Goal: Task Accomplishment & Management: Manage account settings

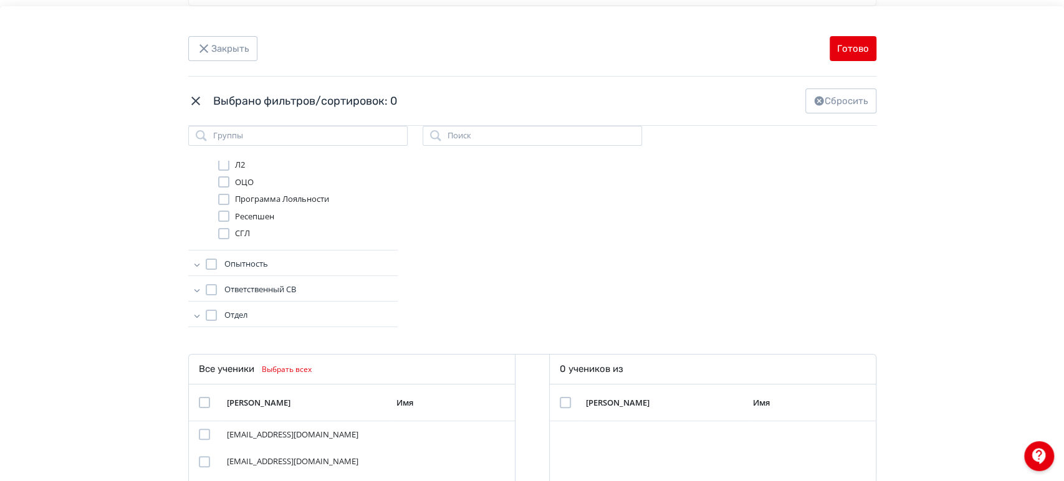
scroll to position [92, 0]
click at [194, 261] on icon "Modal" at bounding box center [197, 262] width 12 height 12
click at [194, 193] on icon "Modal" at bounding box center [197, 197] width 12 height 12
click at [219, 256] on div "Modal" at bounding box center [223, 257] width 11 height 11
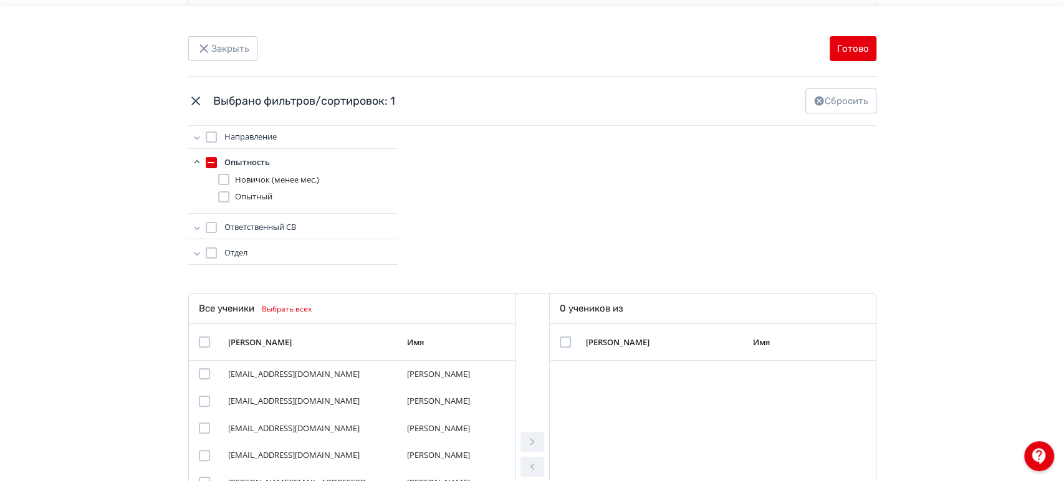
scroll to position [208, 0]
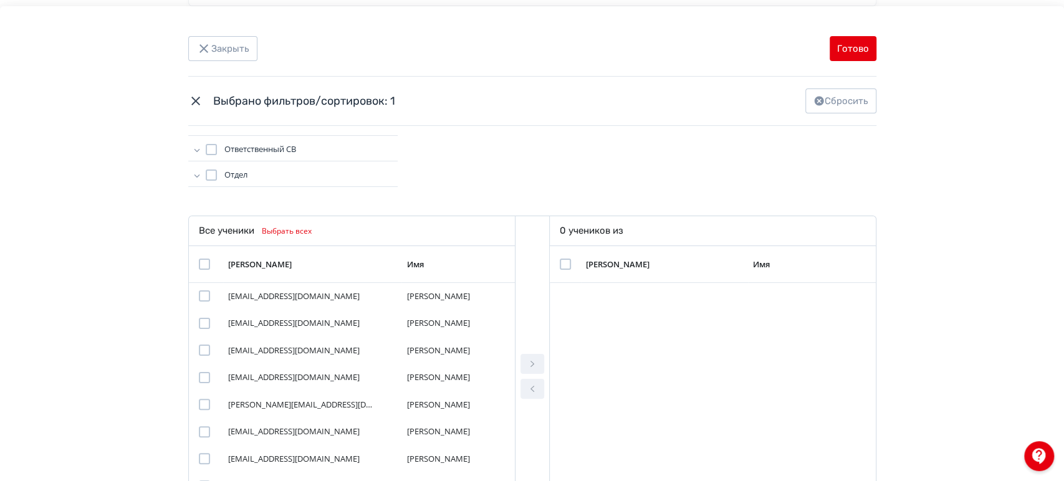
click at [301, 228] on button "Выбрать всех" at bounding box center [285, 231] width 62 height 15
click at [529, 359] on icon "Modal" at bounding box center [532, 364] width 15 height 15
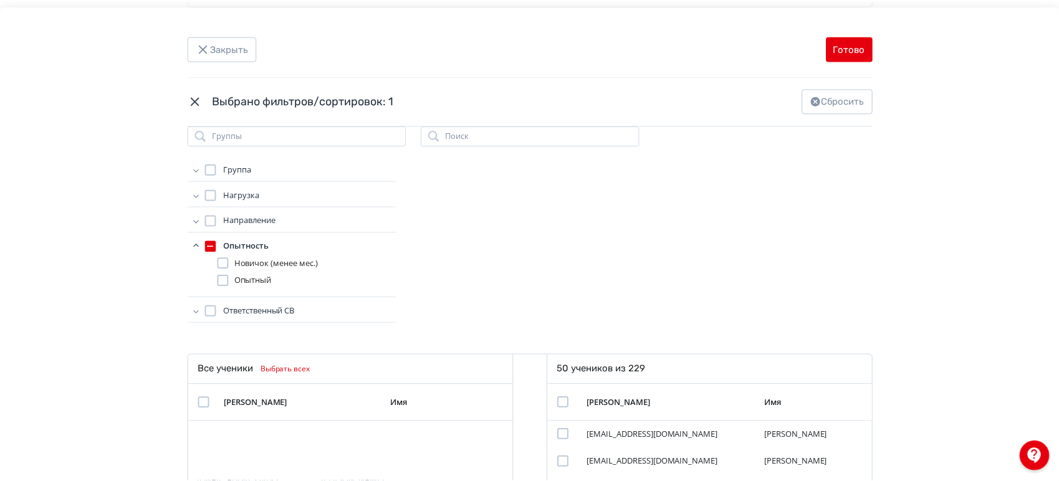
scroll to position [0, 0]
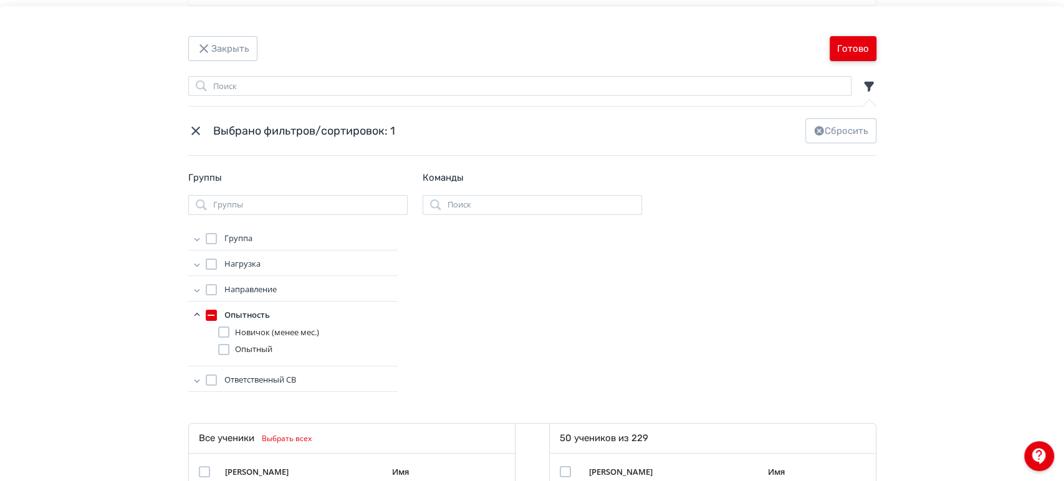
click at [858, 54] on button "Готово" at bounding box center [853, 48] width 47 height 25
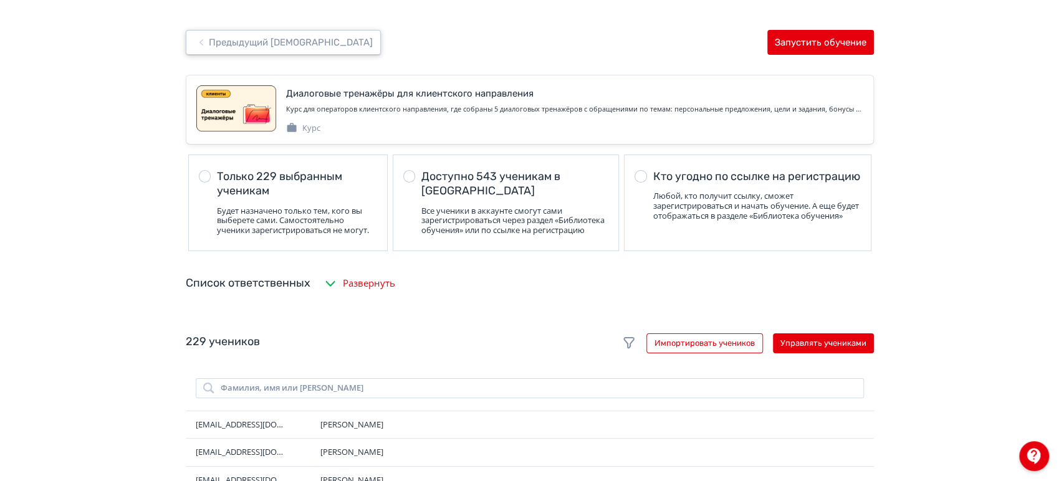
click at [253, 54] on button "Предыдущий [DEMOGRAPHIC_DATA]" at bounding box center [283, 42] width 195 height 25
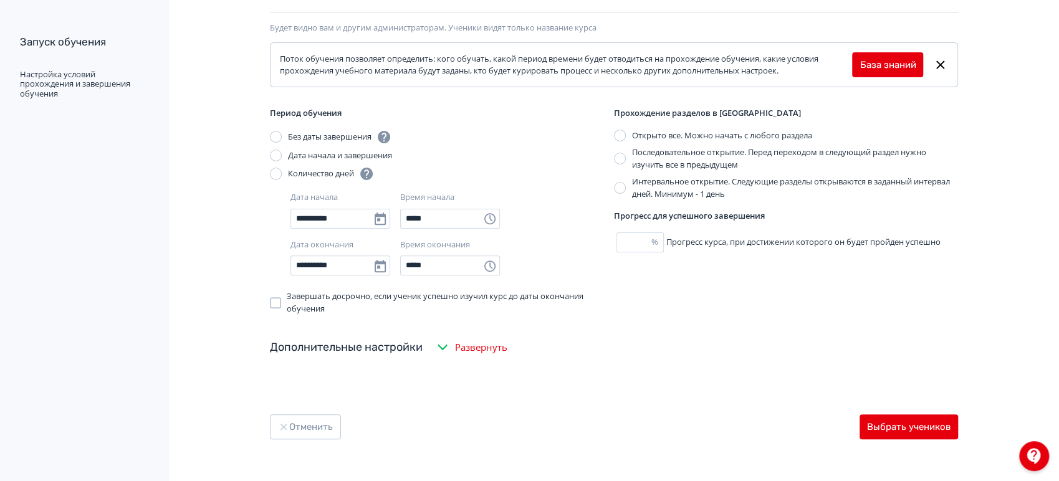
scroll to position [150, 0]
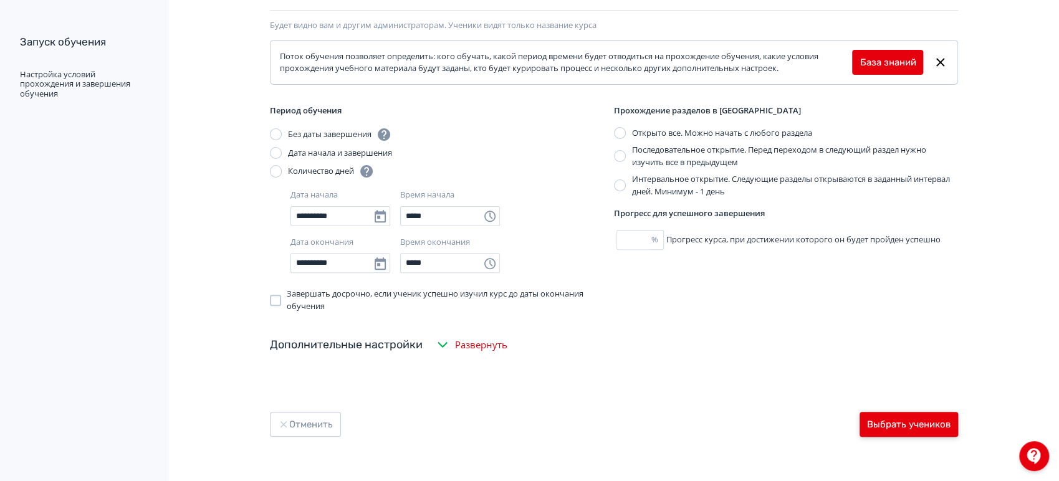
type input "**********"
click at [885, 419] on button "Выбрать учеников" at bounding box center [909, 424] width 99 height 25
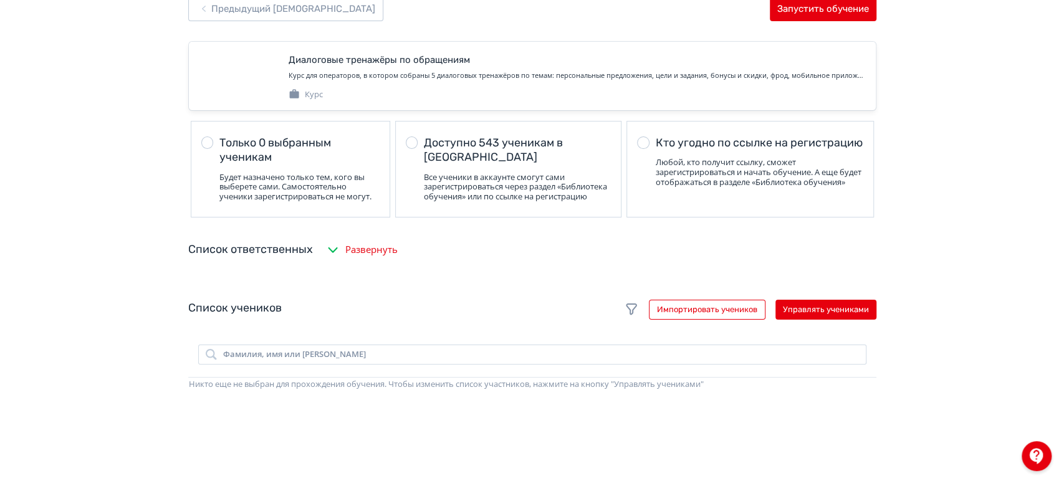
scroll to position [208, 0]
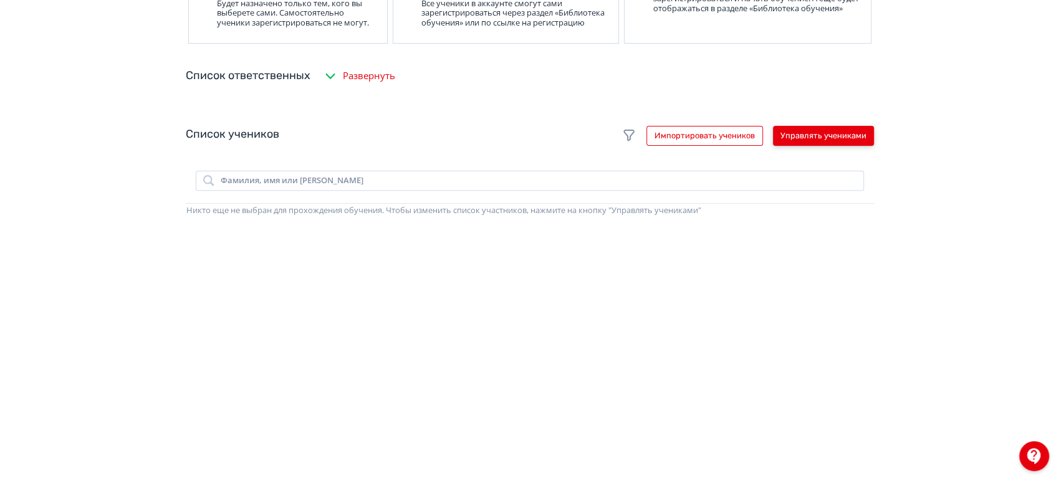
click at [813, 145] on button "Управлять учениками" at bounding box center [823, 136] width 101 height 20
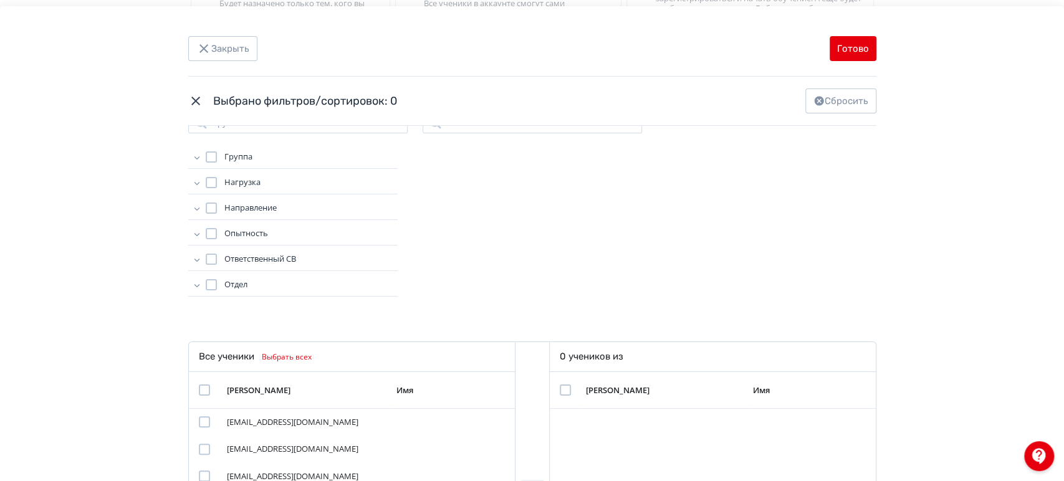
scroll to position [69, 0]
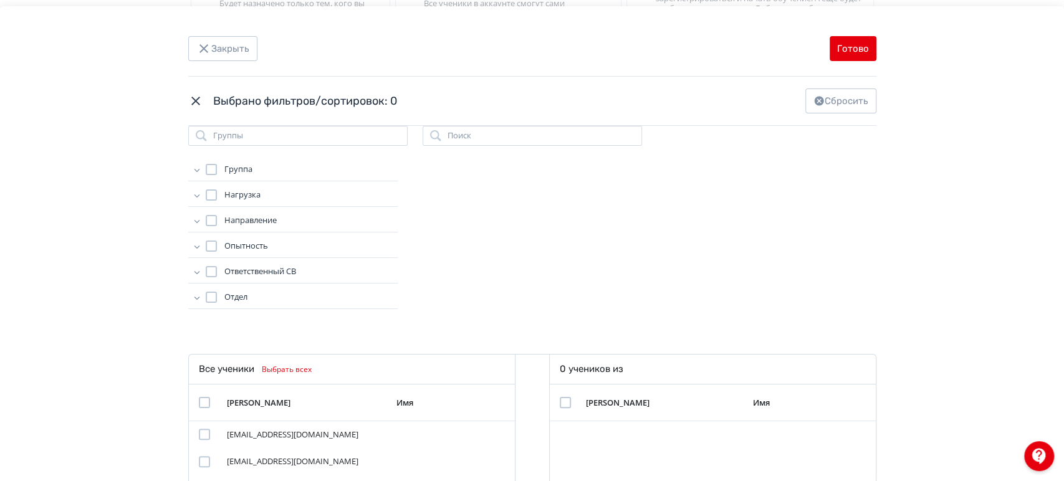
click at [191, 245] on icon "Modal" at bounding box center [197, 246] width 12 height 12
click at [221, 256] on div "Modal" at bounding box center [223, 256] width 11 height 11
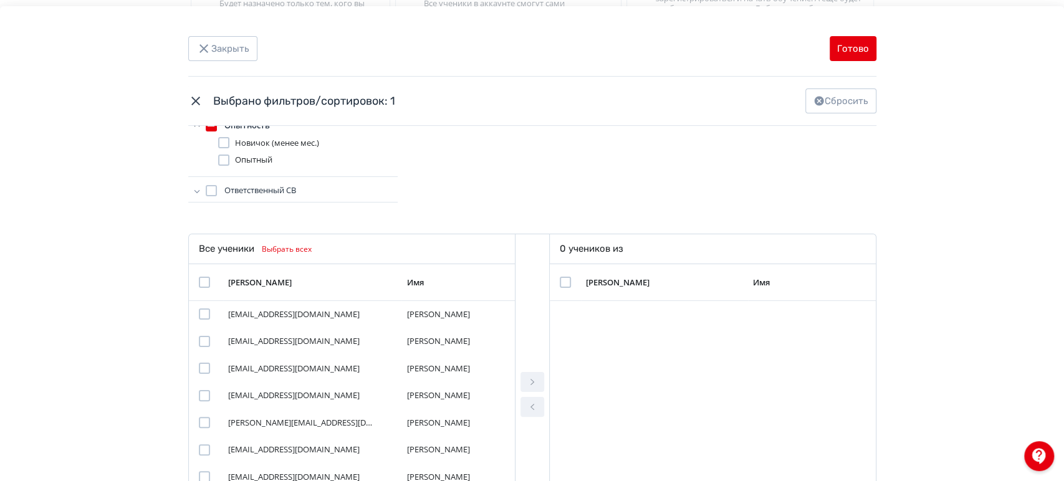
scroll to position [138, 0]
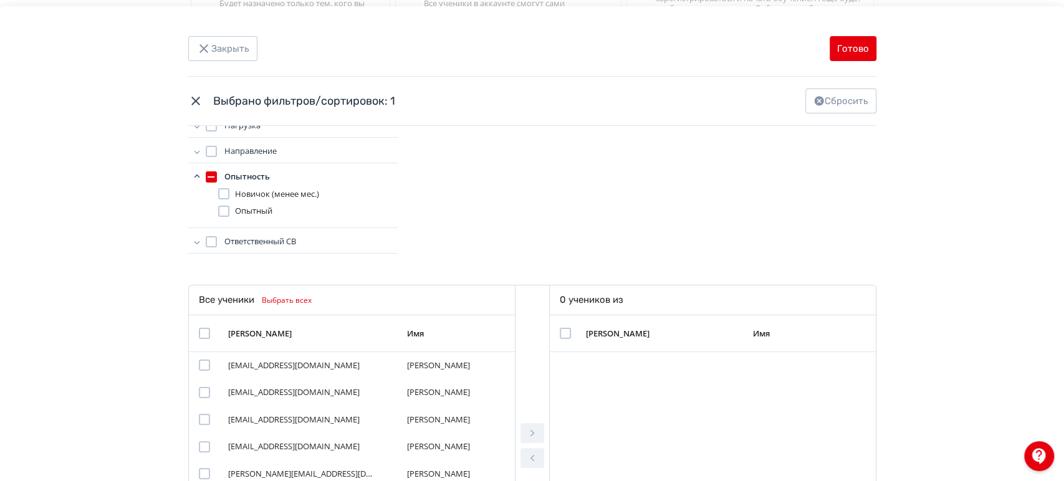
click at [301, 302] on button "Выбрать всех" at bounding box center [285, 300] width 62 height 15
click at [299, 297] on button "Выбрать всех" at bounding box center [285, 300] width 62 height 15
click at [525, 432] on icon "Modal" at bounding box center [532, 433] width 15 height 15
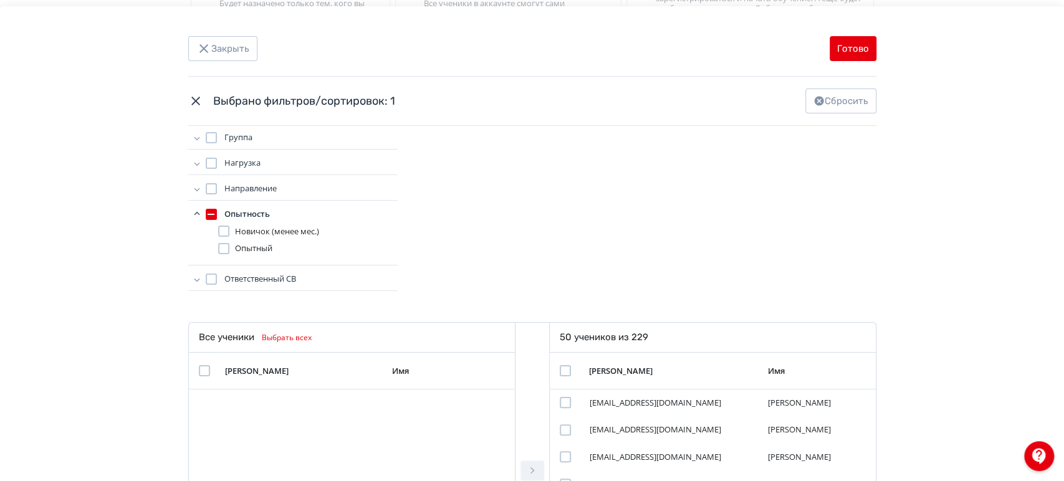
scroll to position [69, 0]
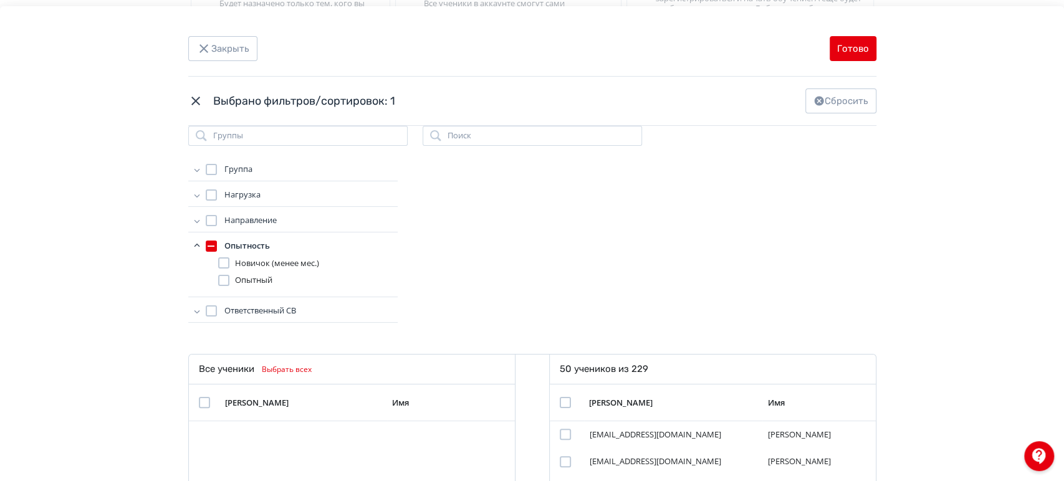
click at [195, 221] on icon "Modal" at bounding box center [197, 220] width 6 height 3
click at [219, 284] on div "Modal" at bounding box center [223, 289] width 11 height 11
click at [206, 289] on div "Modal" at bounding box center [211, 291] width 11 height 11
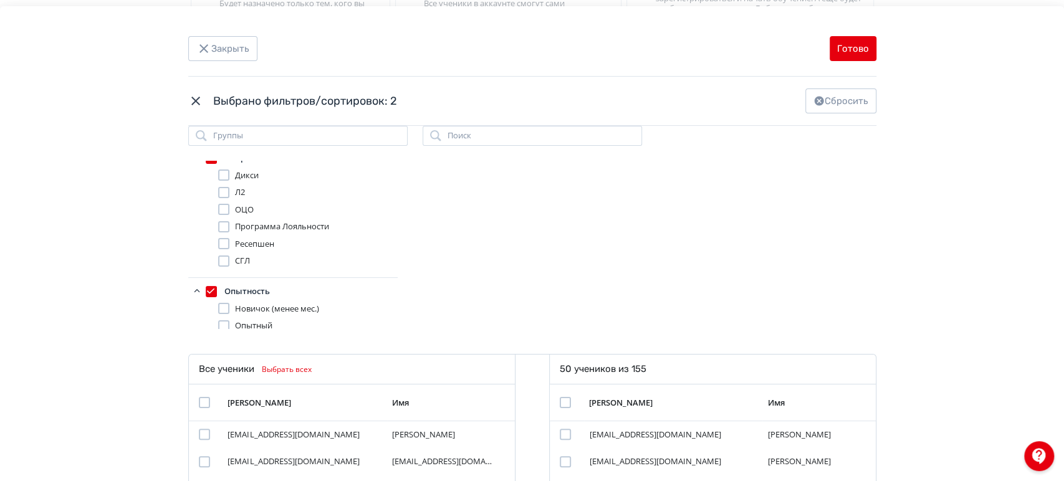
click at [208, 291] on div "Modal" at bounding box center [211, 291] width 11 height 11
click at [818, 113] on button "Сбросить" at bounding box center [841, 101] width 71 height 25
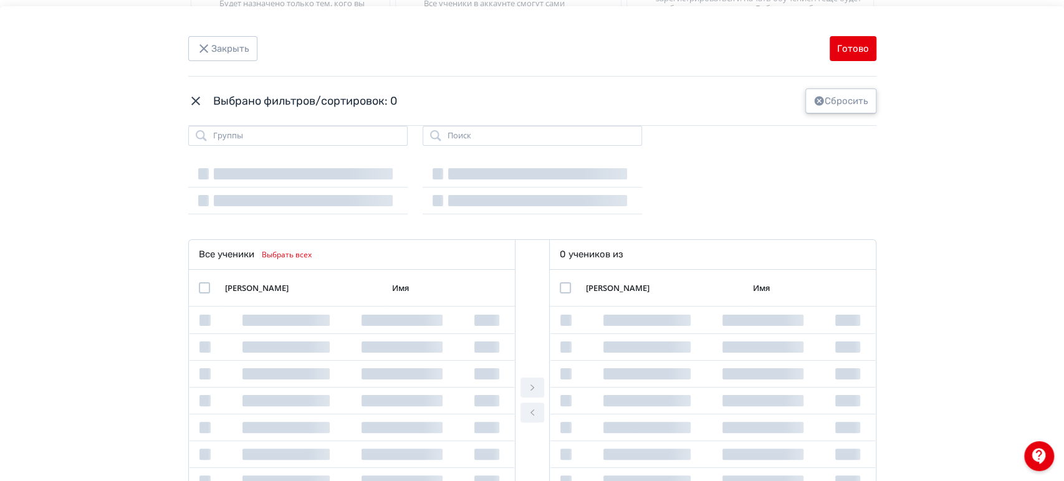
click at [827, 96] on button "Сбросить" at bounding box center [841, 101] width 71 height 25
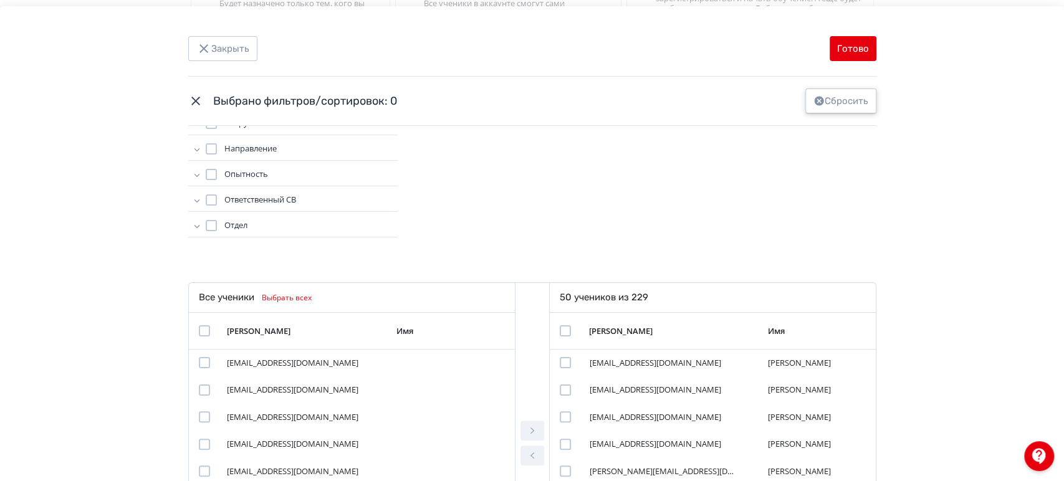
scroll to position [208, 0]
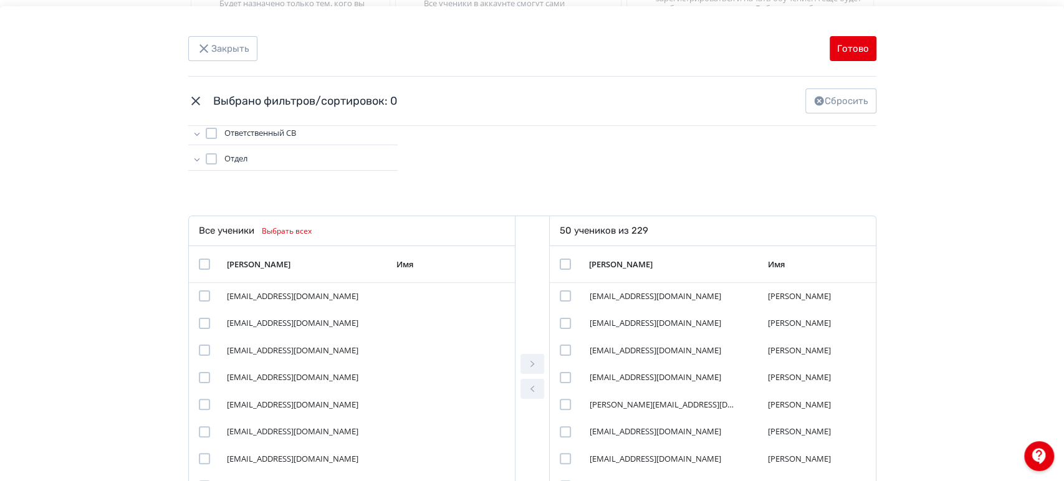
click at [557, 258] on td "Modal" at bounding box center [567, 264] width 35 height 37
click at [560, 262] on div "Modal" at bounding box center [565, 264] width 11 height 11
click at [528, 388] on icon "Modal" at bounding box center [532, 389] width 15 height 15
click at [564, 259] on div "Modal" at bounding box center [565, 264] width 11 height 11
click at [521, 383] on button "Modal" at bounding box center [533, 389] width 24 height 20
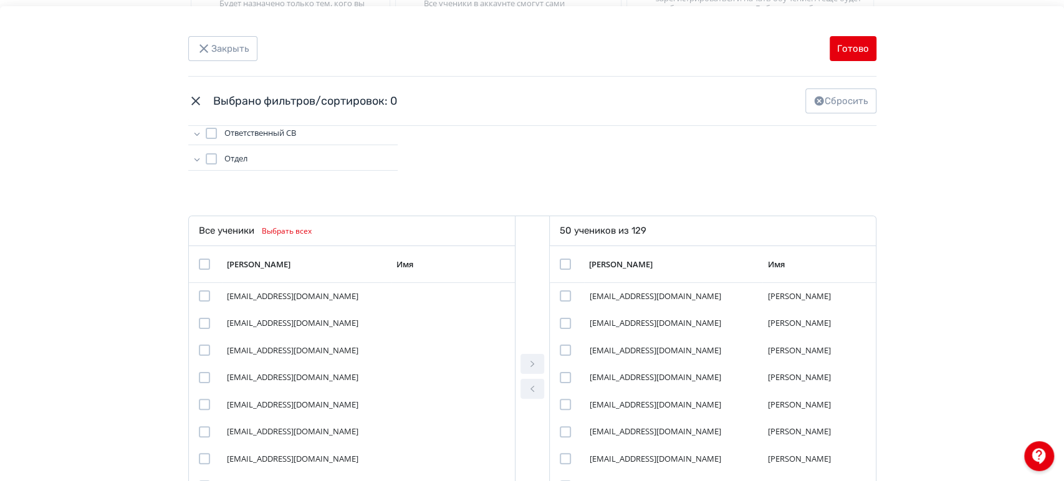
click at [563, 264] on div "Modal" at bounding box center [565, 264] width 11 height 11
click at [529, 384] on icon "Modal" at bounding box center [532, 389] width 15 height 15
click at [564, 262] on div "Modal" at bounding box center [565, 264] width 11 height 11
click at [531, 394] on button "Modal" at bounding box center [533, 389] width 24 height 20
click at [560, 261] on div "Modal" at bounding box center [565, 264] width 11 height 11
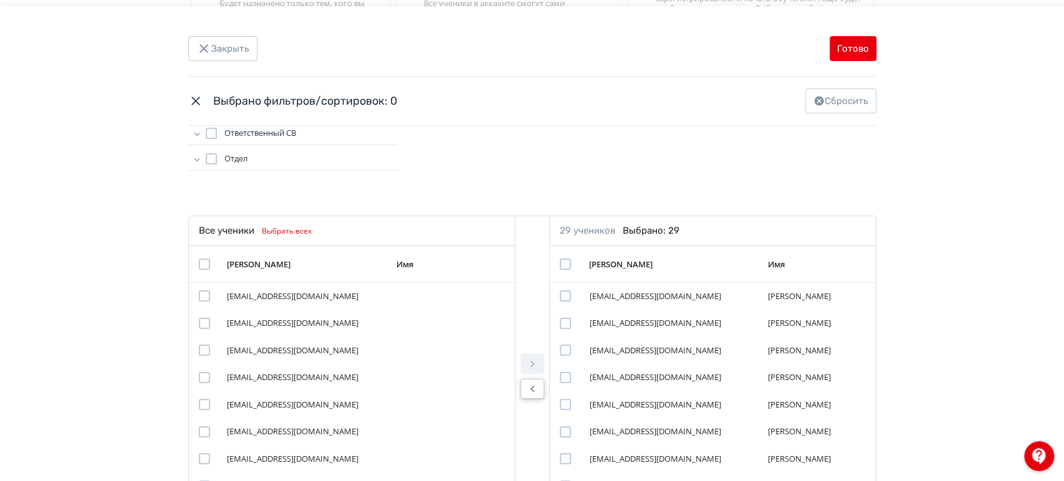
click at [525, 383] on icon "Modal" at bounding box center [532, 389] width 15 height 15
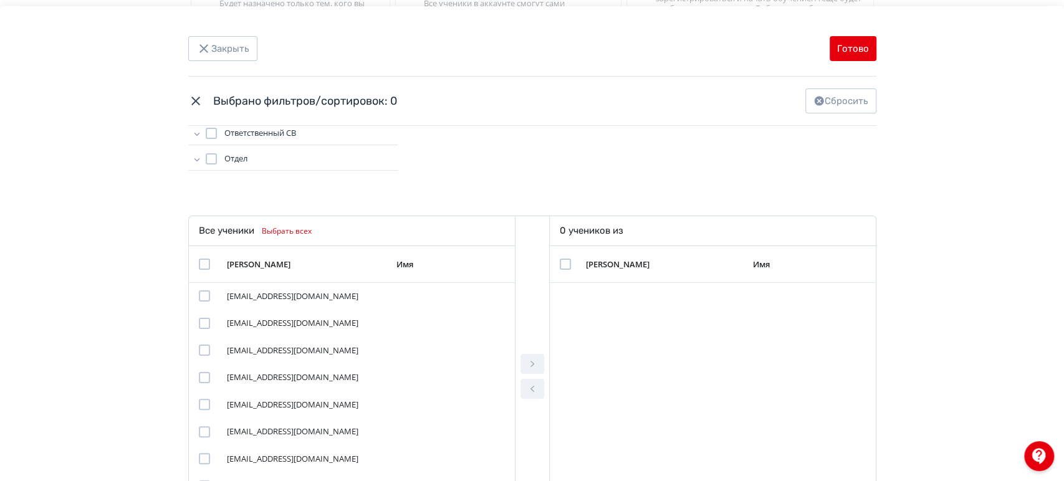
click at [730, 183] on div "Группы Группы Группа Нагрузка Направление Опытность Ответственный СВ Отдел Кома…" at bounding box center [532, 74] width 688 height 253
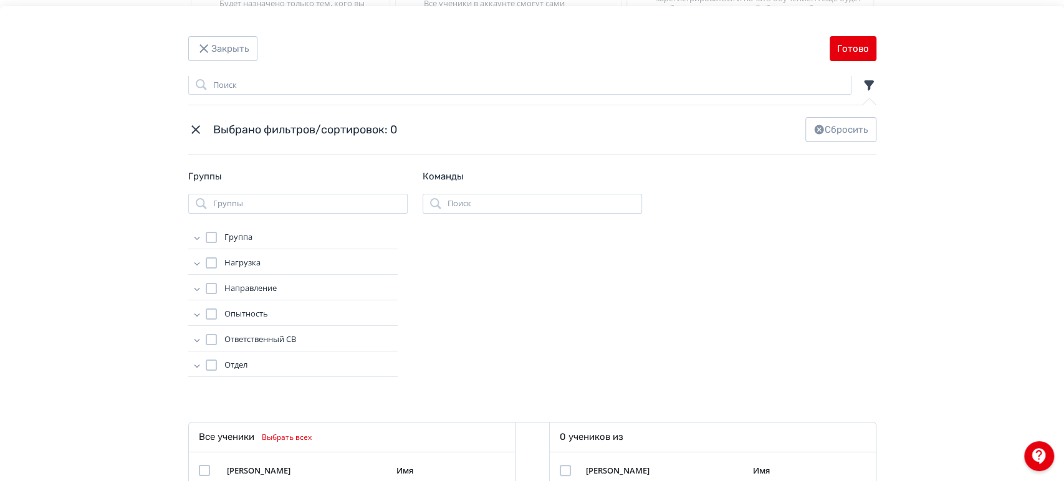
scroll to position [0, 0]
click at [193, 261] on icon "Modal" at bounding box center [197, 264] width 12 height 12
click at [206, 265] on div "Modal" at bounding box center [211, 264] width 11 height 11
click at [198, 306] on icon "Modal" at bounding box center [197, 305] width 12 height 12
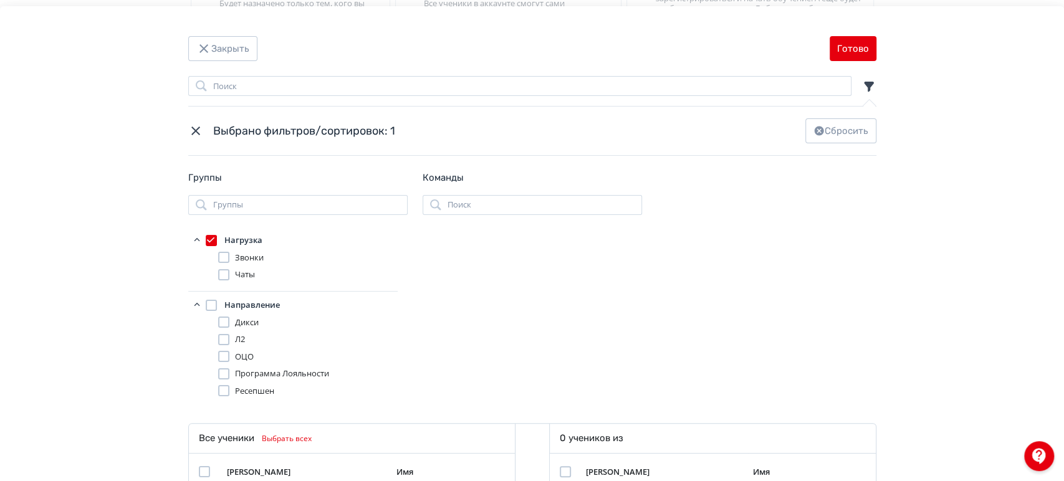
click at [208, 306] on div "Modal" at bounding box center [211, 305] width 11 height 11
click at [206, 304] on div "Modal" at bounding box center [211, 305] width 11 height 11
click at [223, 373] on div "Modal" at bounding box center [223, 374] width 11 height 11
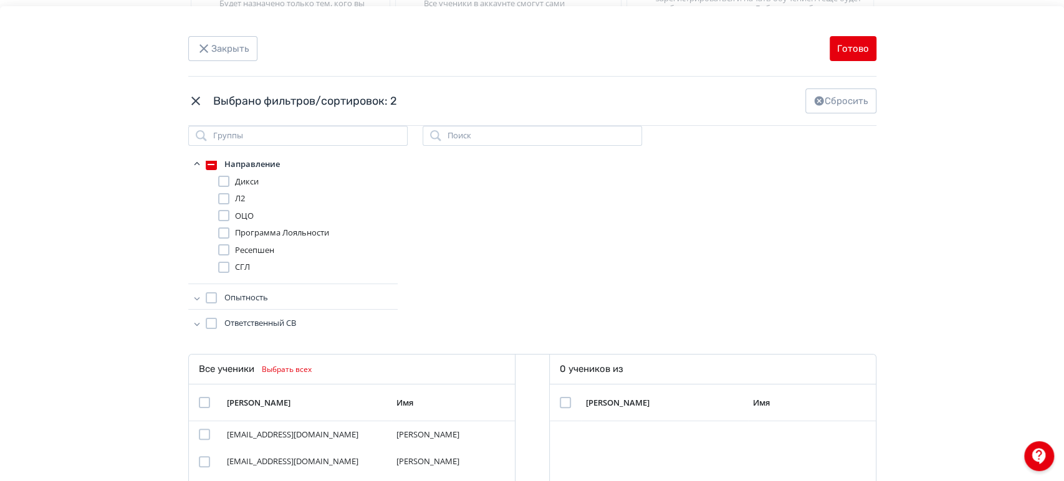
scroll to position [132, 0]
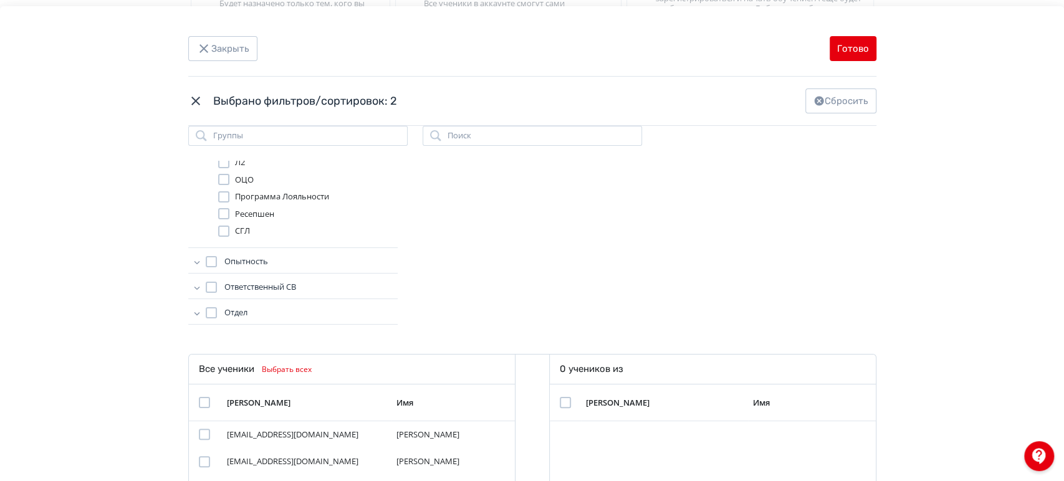
click at [192, 259] on icon "Modal" at bounding box center [197, 262] width 12 height 12
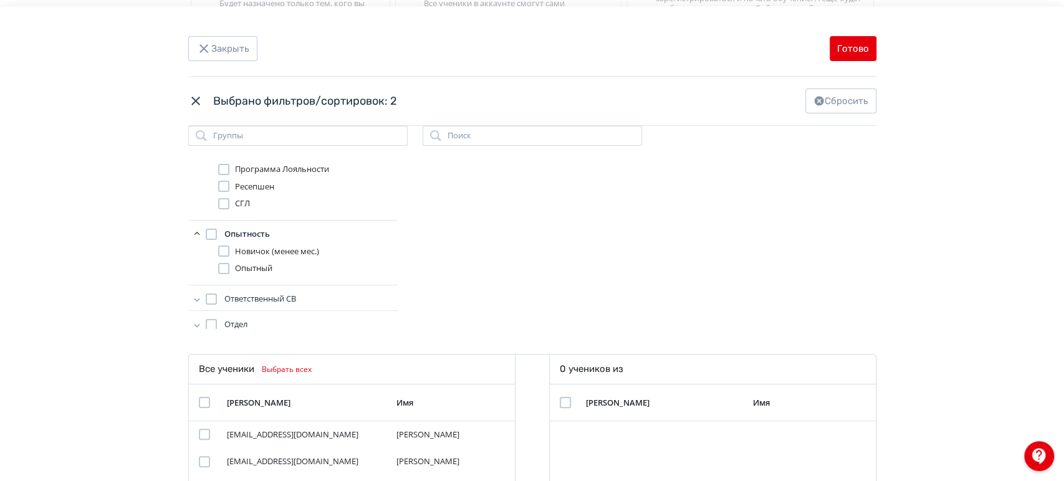
scroll to position [170, 0]
click at [229, 253] on label "Опытный" at bounding box center [245, 257] width 55 height 12
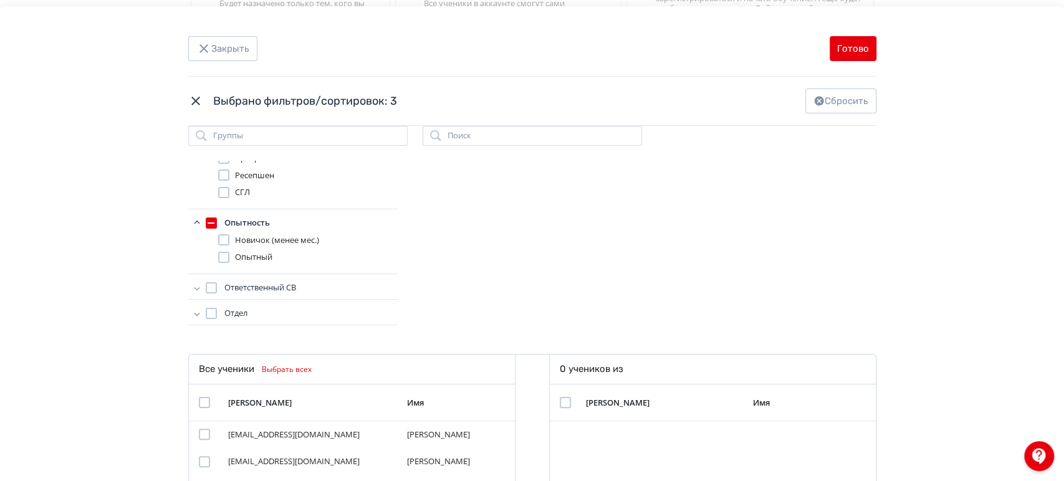
click at [193, 311] on icon "Modal" at bounding box center [197, 313] width 12 height 12
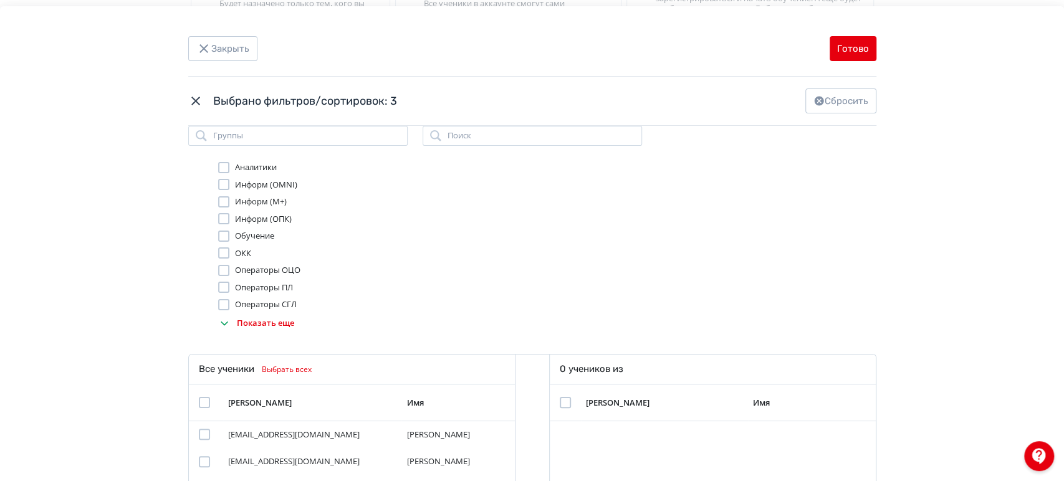
scroll to position [372, 0]
click at [240, 260] on span "Операторы ПЛ" at bounding box center [264, 266] width 58 height 12
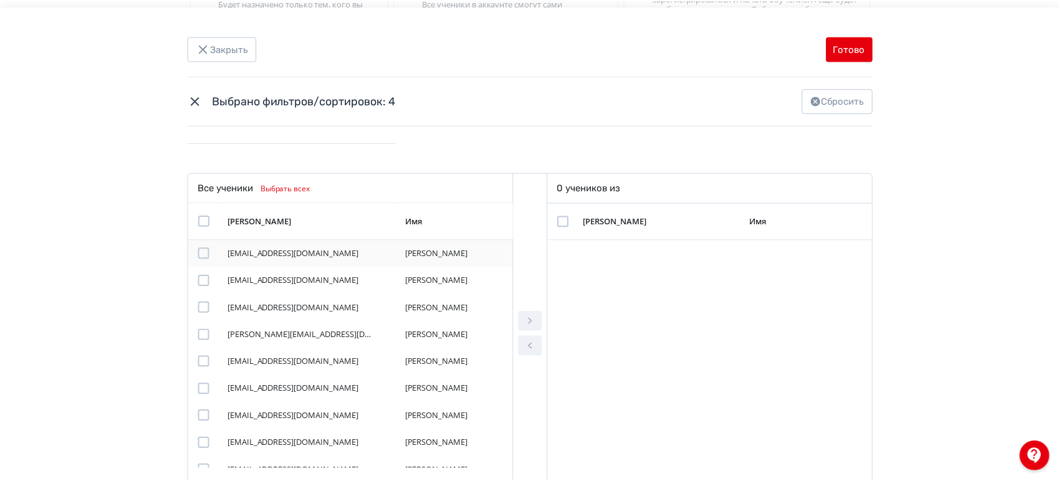
scroll to position [269, 0]
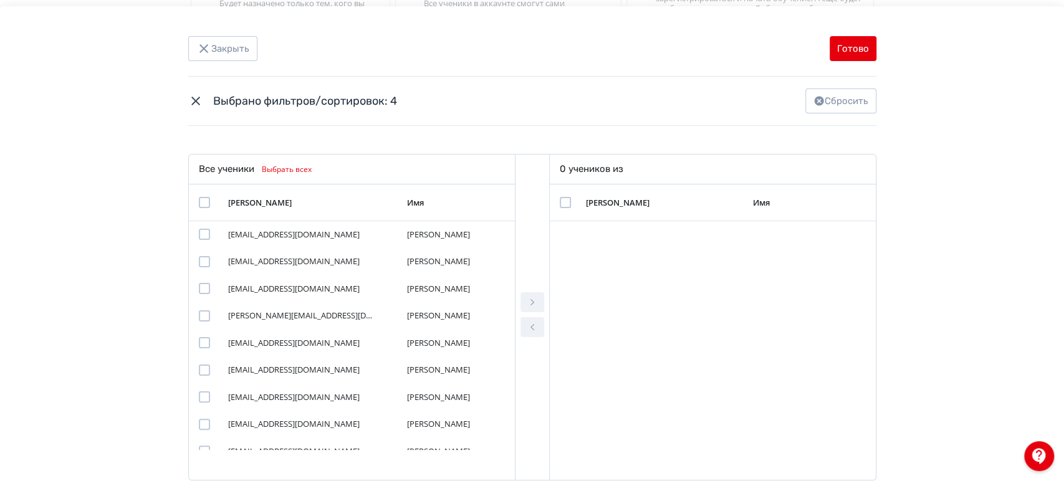
click at [279, 171] on button "Выбрать всех" at bounding box center [285, 169] width 62 height 15
click at [529, 298] on icon "Modal" at bounding box center [532, 302] width 15 height 15
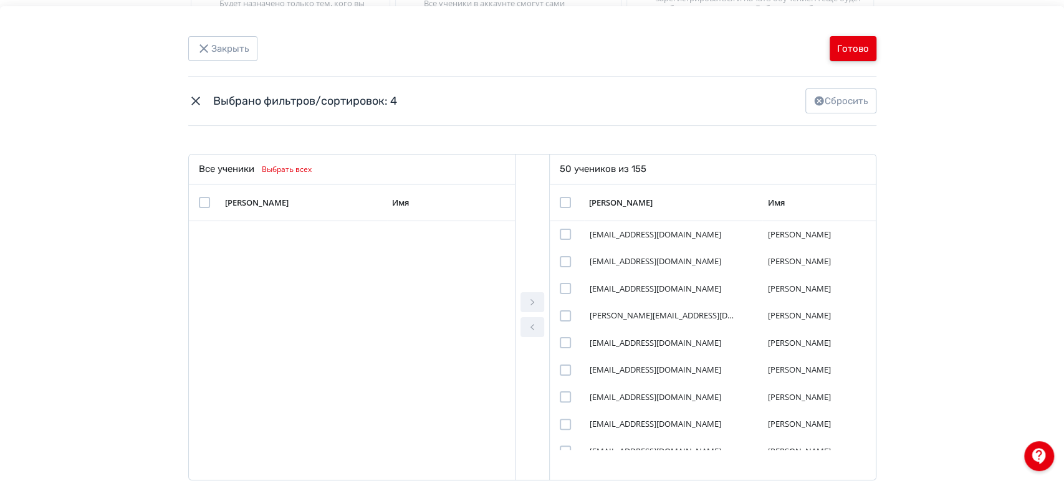
click at [847, 49] on button "Готово" at bounding box center [853, 48] width 47 height 25
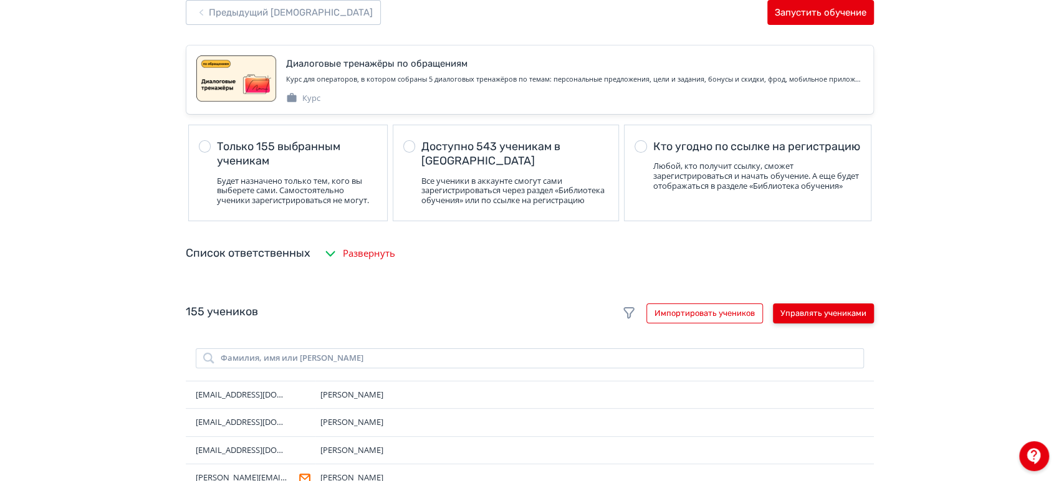
scroll to position [0, 0]
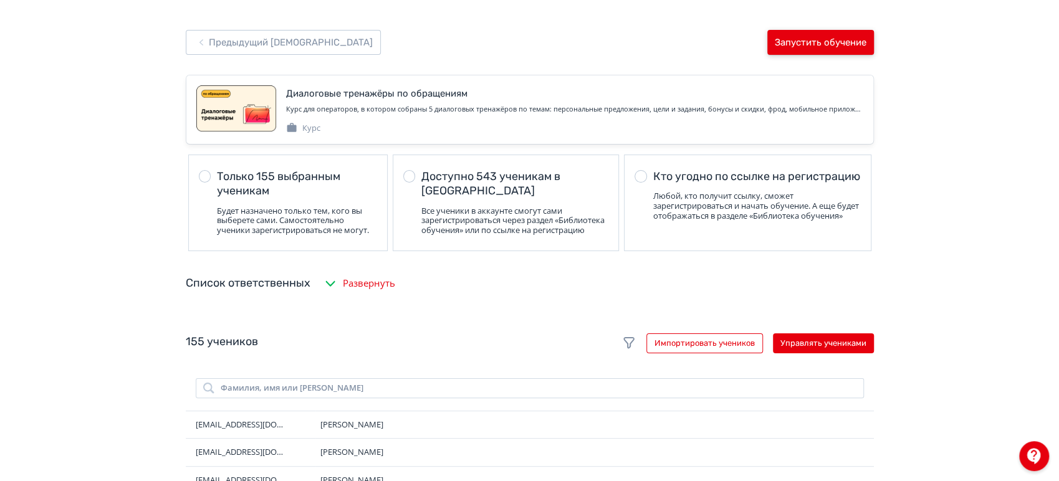
click at [799, 44] on button "Запустить обучение" at bounding box center [821, 42] width 107 height 25
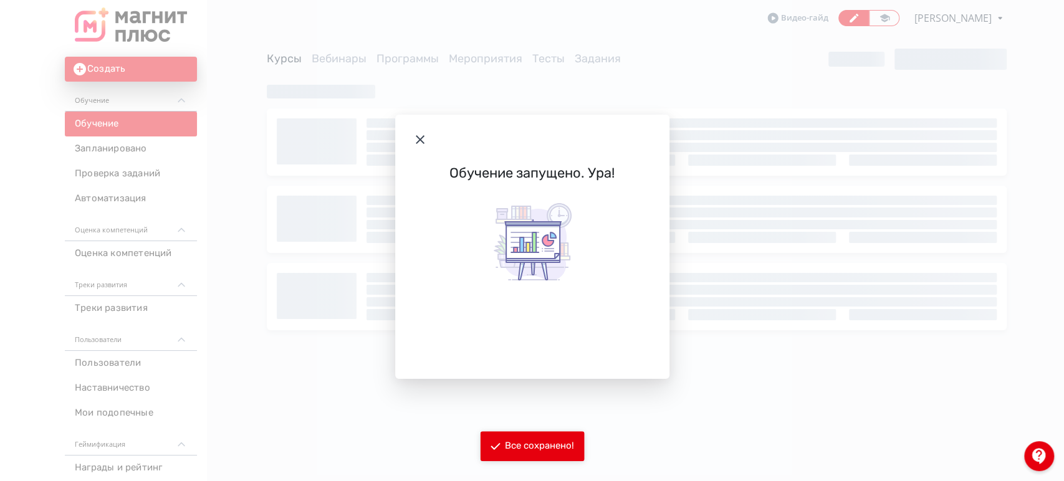
click at [409, 128] on header "Modal" at bounding box center [532, 140] width 274 height 50
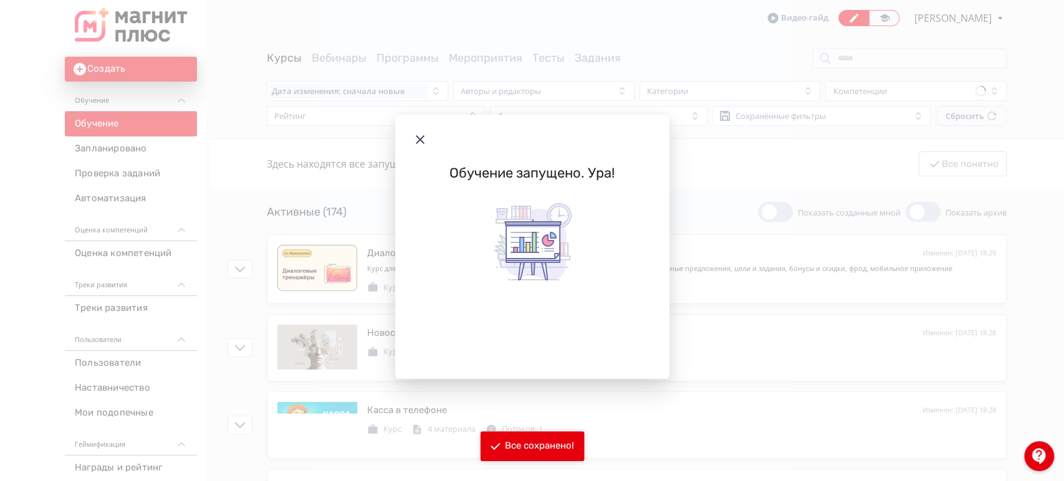
click at [420, 138] on icon "Modal" at bounding box center [420, 139] width 9 height 9
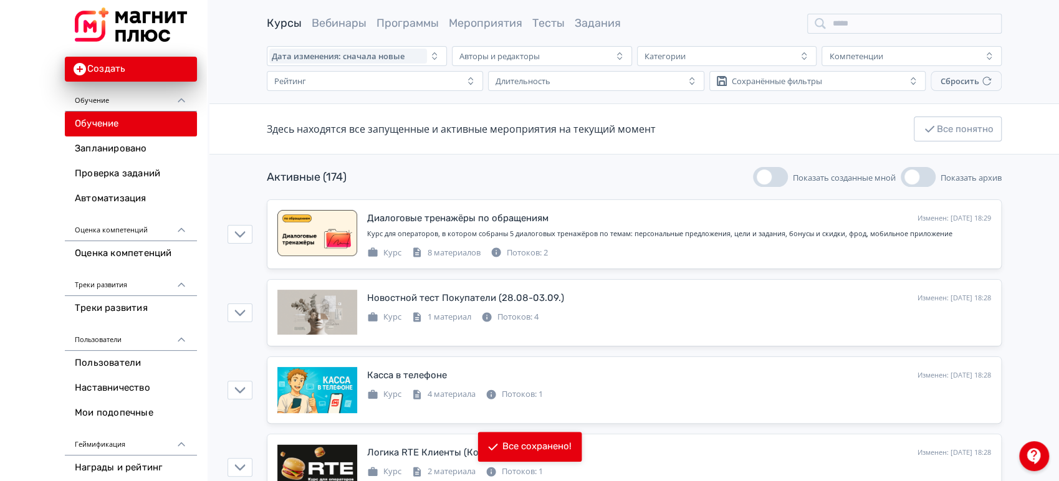
scroll to position [69, 0]
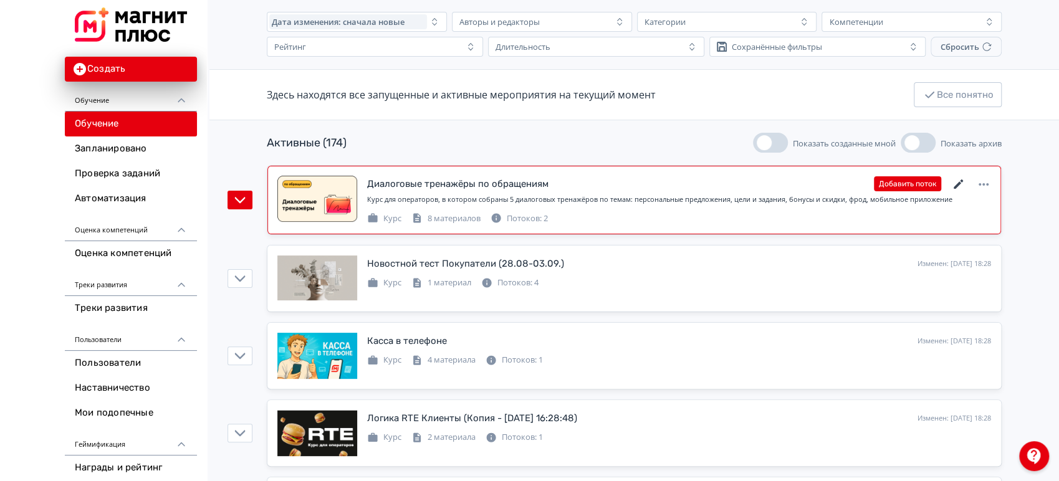
click at [957, 186] on icon at bounding box center [958, 184] width 9 height 9
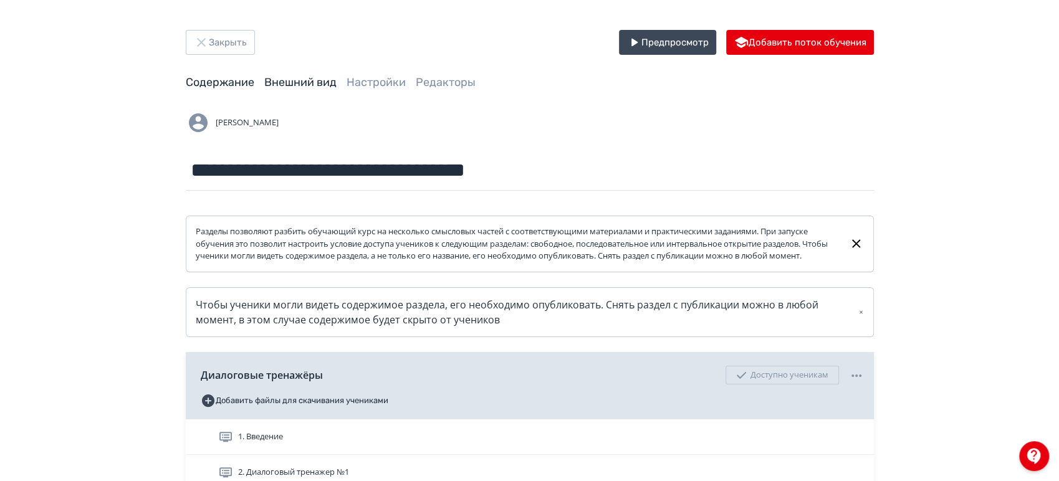
click at [321, 88] on link "Внешний вид" at bounding box center [300, 82] width 72 height 14
click at [373, 79] on link "Настройки" at bounding box center [376, 82] width 59 height 14
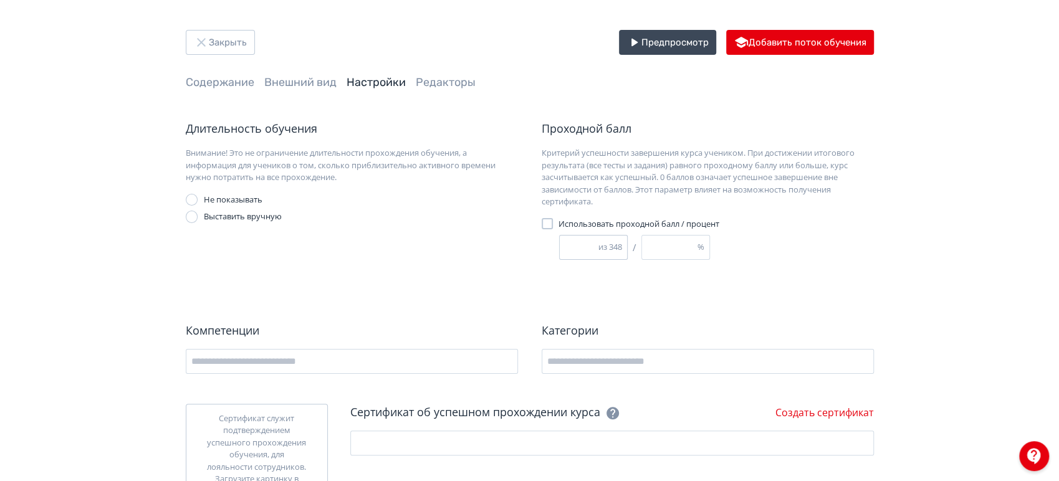
drag, startPoint x: 584, startPoint y: 248, endPoint x: 571, endPoint y: 247, distance: 12.5
click at [571, 247] on input "***" at bounding box center [579, 248] width 39 height 24
type input "**"
type input "***"
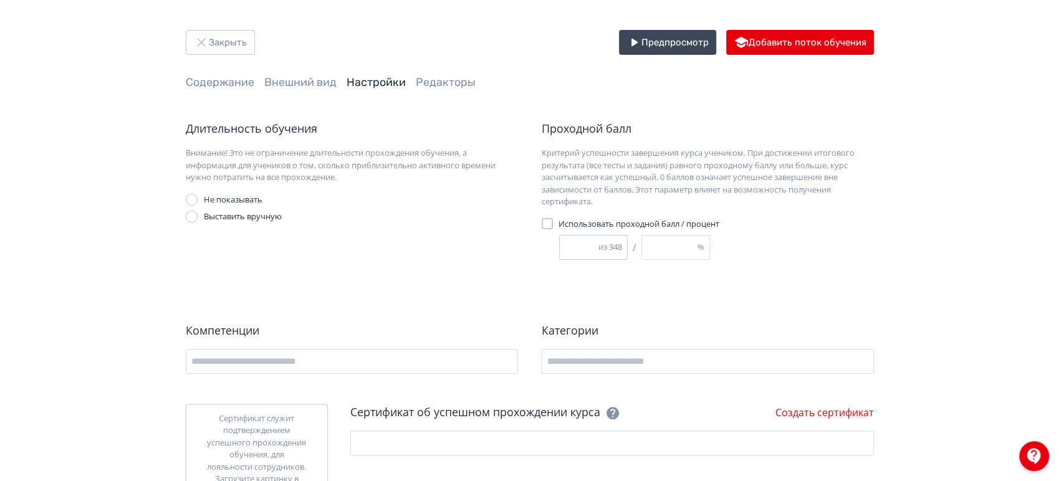
type input "***"
click at [541, 285] on div "Длительность обучения Внимание! Это не ограничение длительности прохождения обу…" at bounding box center [530, 333] width 688 height 426
click at [240, 85] on link "Содержание" at bounding box center [220, 82] width 69 height 14
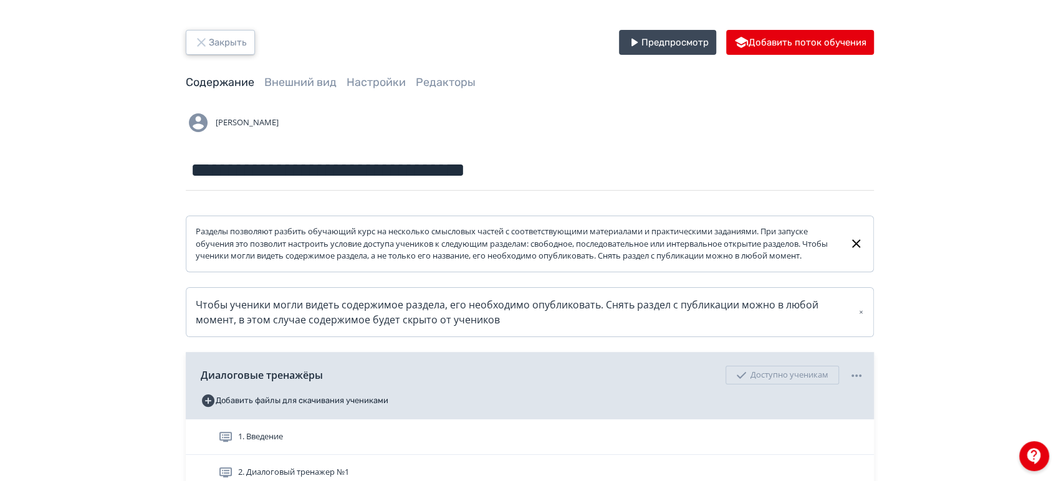
click at [226, 47] on button "Закрыть" at bounding box center [220, 42] width 69 height 25
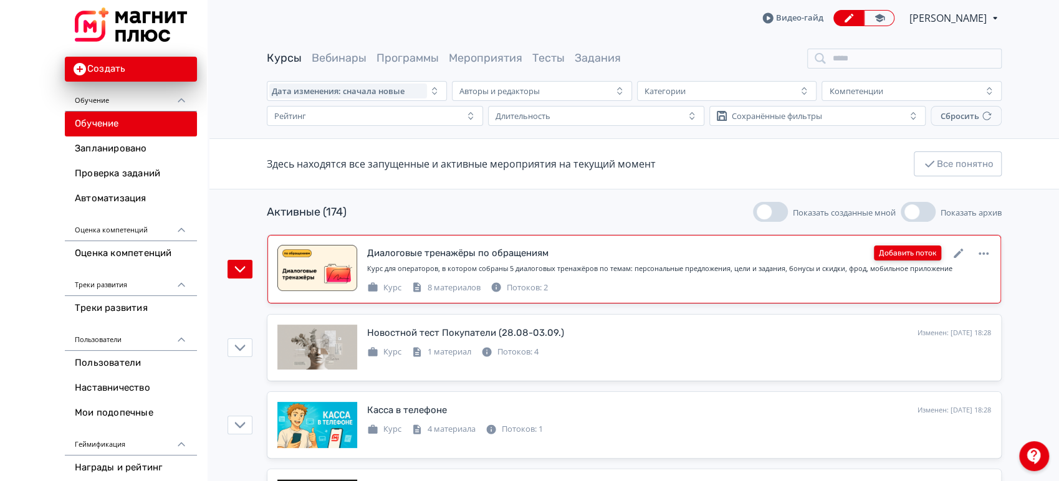
click at [913, 253] on button "Добавить поток" at bounding box center [907, 253] width 67 height 15
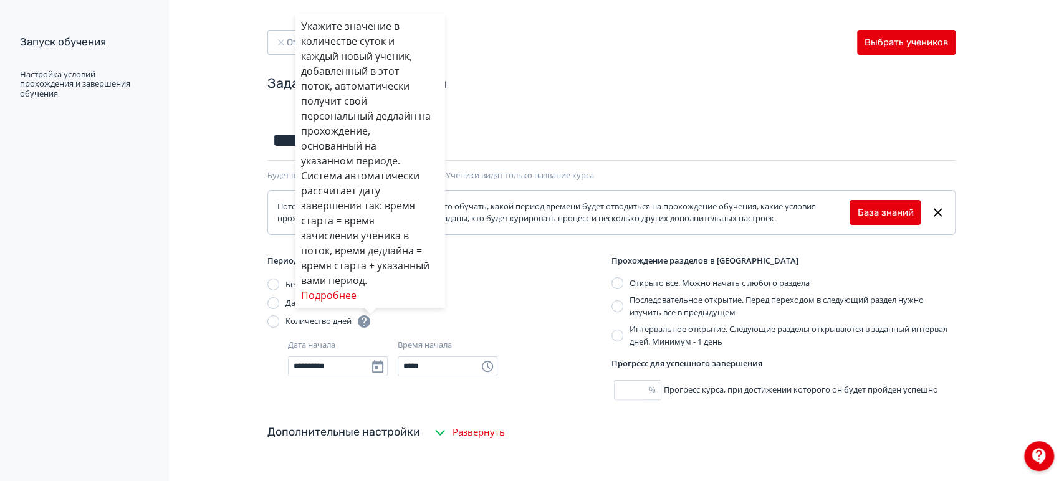
type input "**********"
click at [276, 307] on div "Укажите значение в количестве суток и каждый новый ученик, добавленный в этот п…" at bounding box center [532, 240] width 1064 height 481
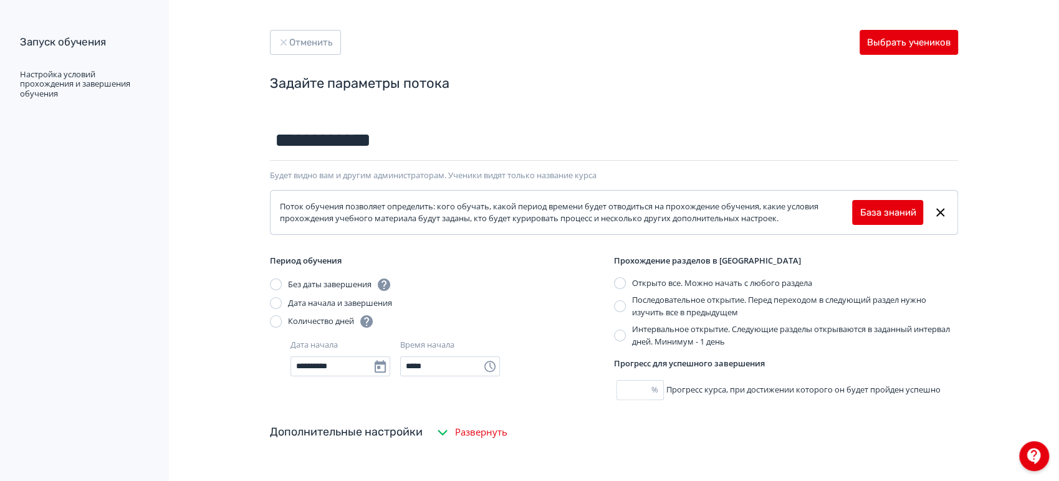
click at [274, 306] on div at bounding box center [276, 303] width 12 height 12
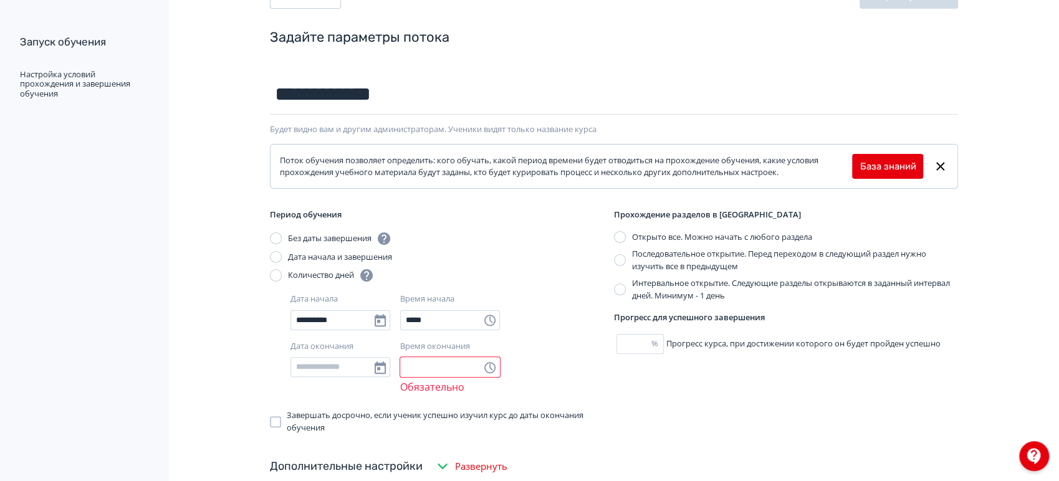
scroll to position [138, 0]
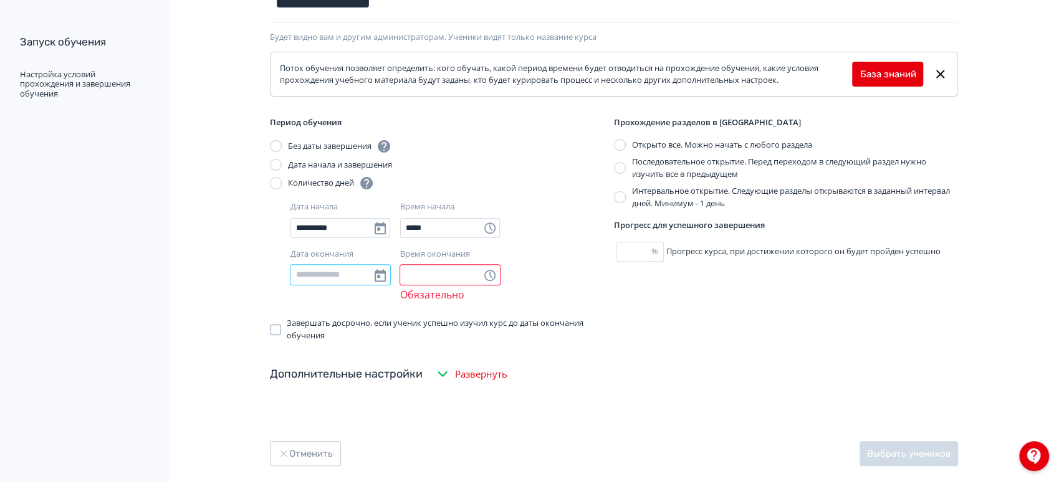
click at [342, 278] on input "Дата окончания" at bounding box center [341, 275] width 100 height 20
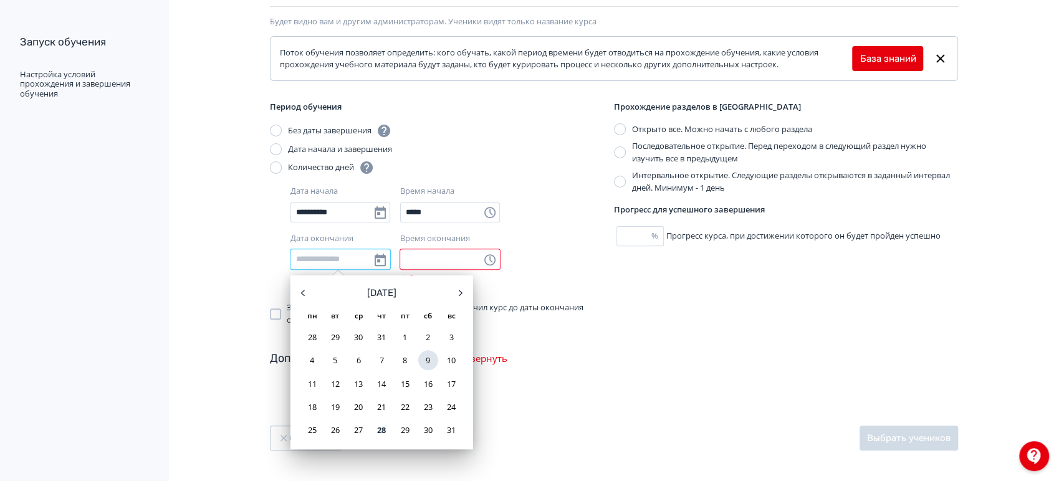
scroll to position [168, 0]
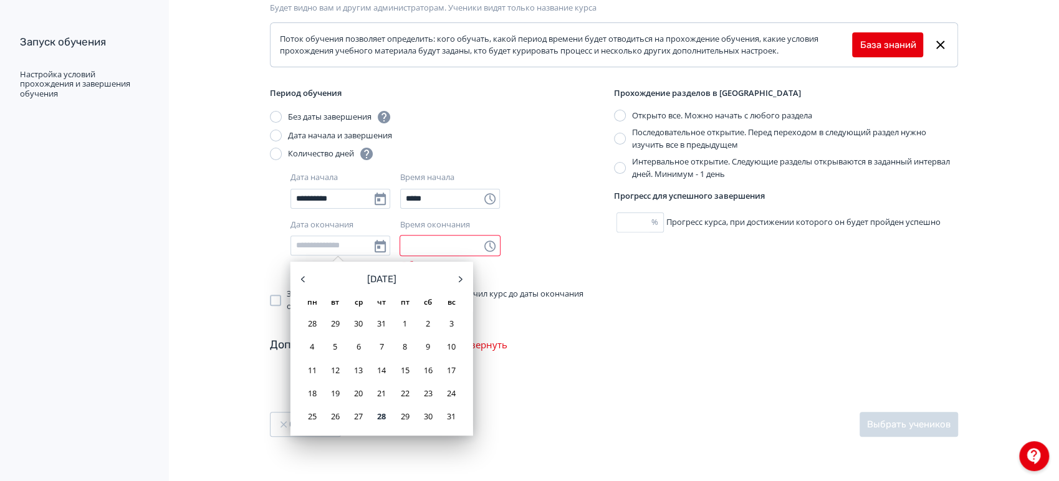
click at [458, 278] on icon at bounding box center [460, 279] width 15 height 15
click at [446, 367] on div "21" at bounding box center [451, 370] width 20 height 20
type input "**********"
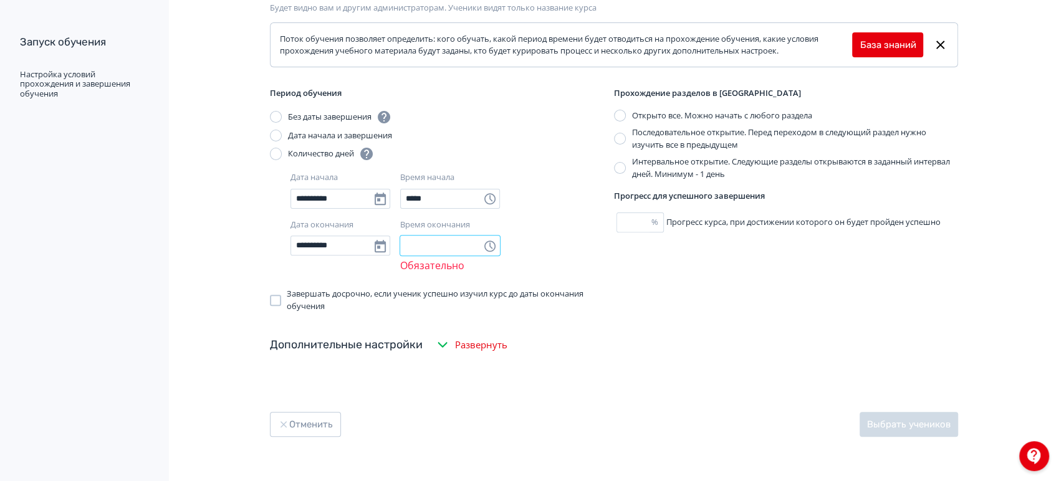
click at [451, 246] on input "Время окончания" at bounding box center [450, 246] width 100 height 20
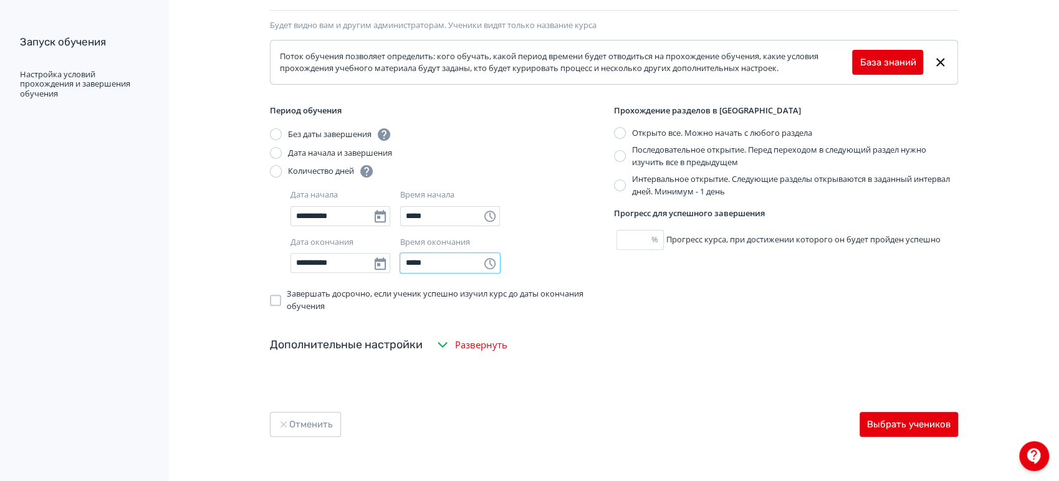
type input "*****"
click at [617, 317] on div "**********" at bounding box center [614, 159] width 748 height 468
click at [892, 427] on button "Выбрать учеников" at bounding box center [909, 424] width 99 height 25
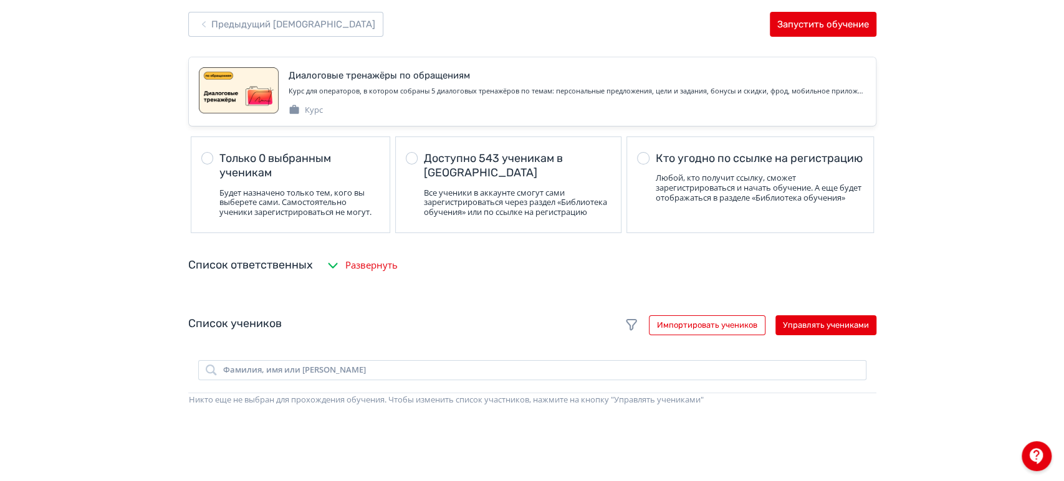
scroll to position [208, 0]
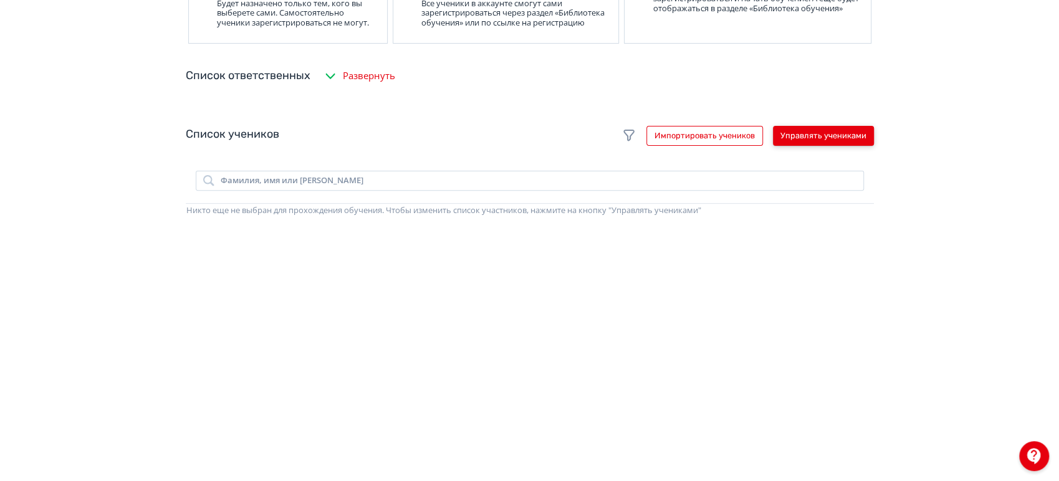
click at [794, 146] on button "Управлять учениками" at bounding box center [823, 136] width 101 height 20
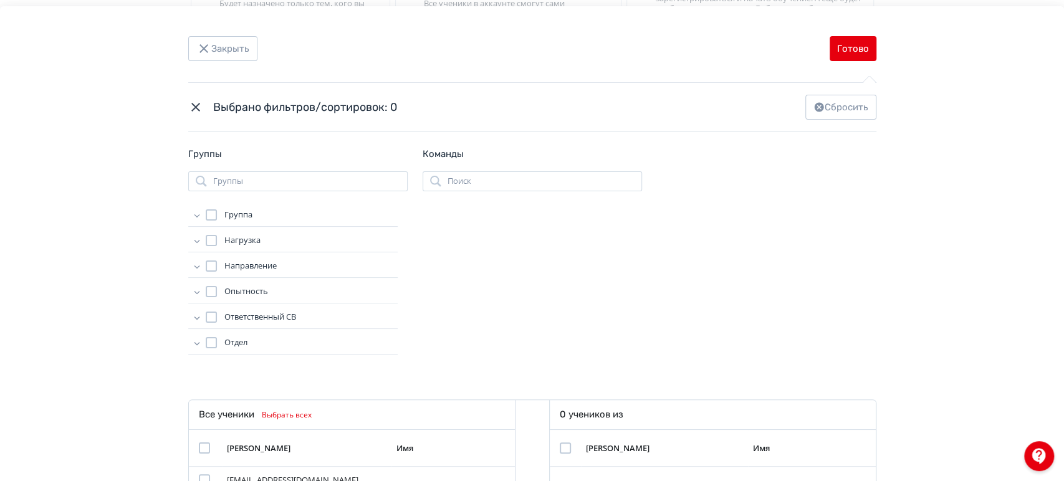
scroll to position [0, 0]
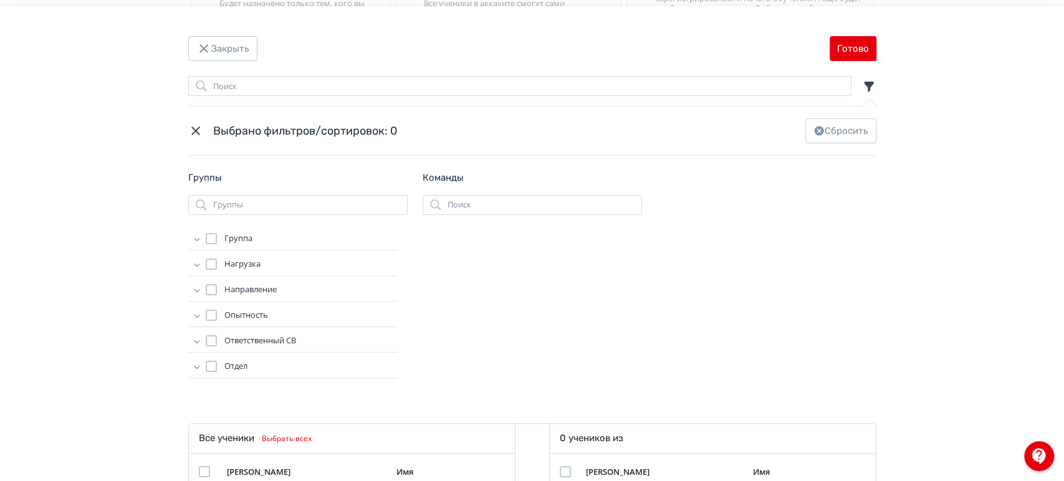
click at [193, 289] on icon "Modal" at bounding box center [197, 290] width 12 height 12
click at [218, 289] on div "Modal" at bounding box center [223, 289] width 11 height 11
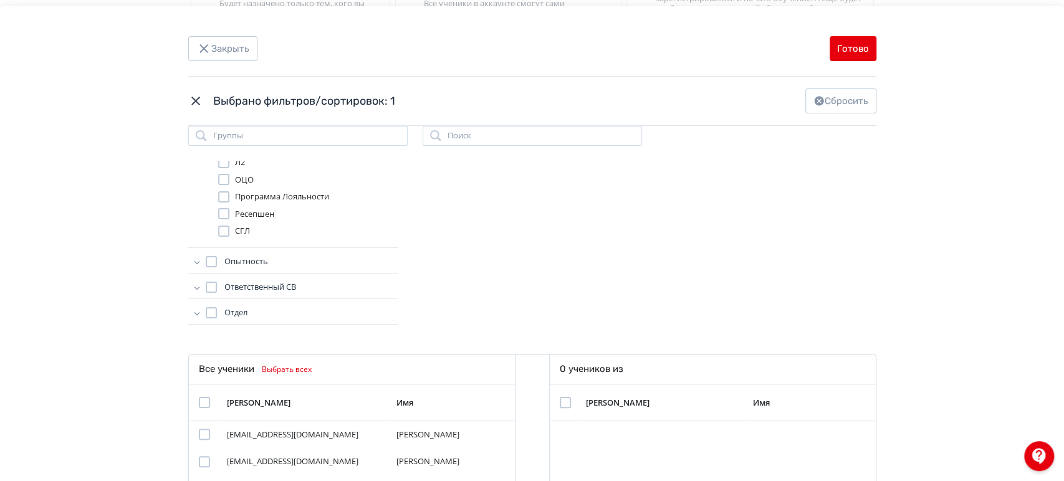
click at [191, 309] on icon "Modal" at bounding box center [197, 313] width 12 height 12
click at [234, 298] on div "Показать еще" at bounding box center [308, 301] width 180 height 25
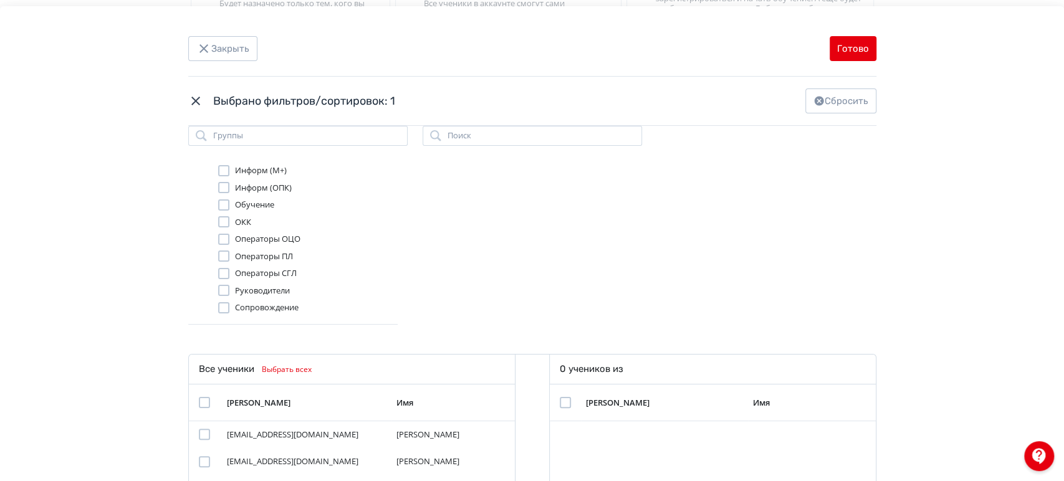
click at [223, 288] on div "Modal" at bounding box center [223, 290] width 11 height 11
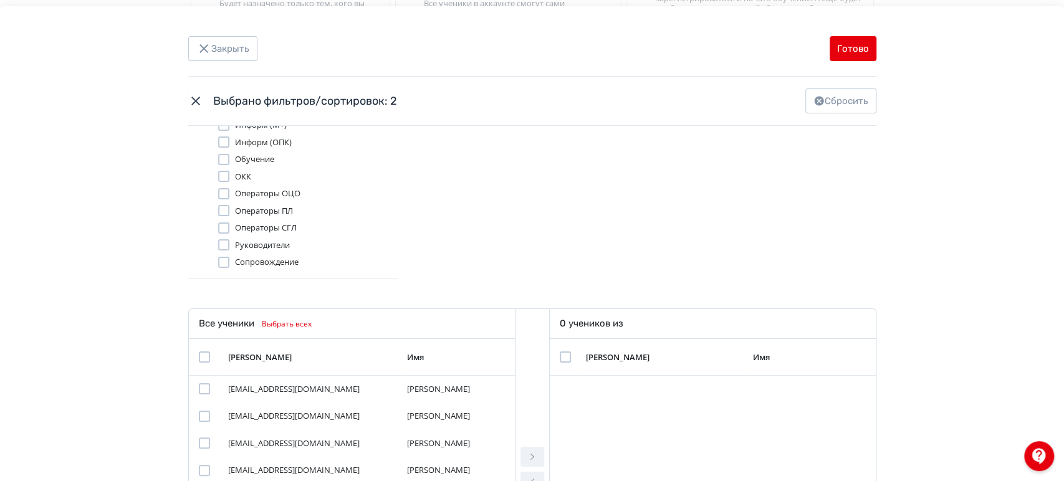
scroll to position [208, 0]
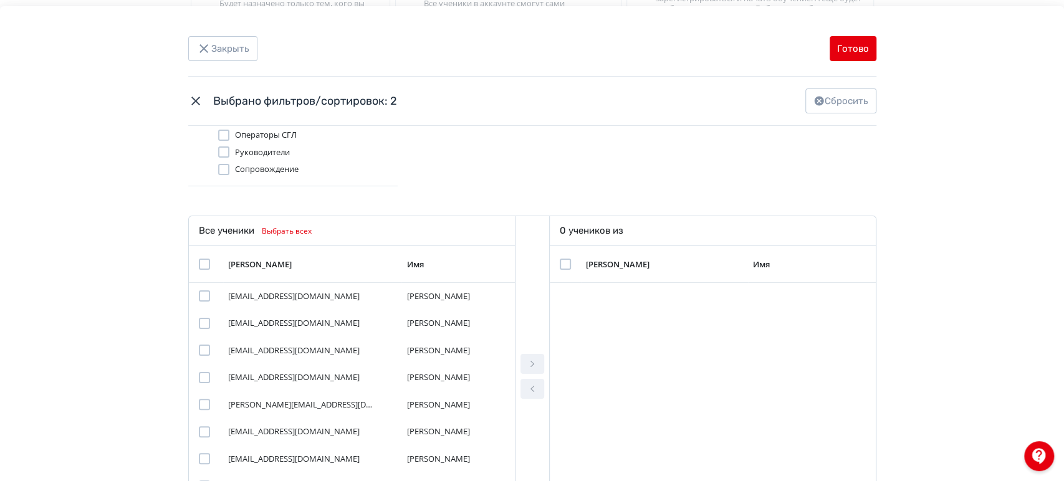
click at [301, 228] on button "Выбрать всех" at bounding box center [285, 231] width 62 height 15
click at [534, 358] on button "Modal" at bounding box center [533, 364] width 24 height 20
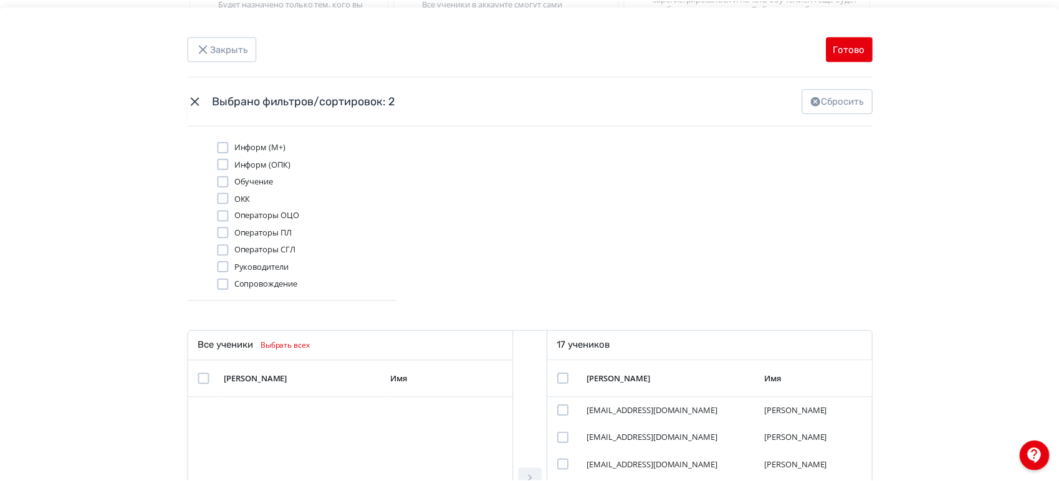
scroll to position [0, 0]
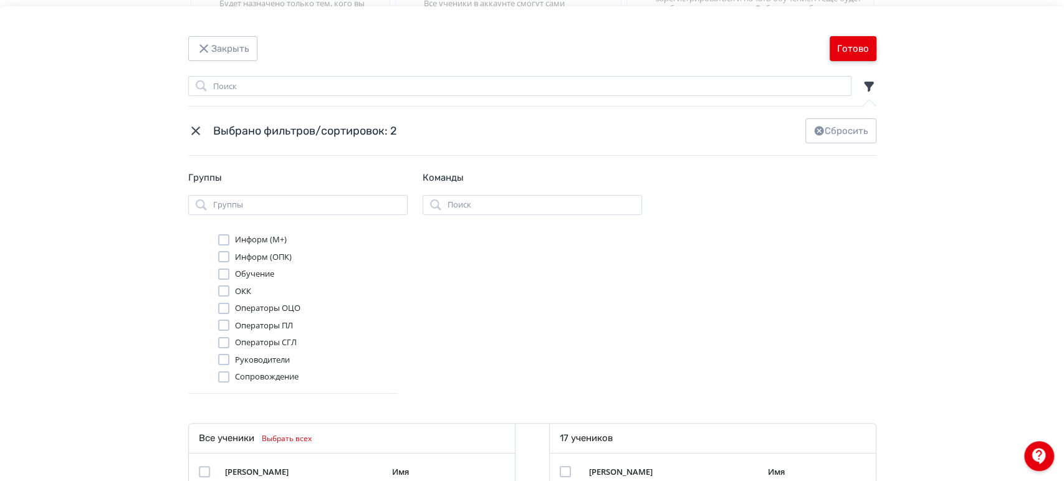
click at [854, 52] on button "Готово" at bounding box center [853, 48] width 47 height 25
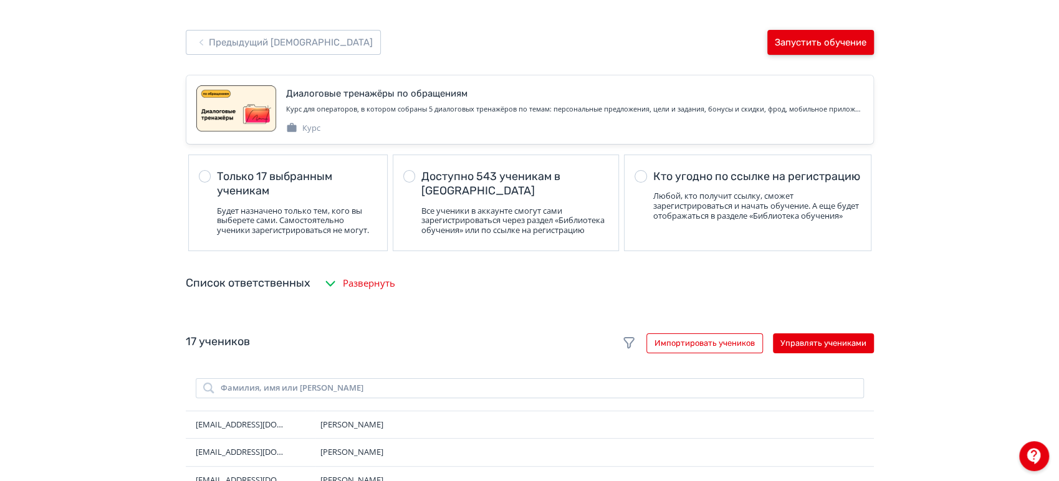
click at [807, 44] on button "Запустить обучение" at bounding box center [821, 42] width 107 height 25
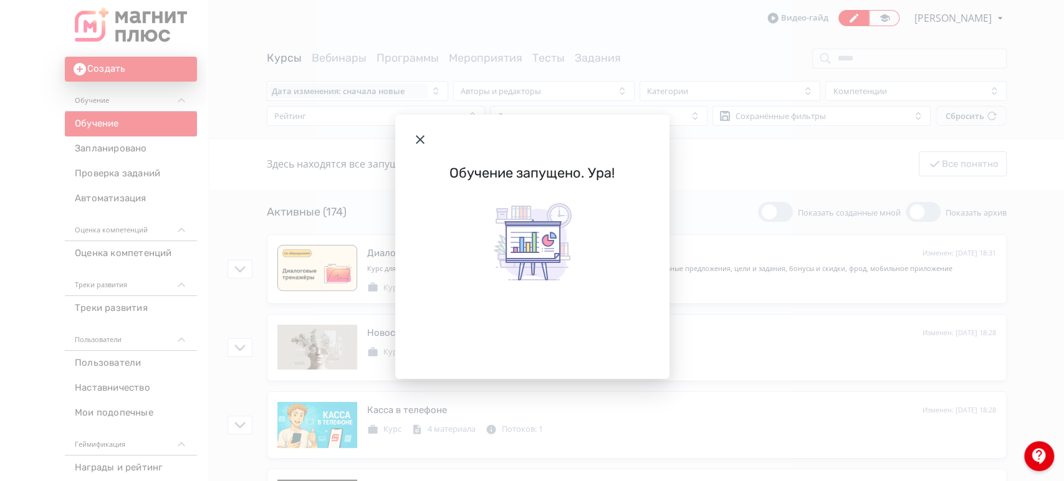
click at [420, 140] on icon "Modal" at bounding box center [420, 139] width 15 height 15
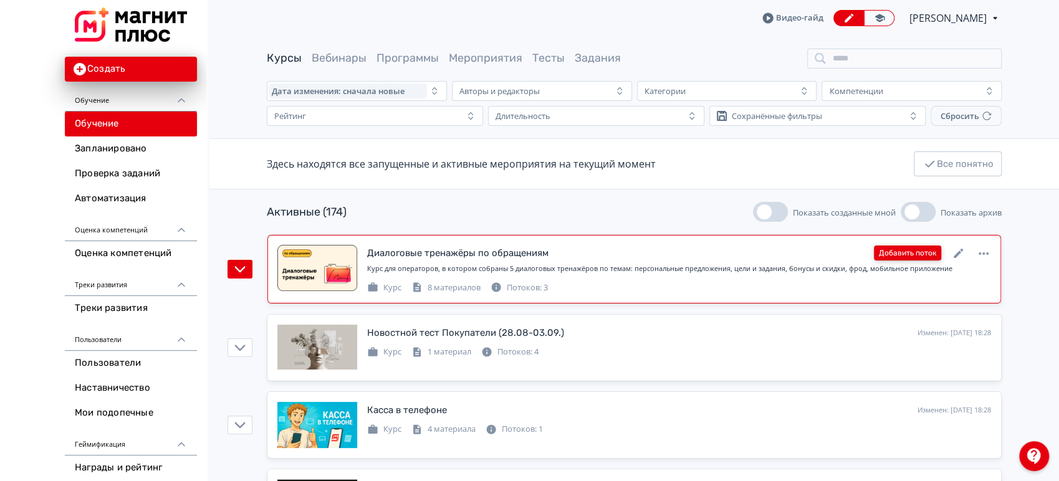
click at [904, 253] on button "Добавить поток" at bounding box center [907, 253] width 67 height 15
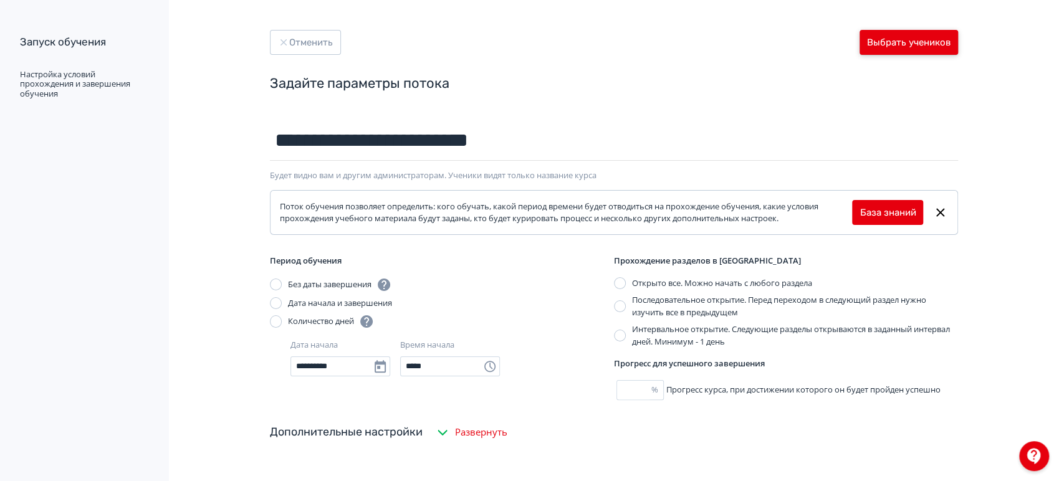
type input "**********"
click at [907, 48] on button "Выбрать учеников" at bounding box center [909, 42] width 99 height 25
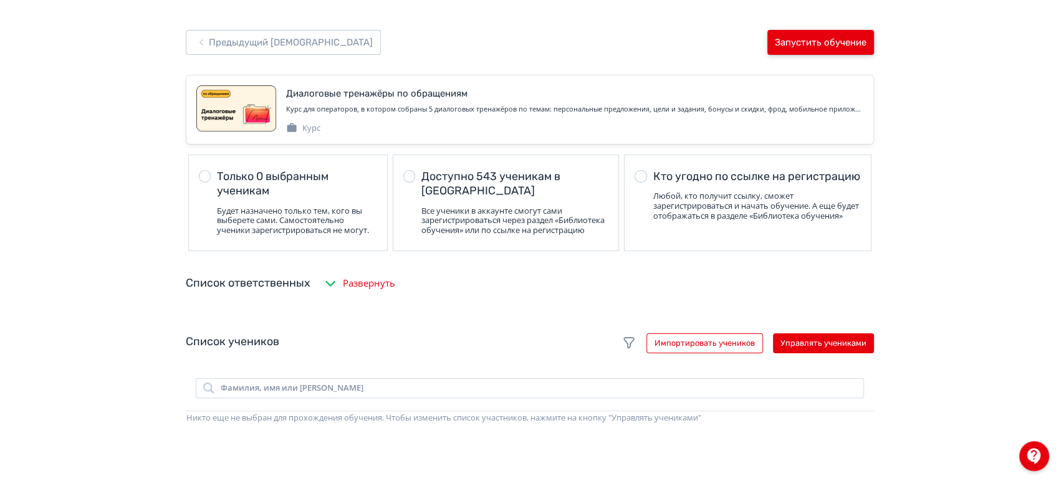
click at [836, 42] on button "Запустить обучение" at bounding box center [821, 42] width 107 height 25
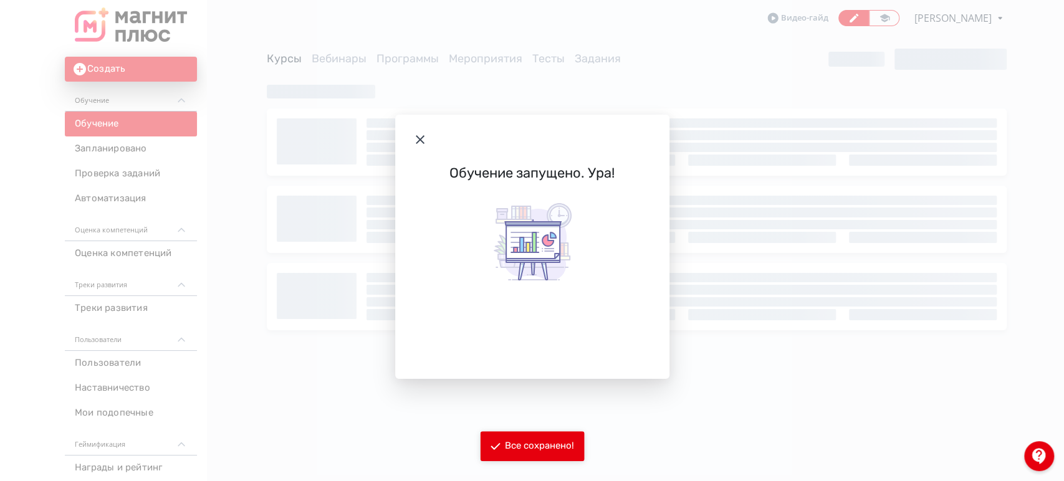
click at [416, 141] on icon "Modal" at bounding box center [420, 139] width 15 height 15
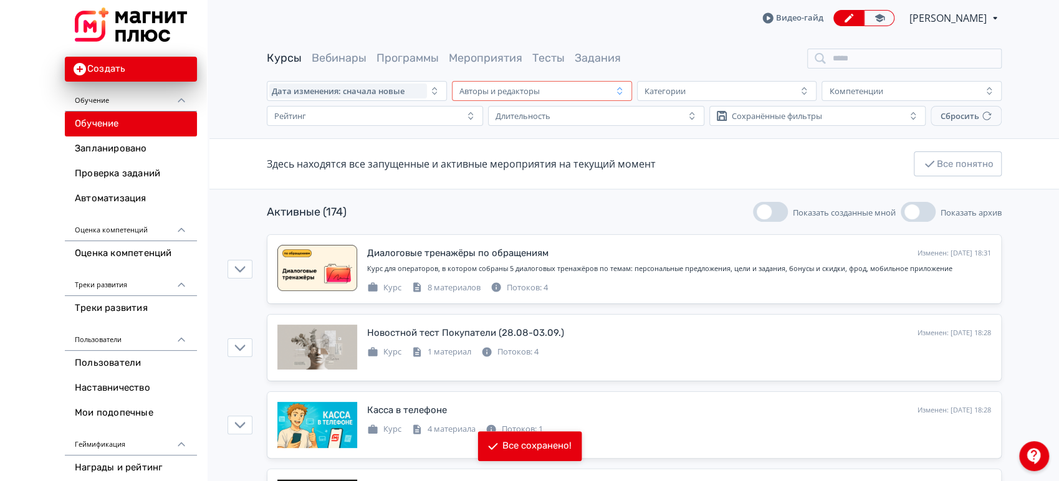
scroll to position [69, 0]
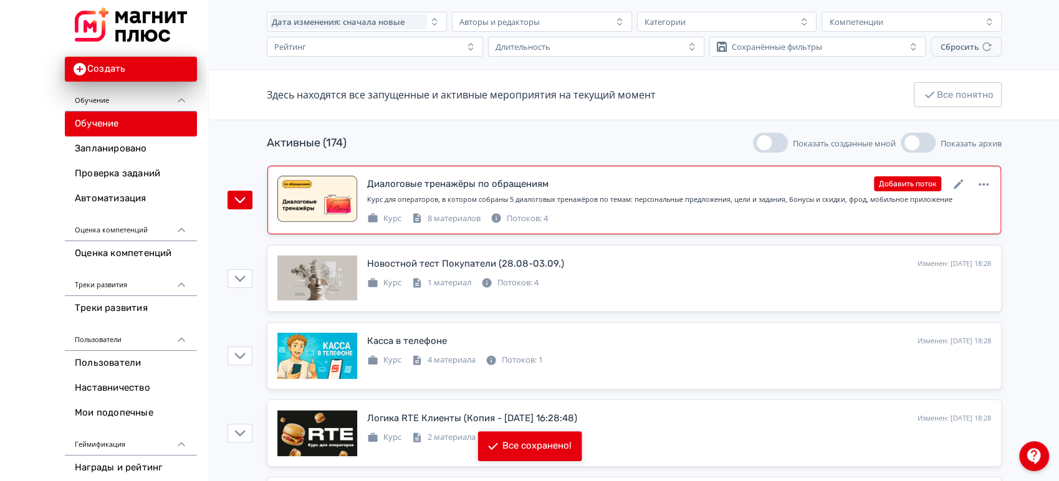
click at [651, 209] on div "Курс для операторов, в котором собраны 5 диалоговых тренажёров по темам: персон…" at bounding box center [679, 203] width 624 height 16
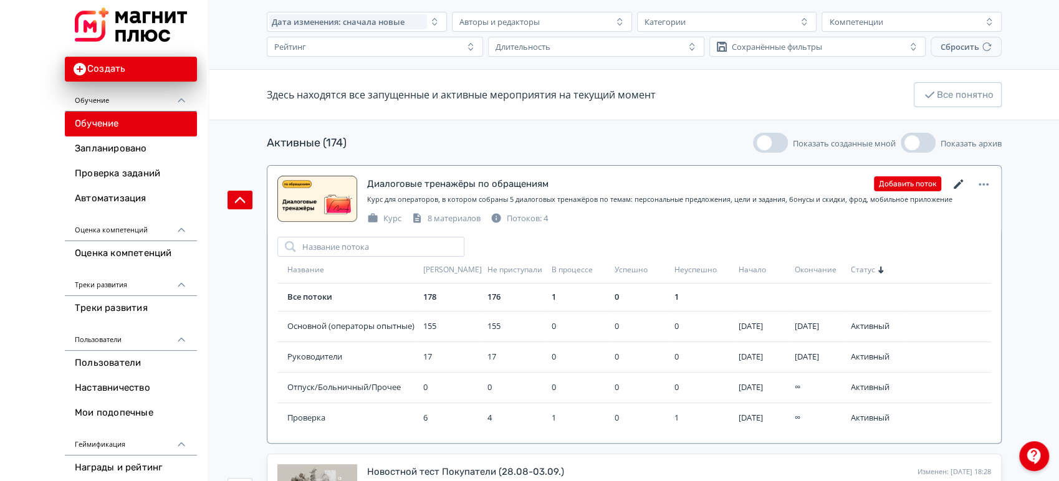
click at [957, 183] on icon at bounding box center [959, 184] width 15 height 15
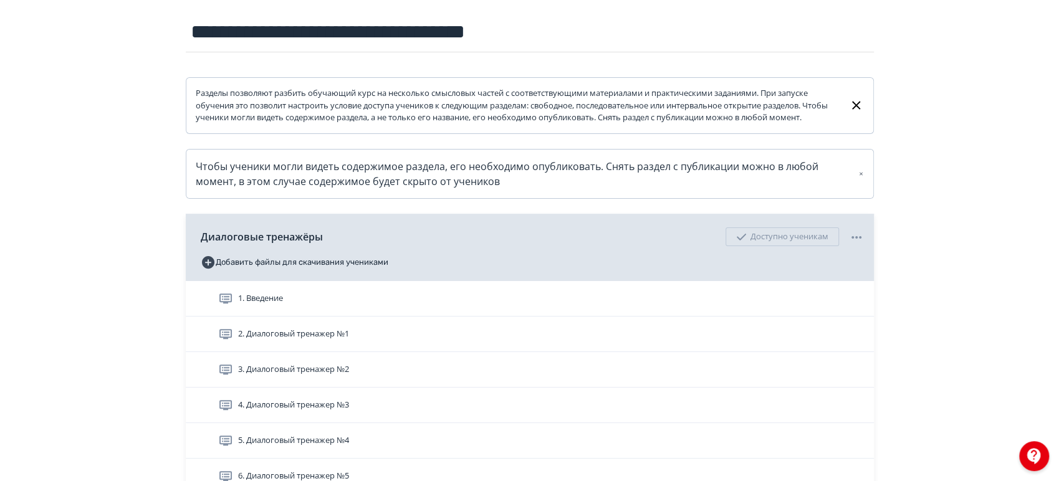
scroll to position [69, 0]
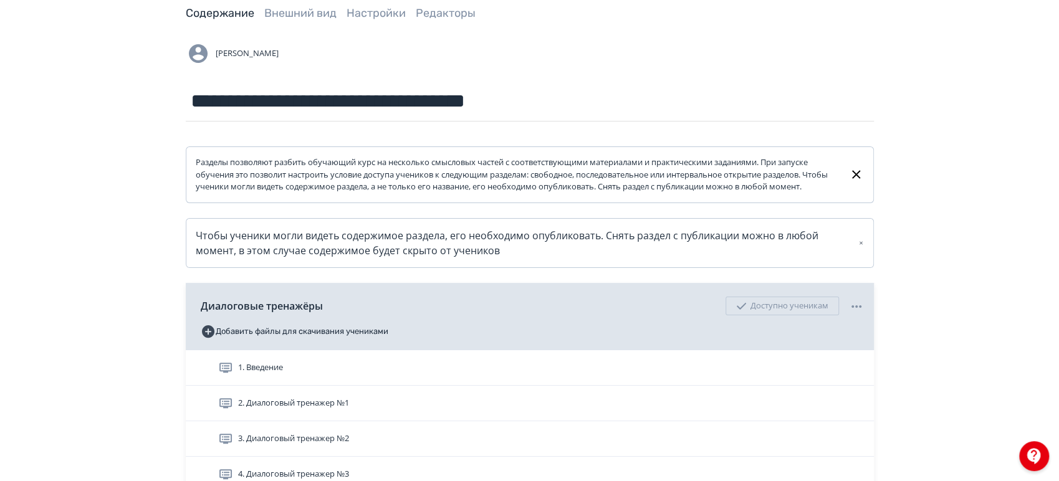
click at [367, 20] on span "Настройки" at bounding box center [376, 14] width 59 height 16
click at [367, 15] on link "Настройки" at bounding box center [376, 13] width 59 height 14
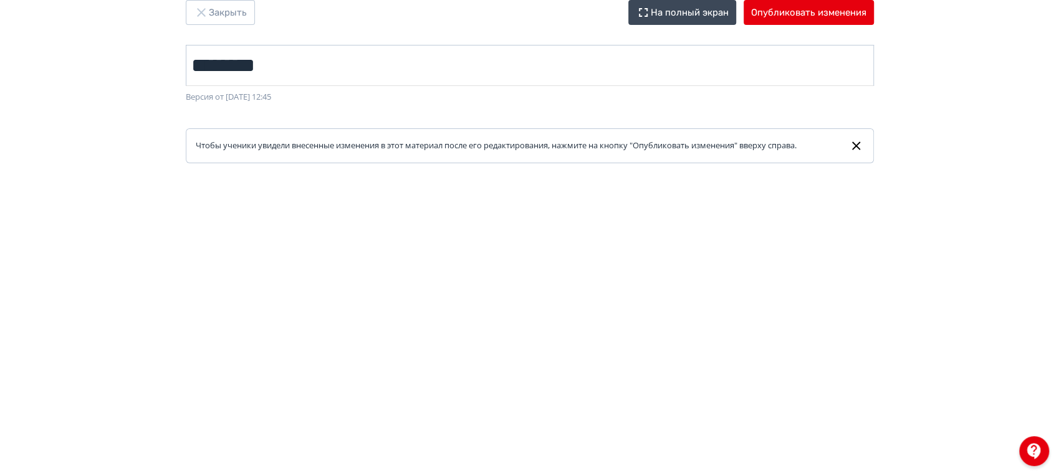
scroll to position [15, 0]
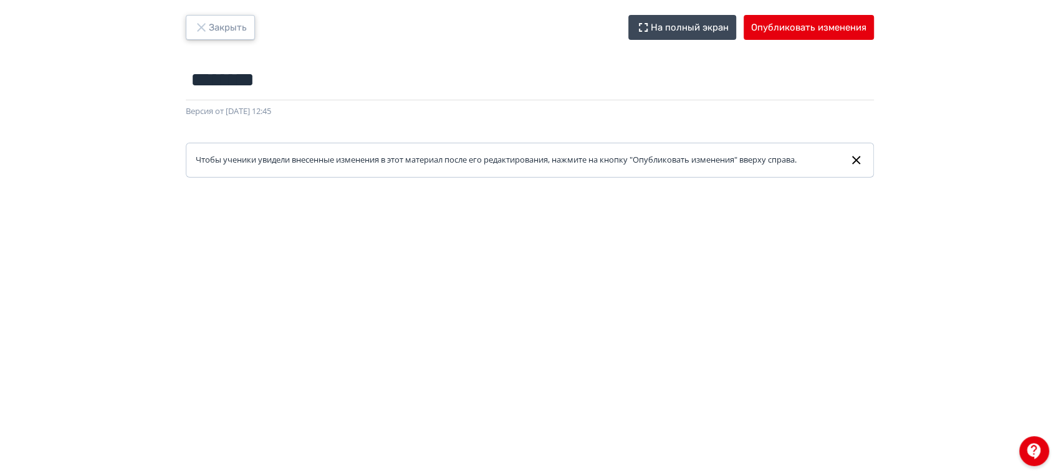
click at [238, 30] on button "Закрыть" at bounding box center [220, 27] width 69 height 25
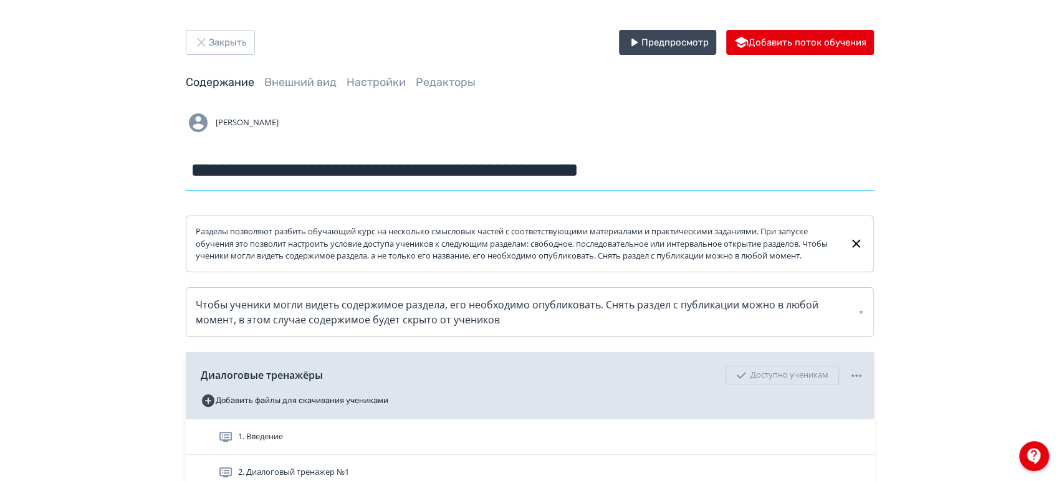
drag, startPoint x: 431, startPoint y: 171, endPoint x: 770, endPoint y: 183, distance: 338.8
click at [770, 183] on input "**********" at bounding box center [530, 170] width 688 height 41
type input "**********"
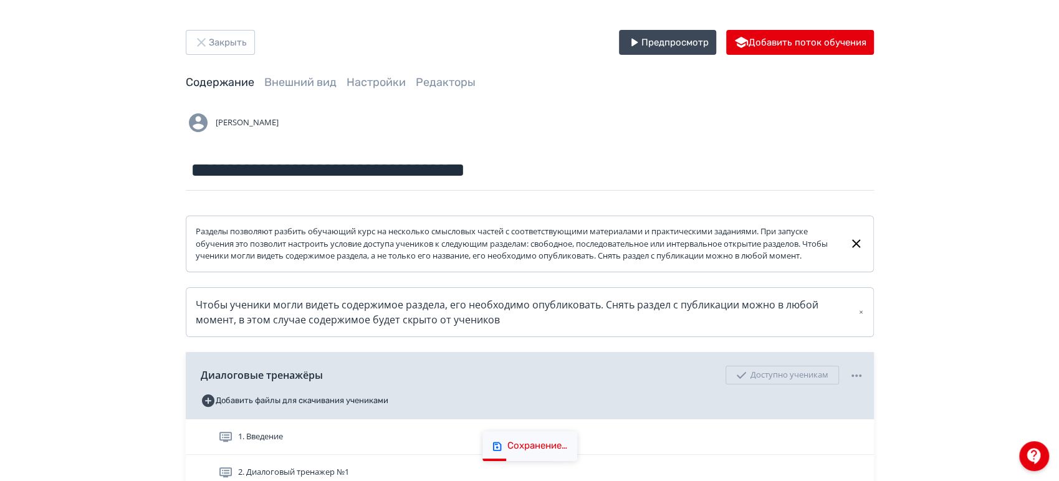
click at [277, 69] on div "**********" at bounding box center [530, 420] width 748 height 780
click at [279, 77] on link "Внешний вид" at bounding box center [300, 82] width 72 height 14
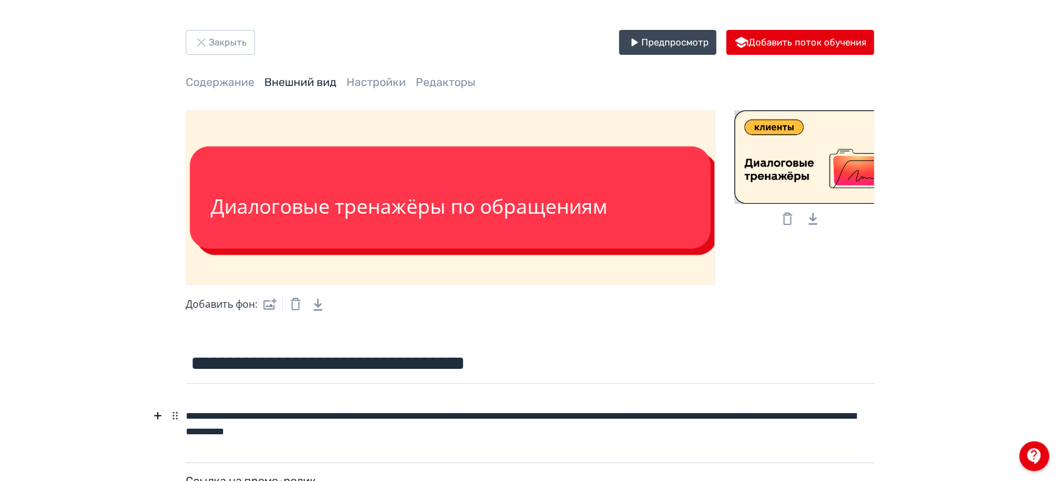
click at [783, 214] on icon at bounding box center [787, 218] width 15 height 15
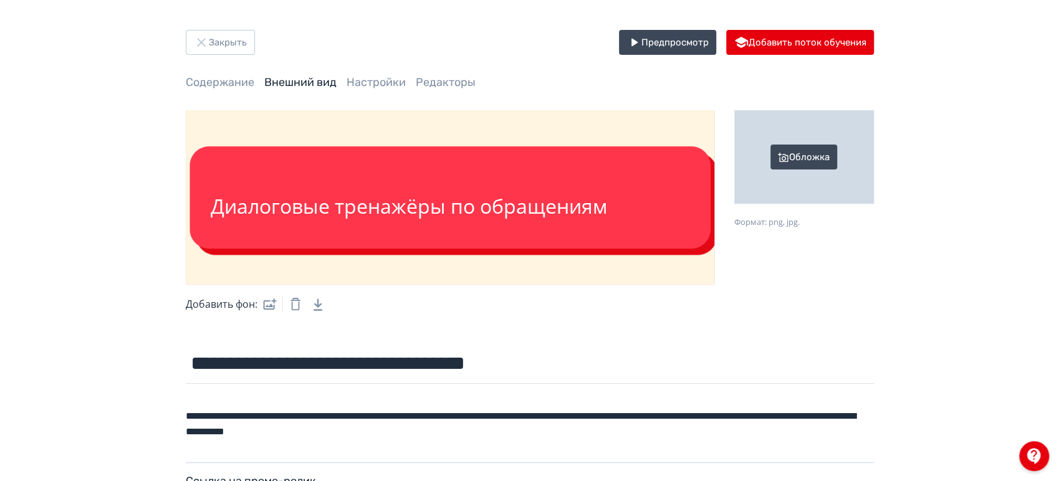
click at [785, 158] on div "Обложка" at bounding box center [805, 157] width 140 height 94
click at [0, 0] on input "Обложка Формат: png, jpg." at bounding box center [0, 0] width 0 height 0
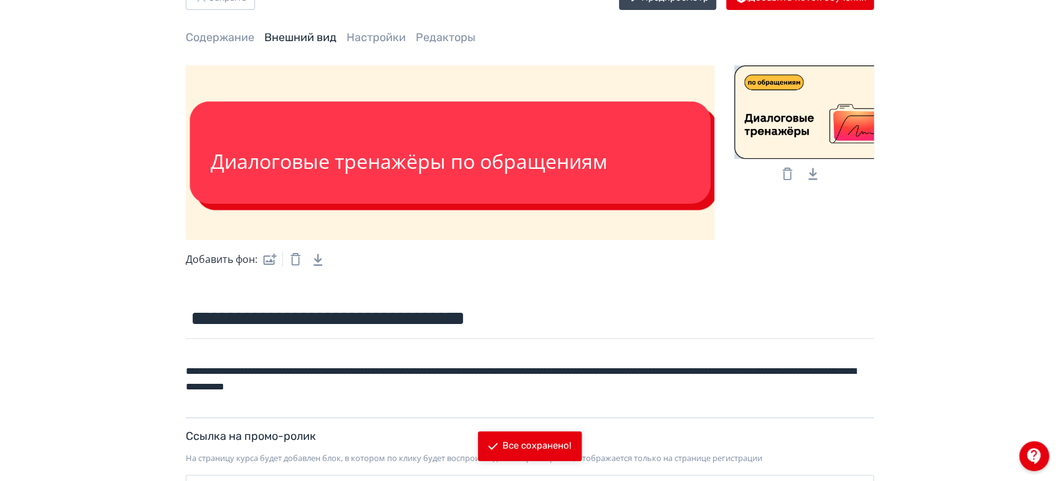
scroll to position [69, 0]
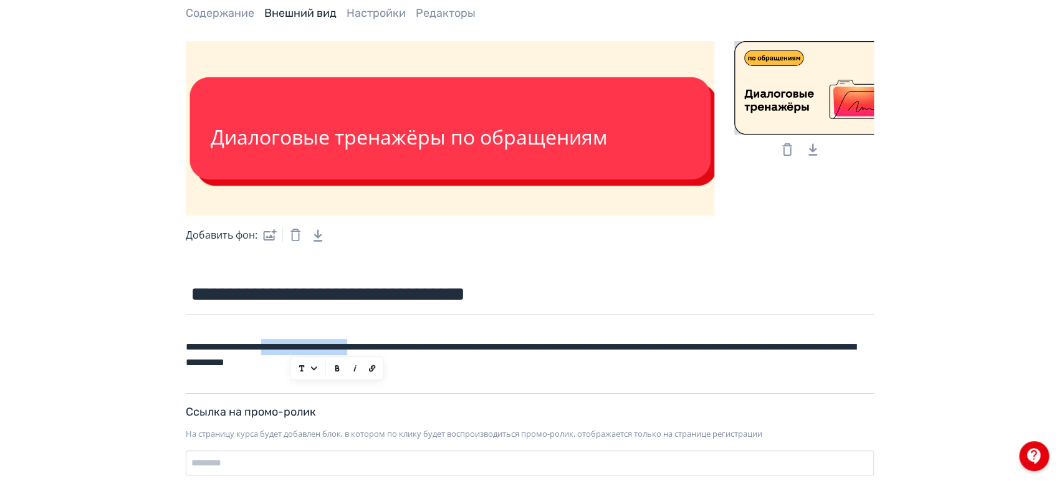
drag, startPoint x: 291, startPoint y: 348, endPoint x: 417, endPoint y: 349, distance: 125.3
click at [417, 349] on div "**********" at bounding box center [530, 355] width 688 height 40
drag, startPoint x: 294, startPoint y: 347, endPoint x: 307, endPoint y: 348, distance: 13.8
click at [307, 348] on div "**********" at bounding box center [530, 355] width 688 height 40
drag, startPoint x: 521, startPoint y: 349, endPoint x: 600, endPoint y: 347, distance: 79.2
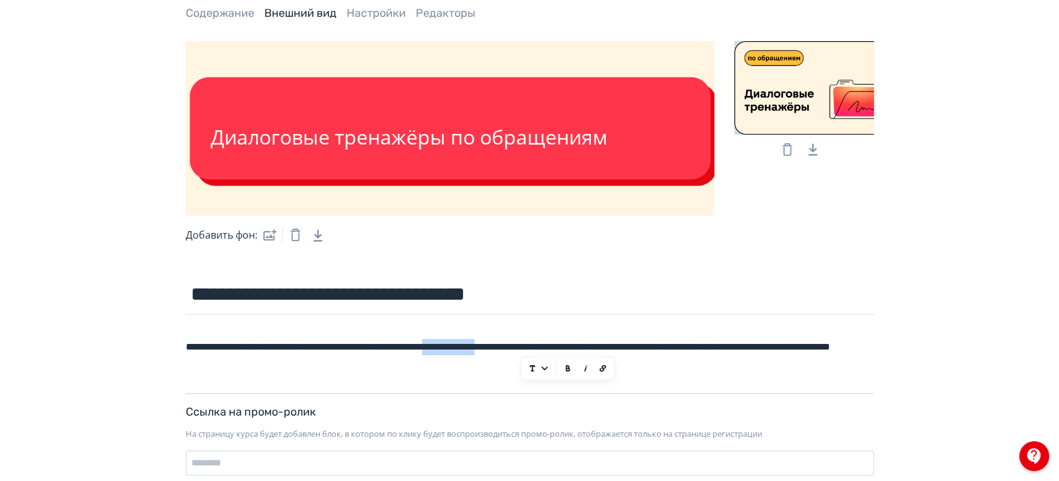
click at [600, 347] on div "**********" at bounding box center [530, 355] width 688 height 40
click at [505, 370] on div "**********" at bounding box center [530, 355] width 688 height 40
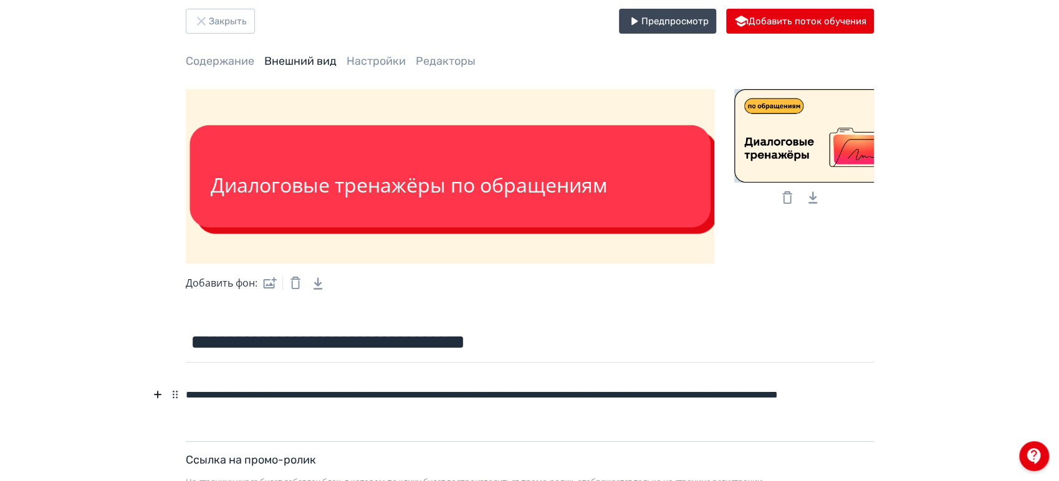
scroll to position [0, 0]
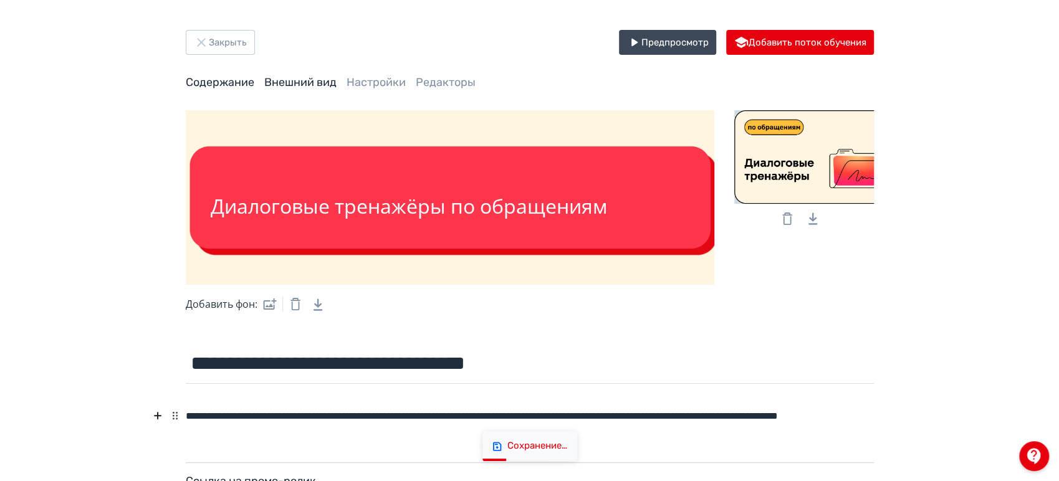
click at [224, 87] on link "Содержание" at bounding box center [220, 82] width 69 height 14
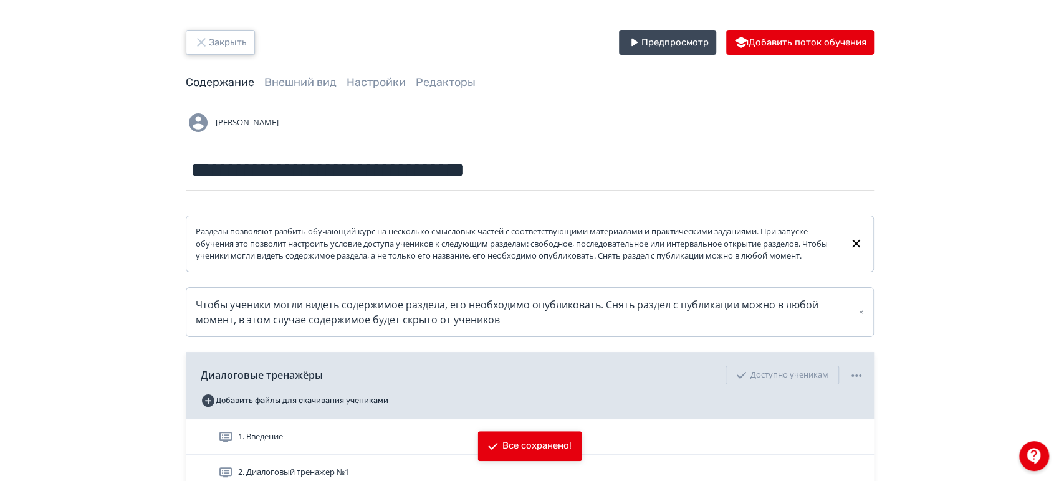
click at [239, 41] on button "Закрыть" at bounding box center [220, 42] width 69 height 25
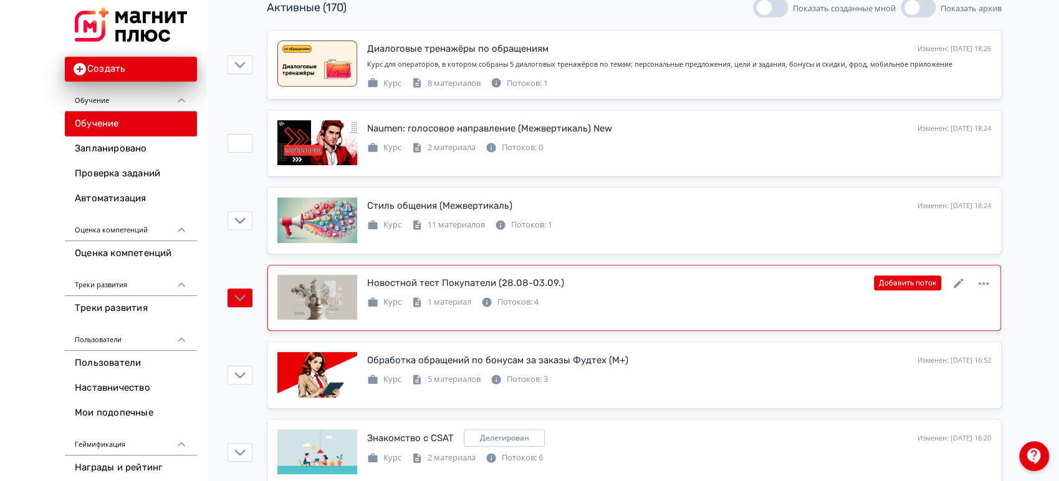
scroll to position [208, 0]
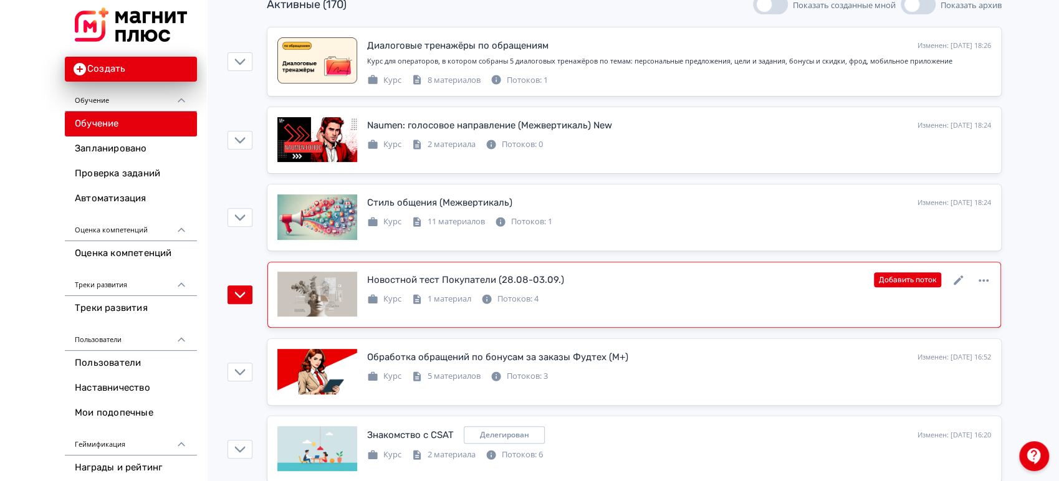
click at [629, 284] on div "Новостной тест Покупатели (28.08-03.09.) Изменен: 28.08.2025 в 17:15 Добавить п…" at bounding box center [679, 280] width 624 height 16
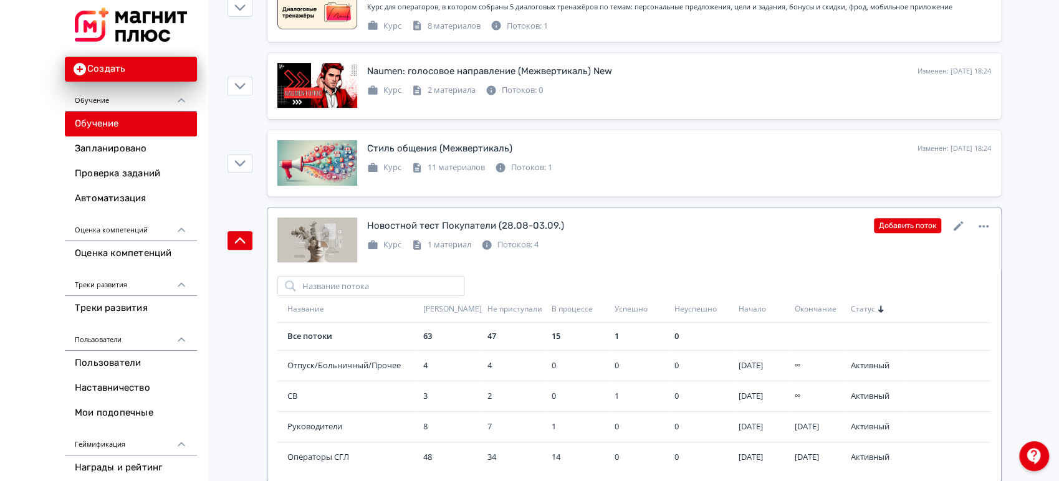
scroll to position [346, 0]
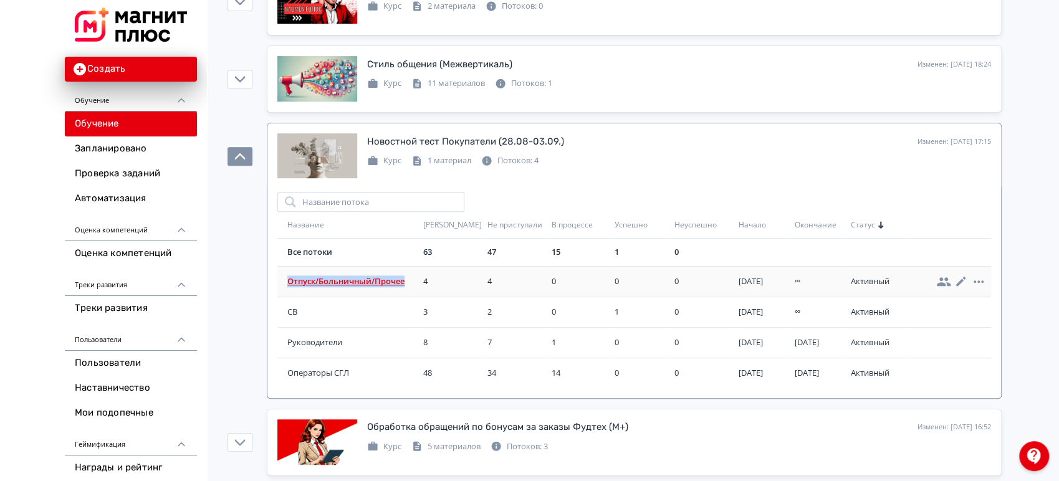
drag, startPoint x: 413, startPoint y: 281, endPoint x: 290, endPoint y: 274, distance: 123.1
copy span "Отпуск/Больничный/Прочее"
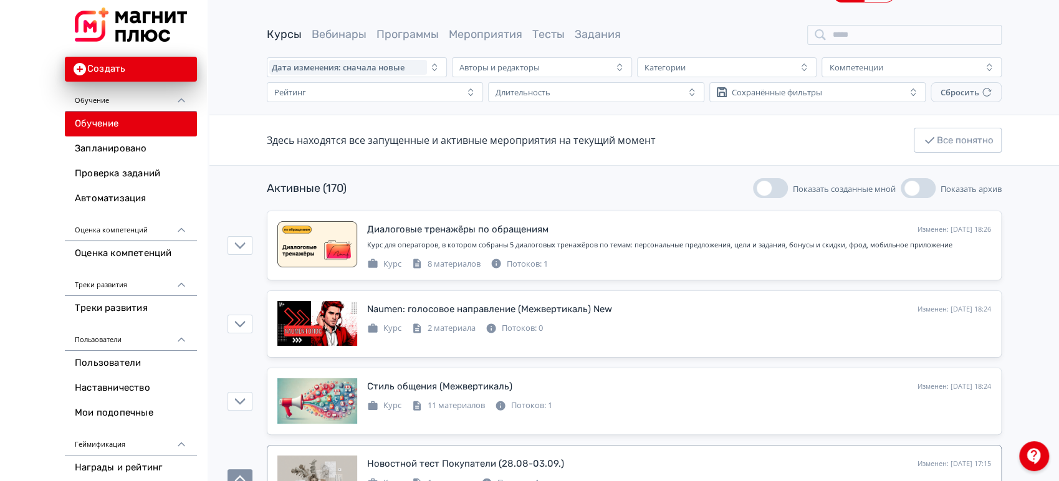
scroll to position [0, 0]
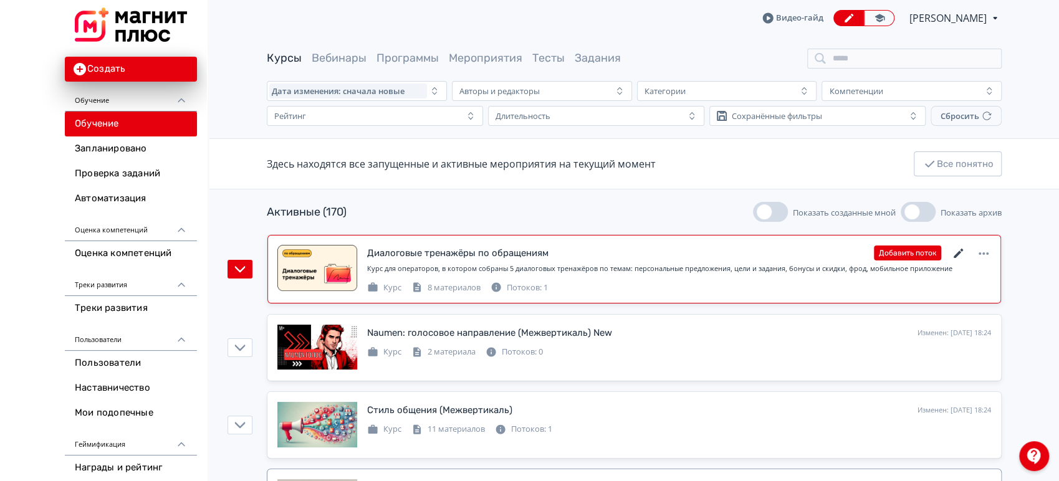
click at [956, 251] on icon at bounding box center [959, 253] width 15 height 15
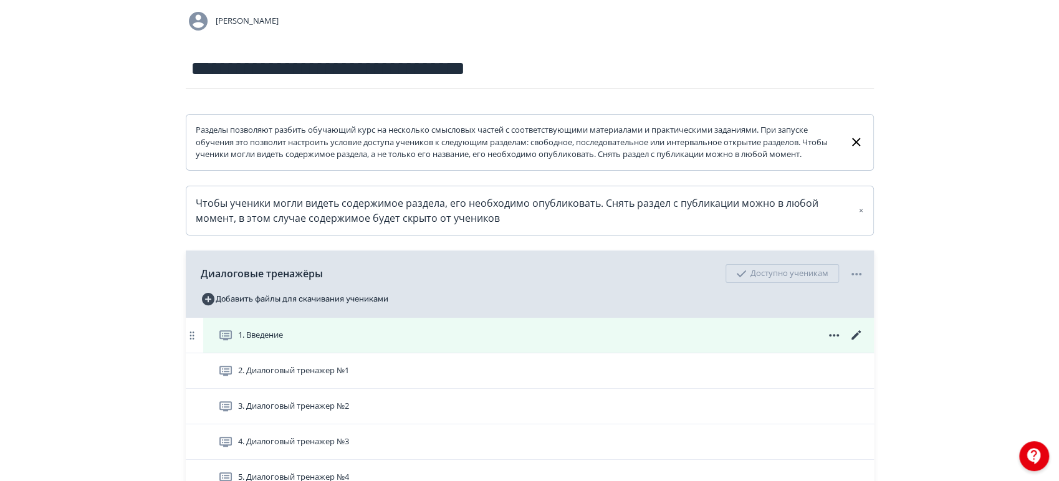
scroll to position [277, 0]
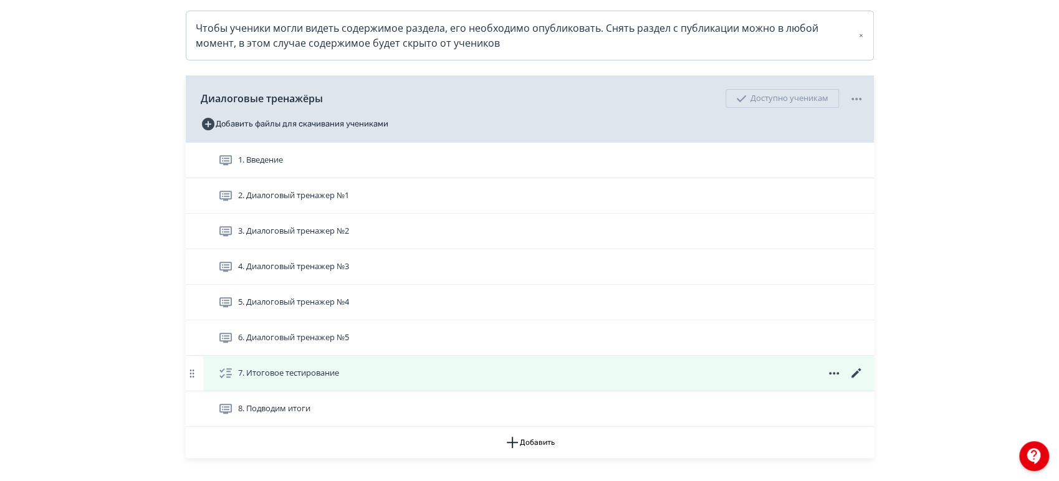
click at [856, 381] on icon at bounding box center [856, 373] width 15 height 15
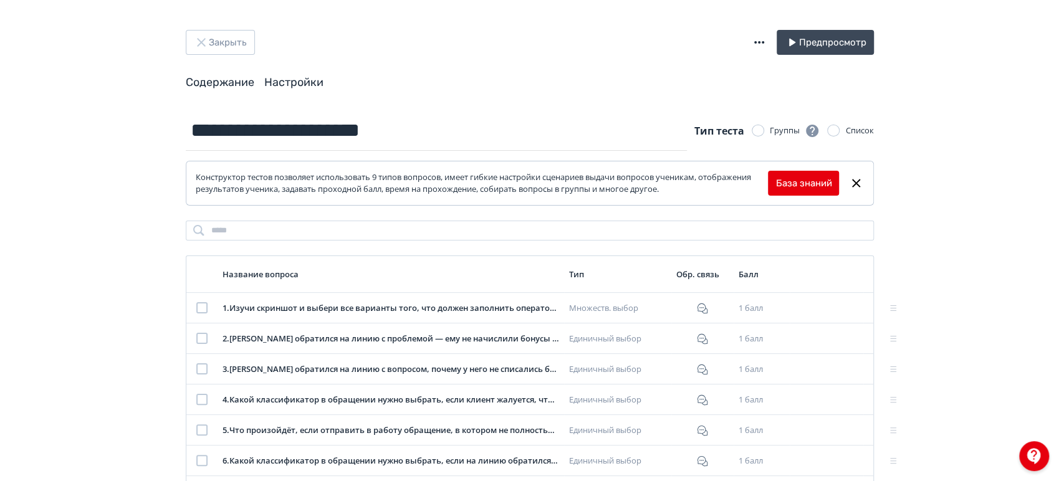
click at [291, 80] on link "Настройки" at bounding box center [293, 82] width 59 height 14
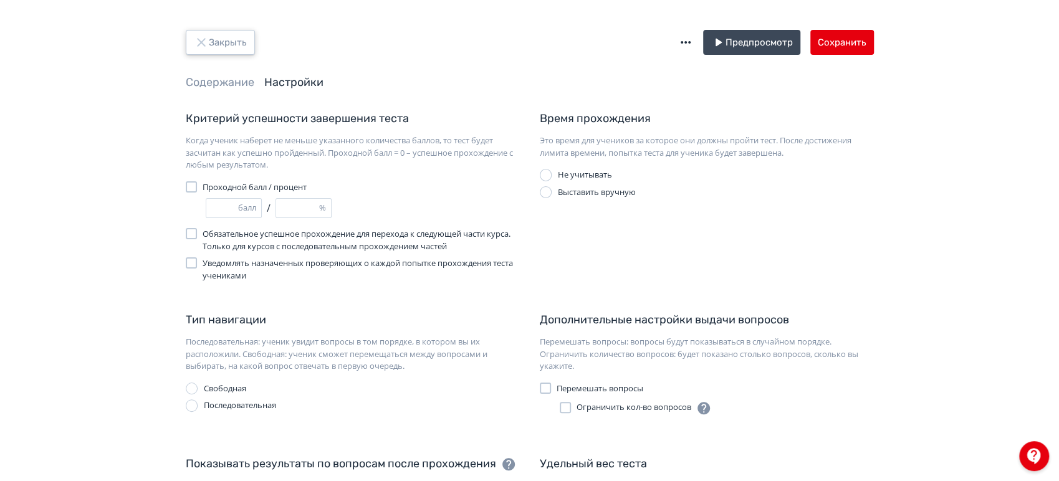
click at [238, 51] on button "Закрыть" at bounding box center [220, 42] width 69 height 25
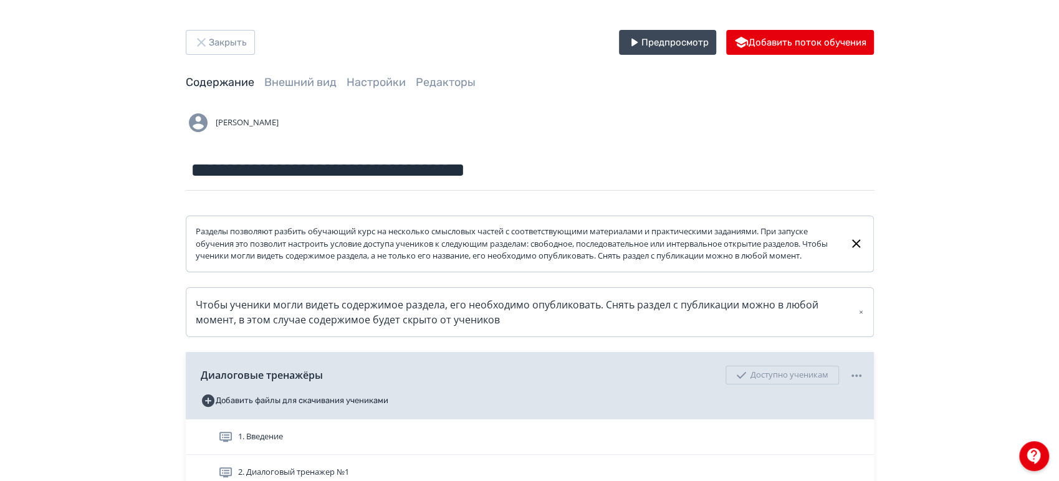
click at [369, 75] on span "Настройки" at bounding box center [376, 83] width 59 height 16
click at [369, 77] on link "Настройки" at bounding box center [376, 82] width 59 height 14
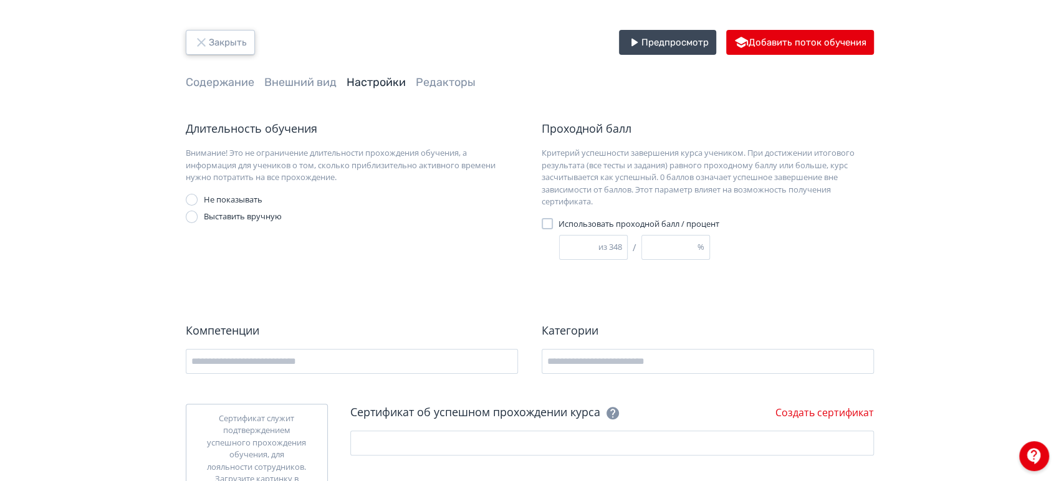
click at [239, 40] on button "Закрыть" at bounding box center [220, 42] width 69 height 25
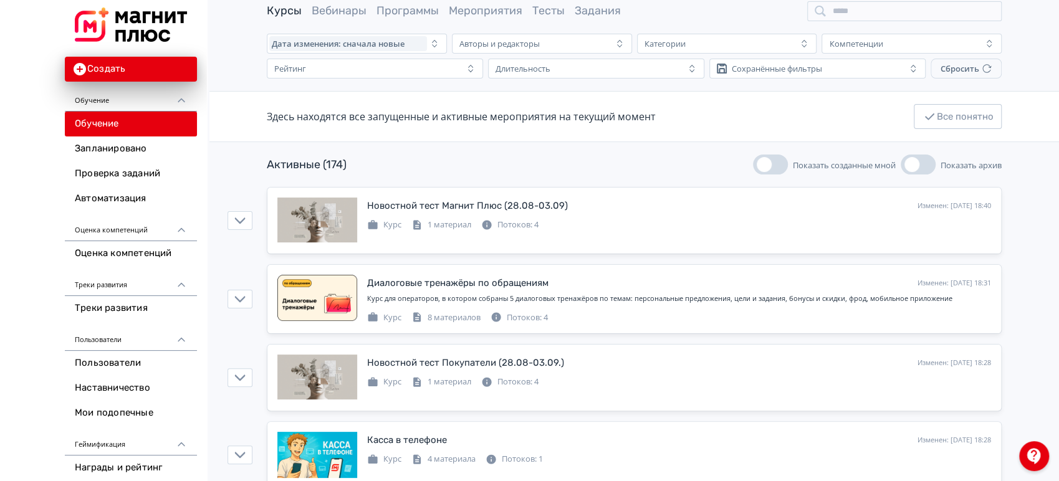
scroll to position [69, 0]
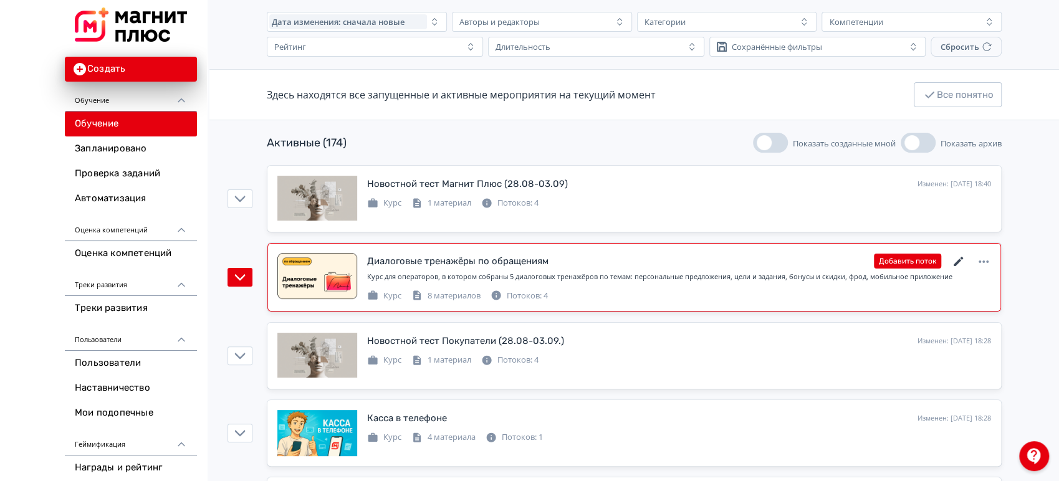
click at [962, 260] on icon at bounding box center [959, 261] width 15 height 15
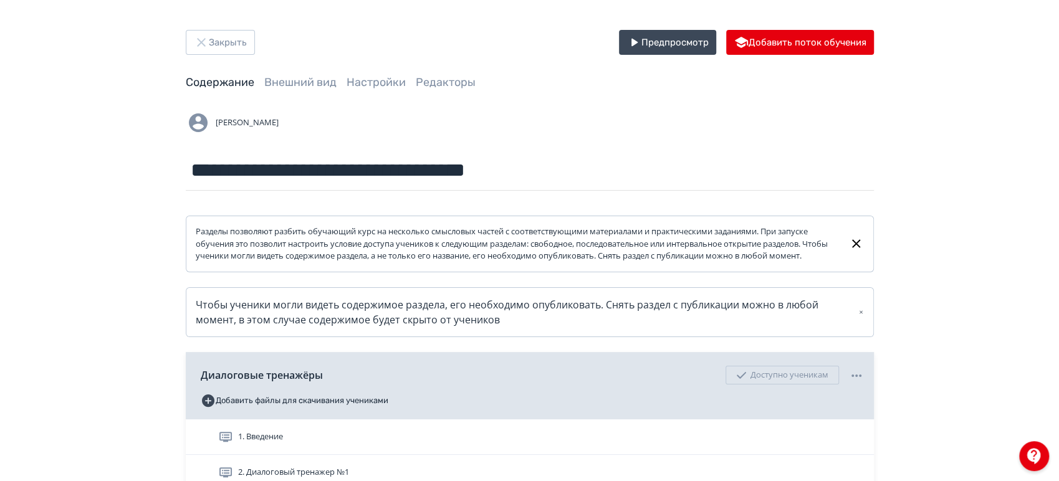
scroll to position [277, 0]
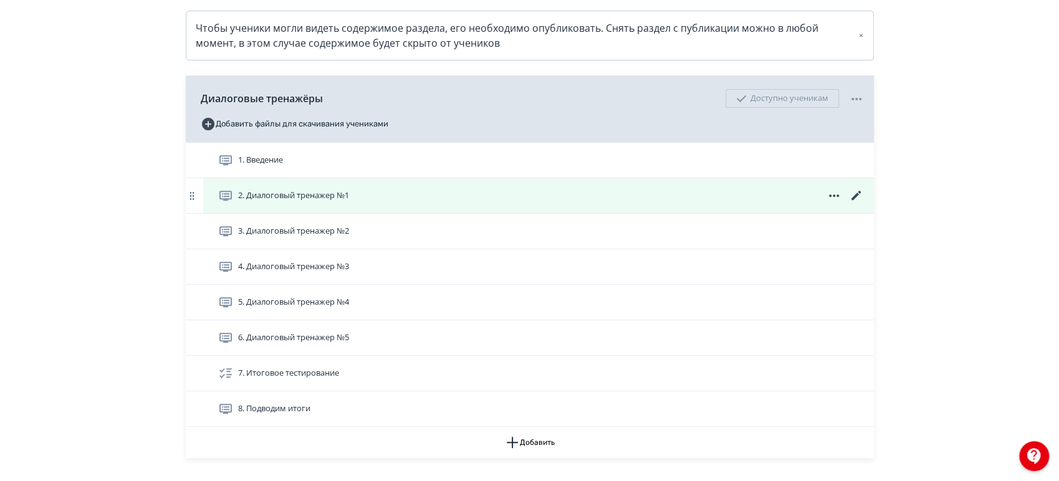
click at [854, 200] on icon at bounding box center [855, 195] width 9 height 9
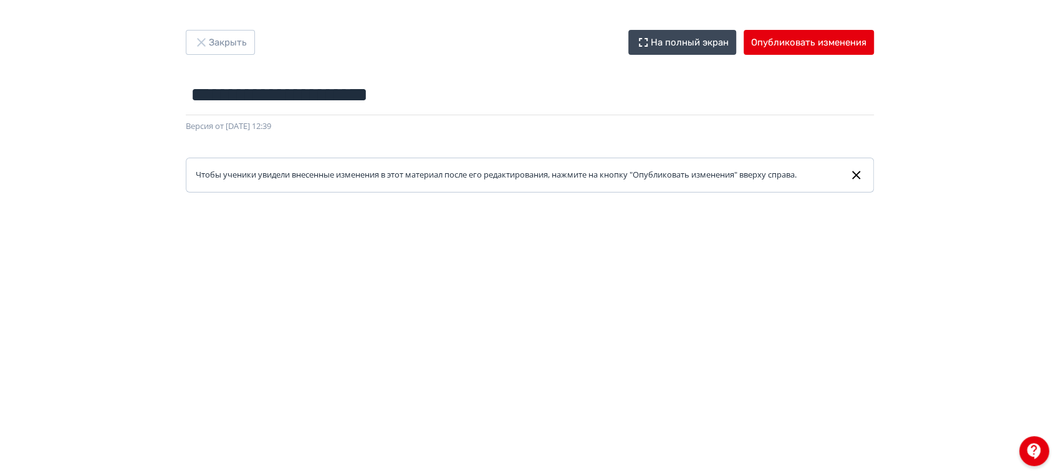
click at [1028, 457] on div at bounding box center [1034, 451] width 30 height 30
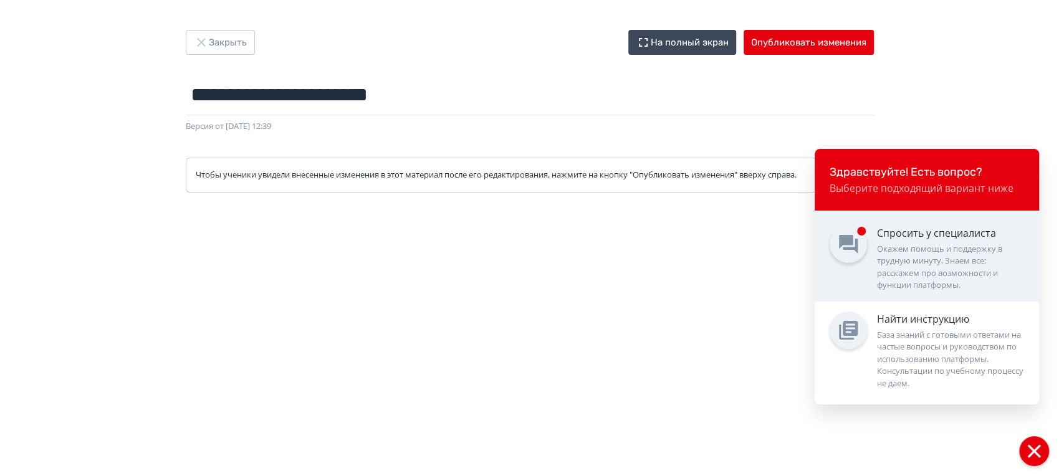
click at [884, 249] on div "Окажем помощь и поддержку в трудную минуту. Знаем все: расскажем про возможност…" at bounding box center [950, 267] width 147 height 49
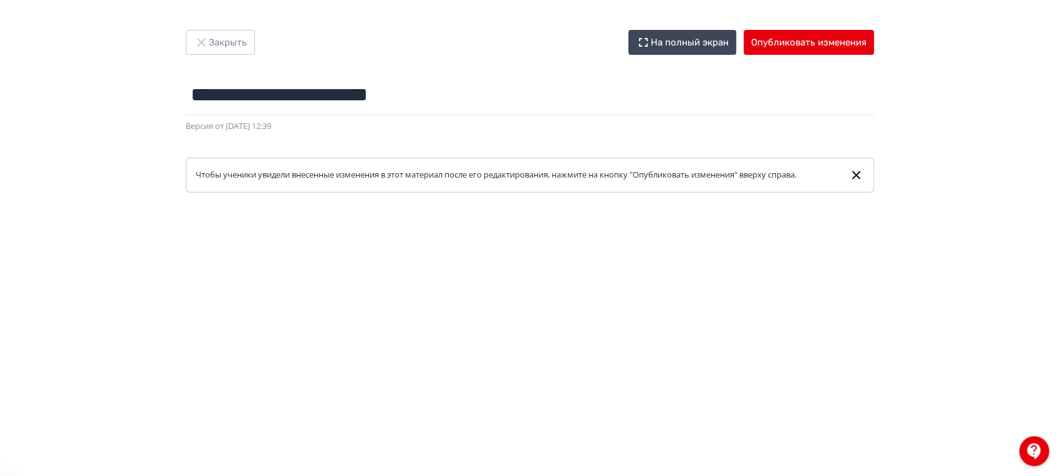
scroll to position [2315, 0]
drag, startPoint x: 1014, startPoint y: 376, endPoint x: 1014, endPoint y: 122, distance: 253.8
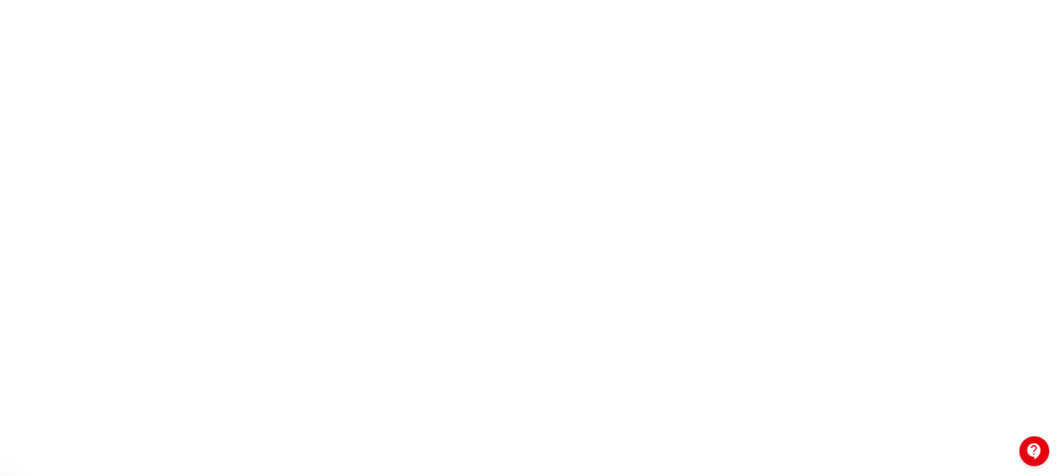
scroll to position [3215, 0]
click at [0, 476] on jdiv at bounding box center [0, 476] width 0 height 0
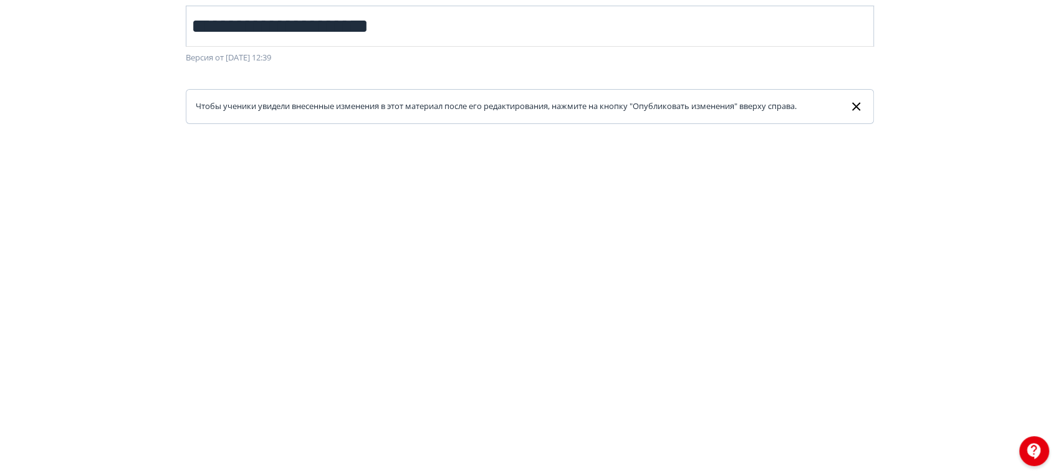
scroll to position [0, 0]
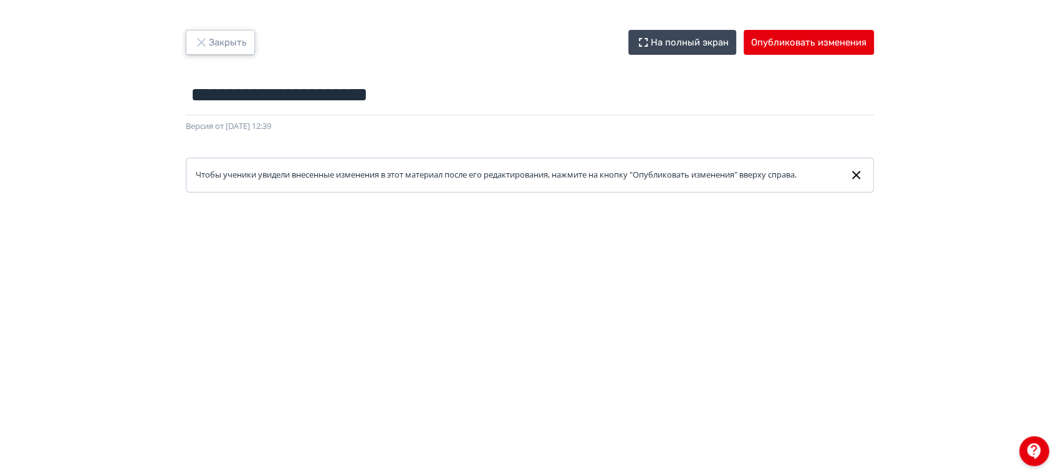
click at [234, 34] on button "Закрыть" at bounding box center [220, 42] width 69 height 25
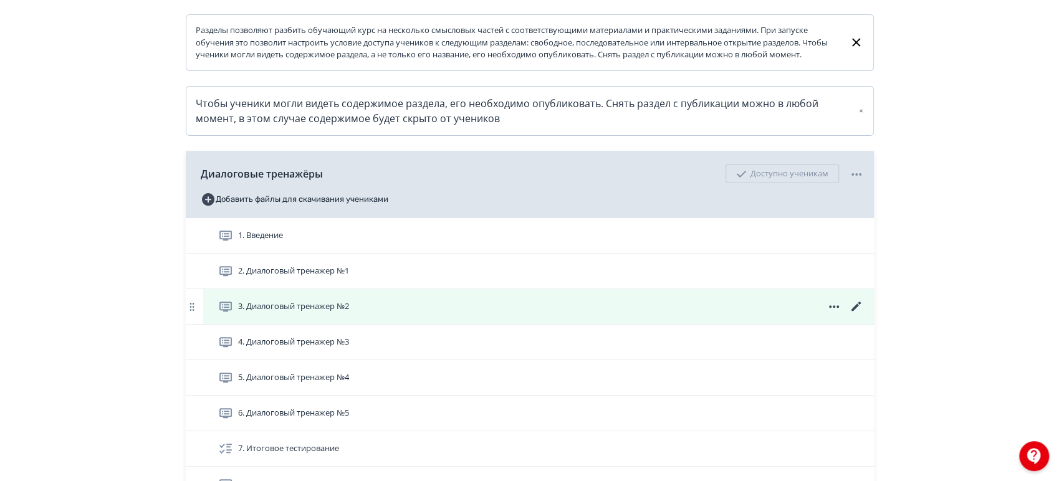
scroll to position [208, 0]
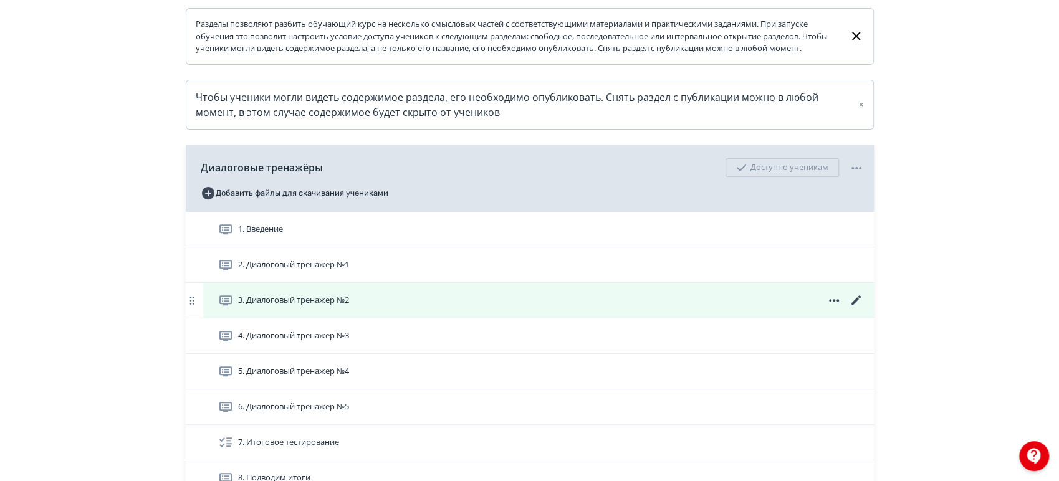
click at [858, 308] on icon at bounding box center [856, 300] width 15 height 15
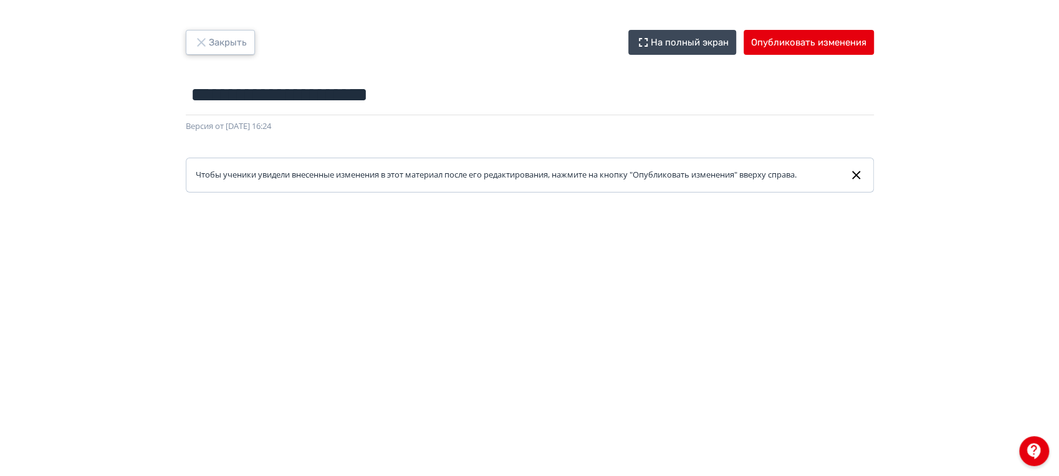
click at [226, 41] on button "Закрыть" at bounding box center [220, 42] width 69 height 25
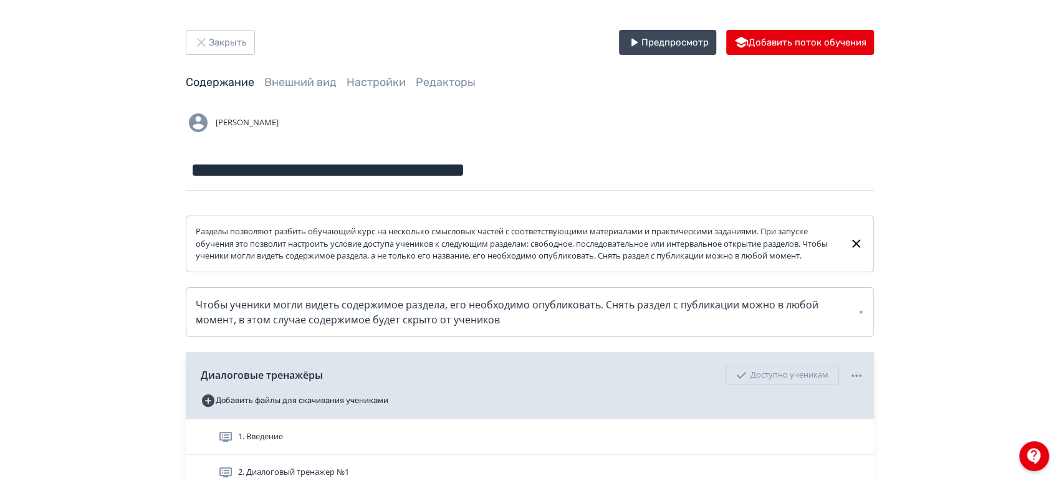
scroll to position [208, 0]
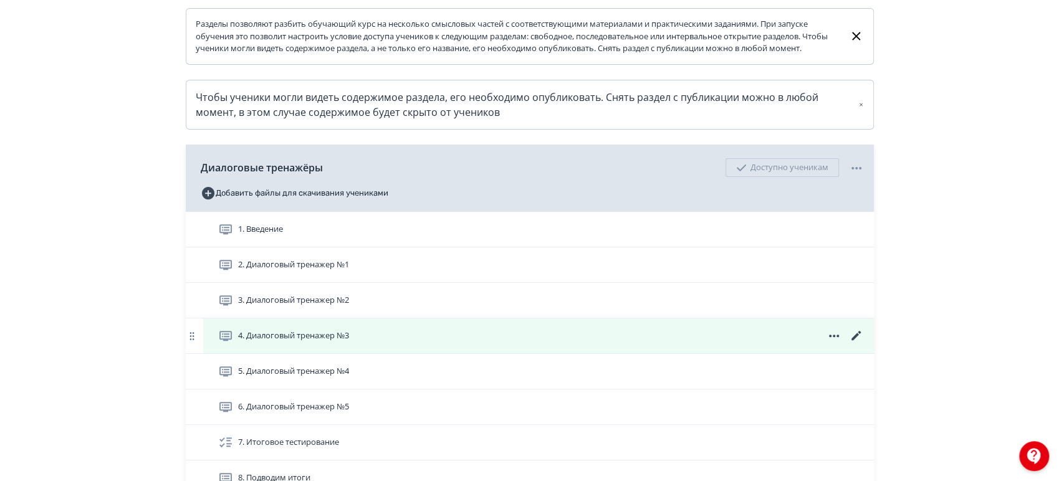
click at [858, 344] on icon at bounding box center [856, 336] width 15 height 15
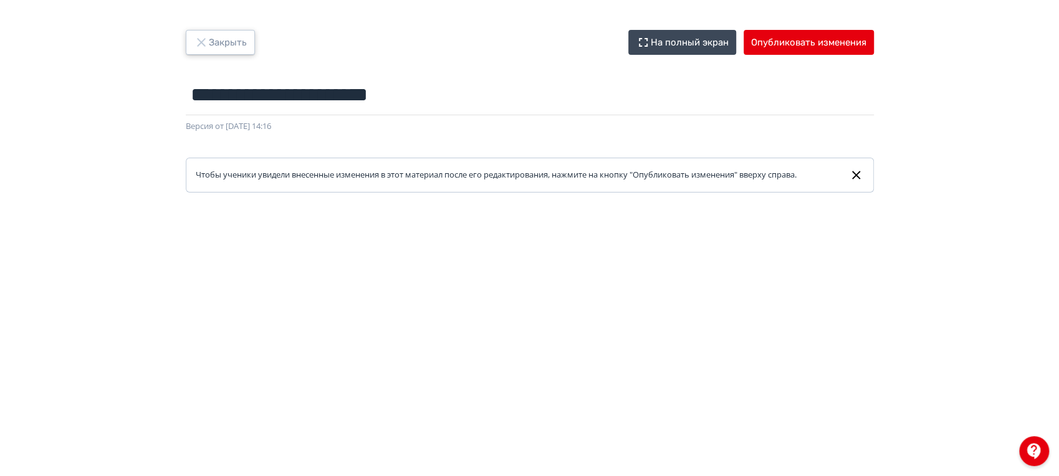
click at [241, 45] on button "Закрыть" at bounding box center [220, 42] width 69 height 25
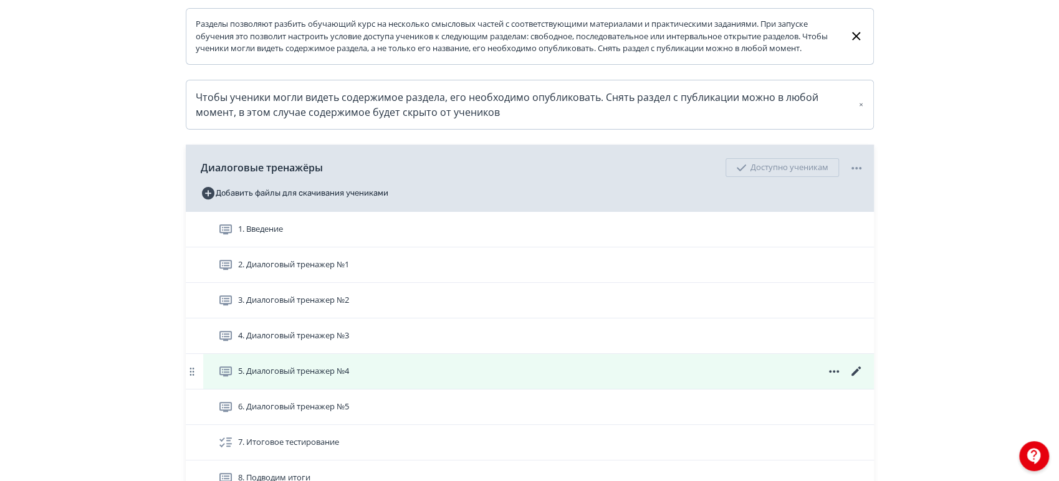
click at [859, 379] on icon at bounding box center [856, 371] width 15 height 15
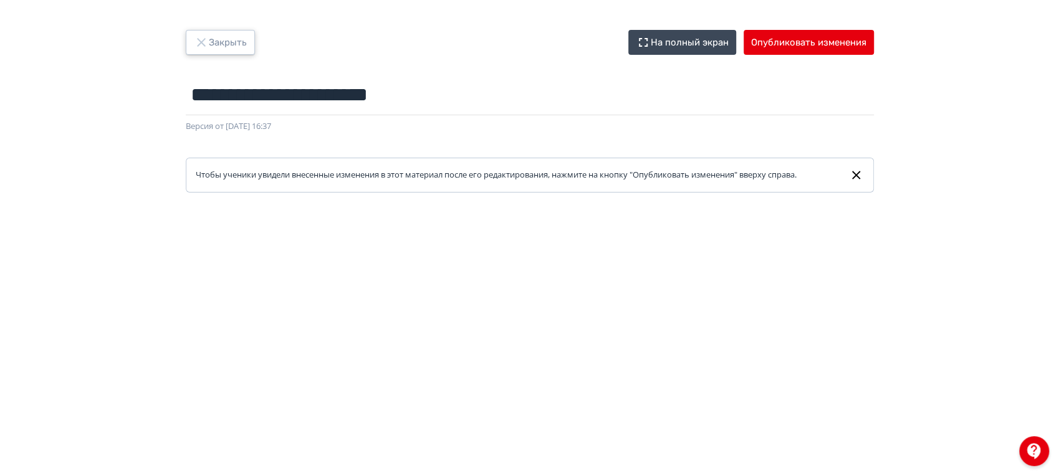
click at [214, 34] on button "Закрыть" at bounding box center [220, 42] width 69 height 25
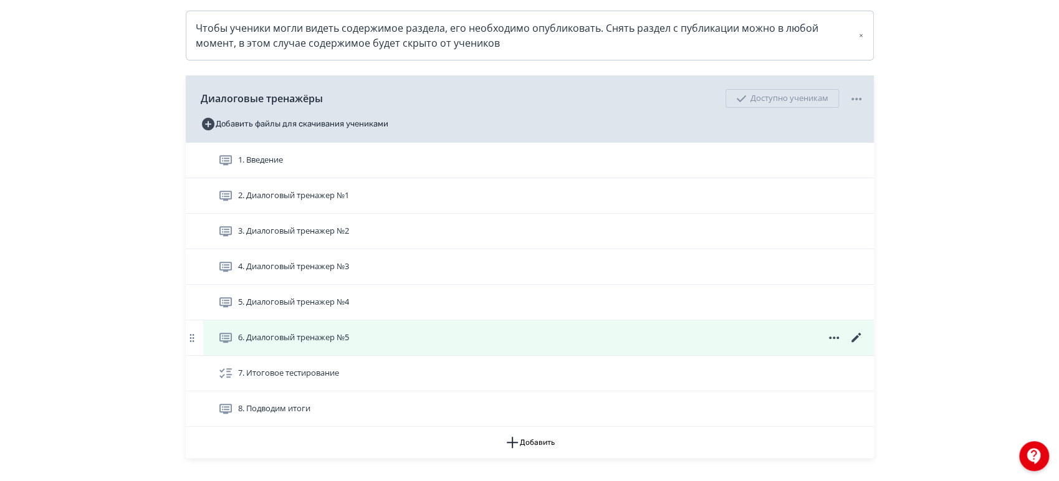
click at [857, 342] on icon at bounding box center [855, 337] width 9 height 9
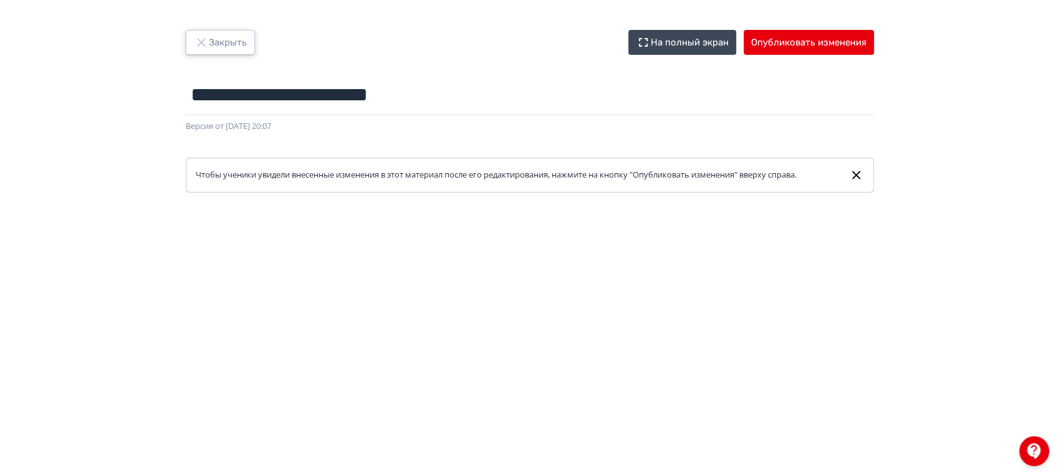
click at [228, 43] on button "Закрыть" at bounding box center [220, 42] width 69 height 25
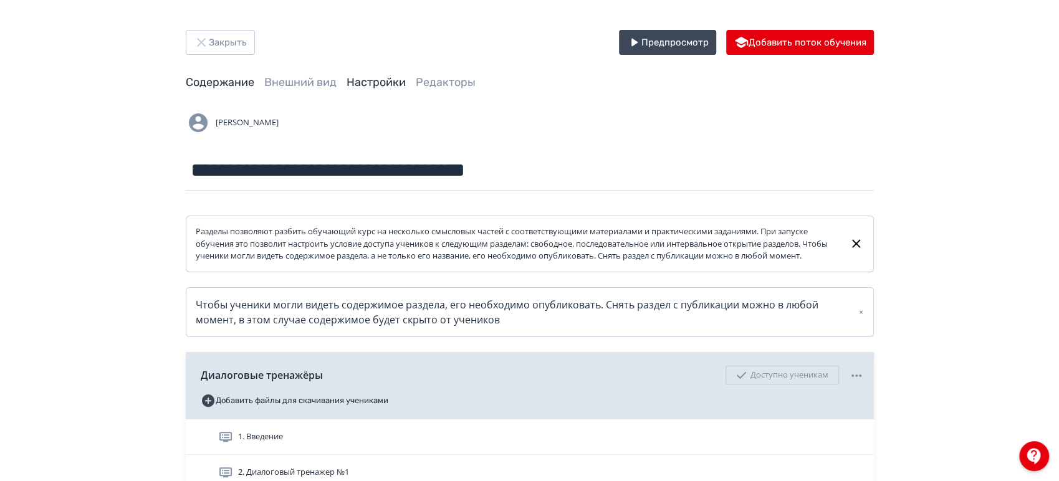
click at [367, 80] on link "Настройки" at bounding box center [376, 82] width 59 height 14
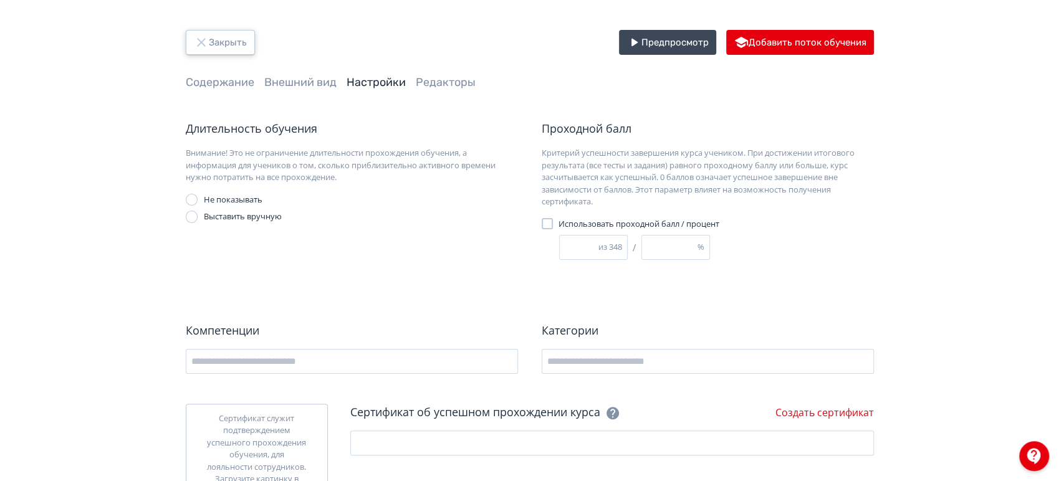
click at [233, 38] on button "Закрыть" at bounding box center [220, 42] width 69 height 25
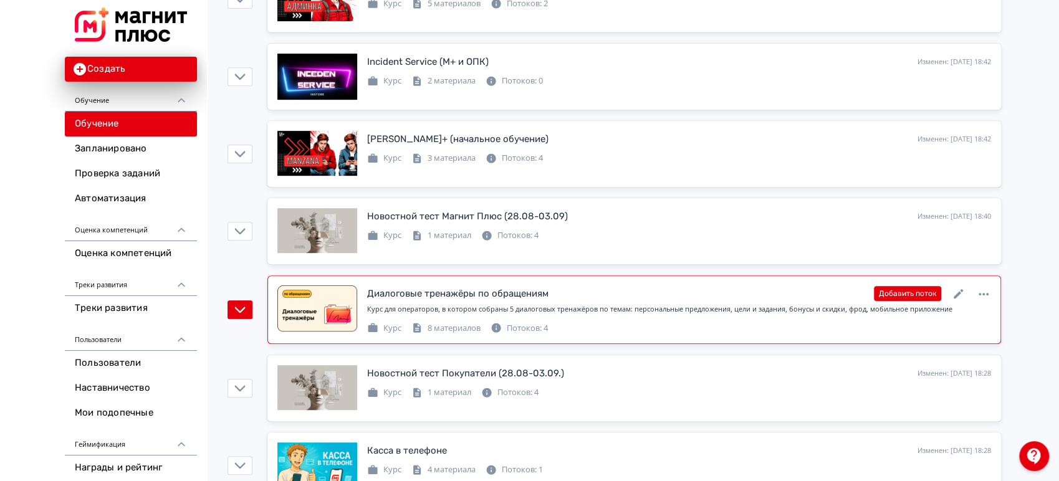
click at [863, 313] on div "Курс для операторов, в котором собраны 5 диалоговых тренажёров по темам: персон…" at bounding box center [679, 312] width 624 height 16
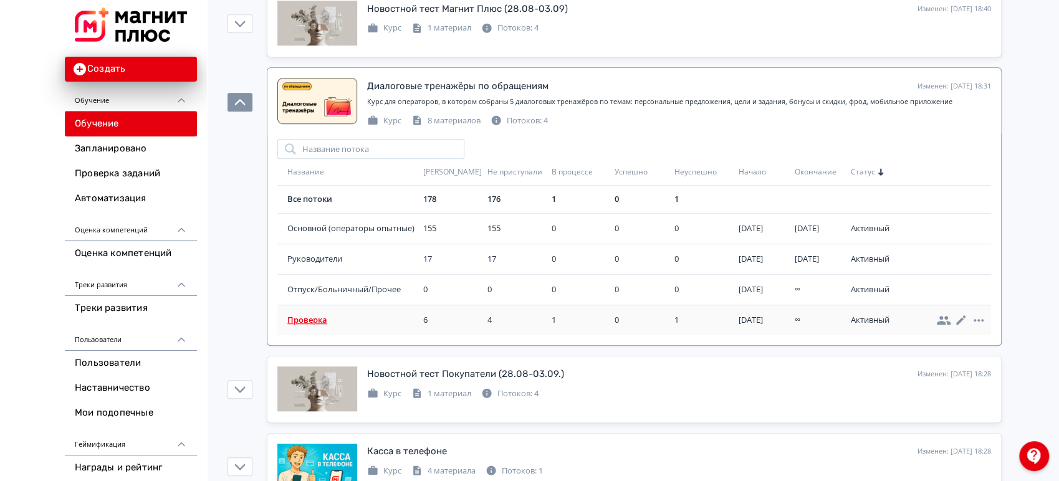
click at [341, 307] on td "Проверка" at bounding box center [347, 320] width 141 height 31
click at [320, 317] on span "Проверка" at bounding box center [352, 320] width 131 height 12
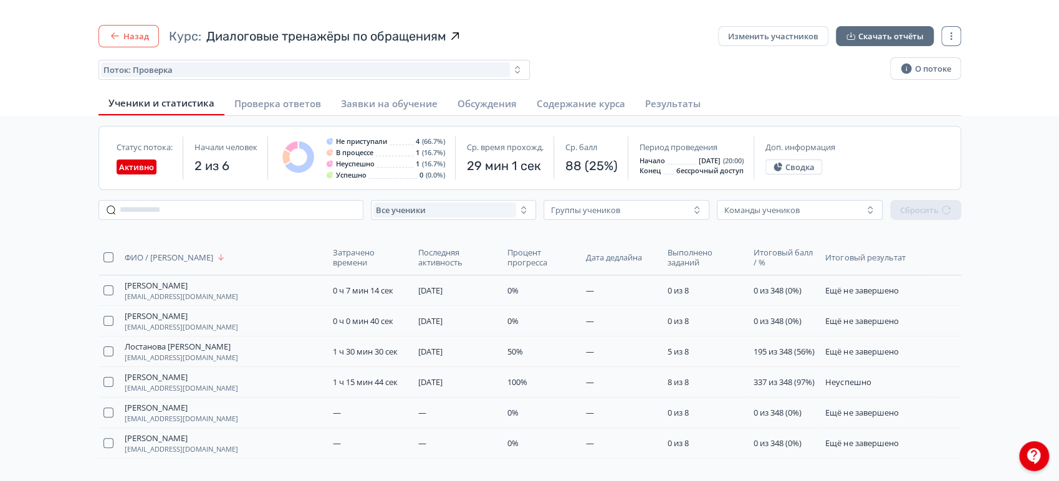
click at [145, 40] on button "Назад" at bounding box center [129, 36] width 60 height 22
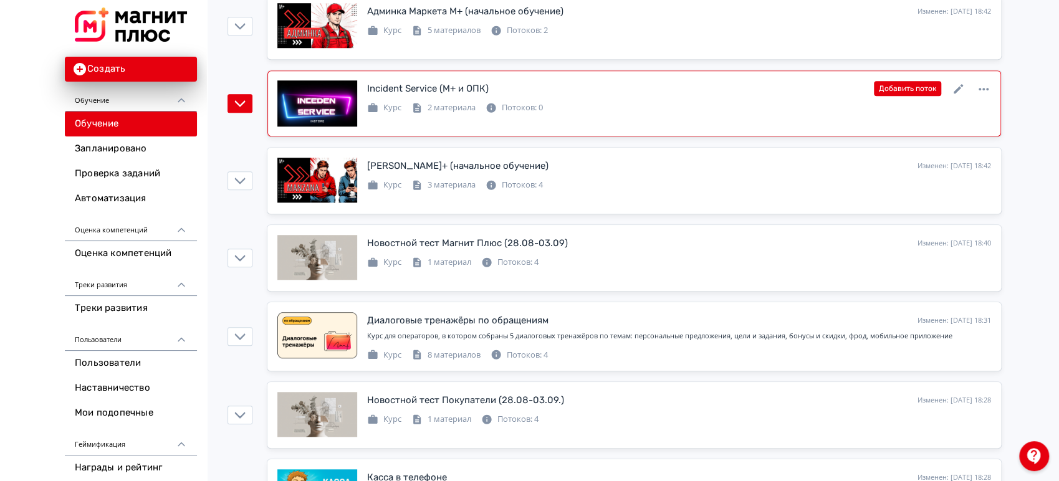
scroll to position [762, 0]
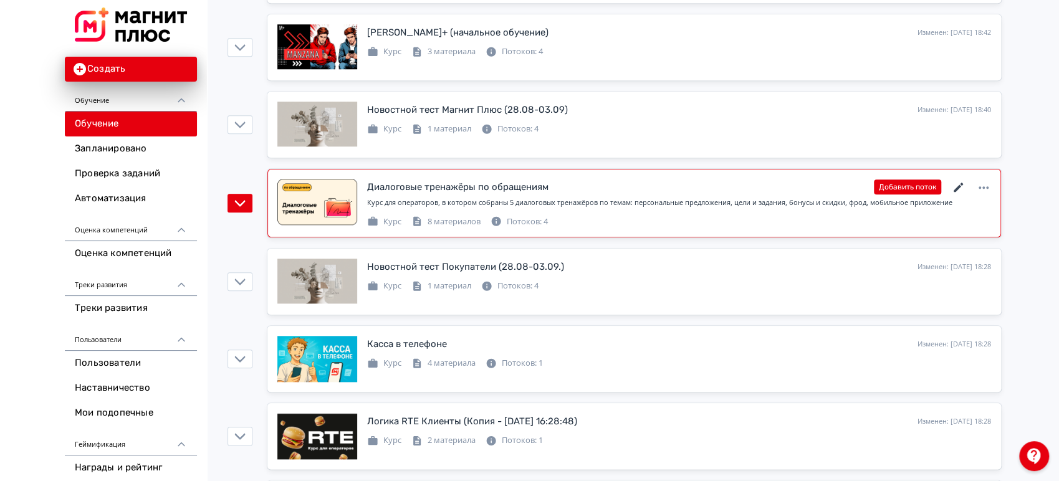
click at [955, 190] on icon at bounding box center [958, 187] width 9 height 9
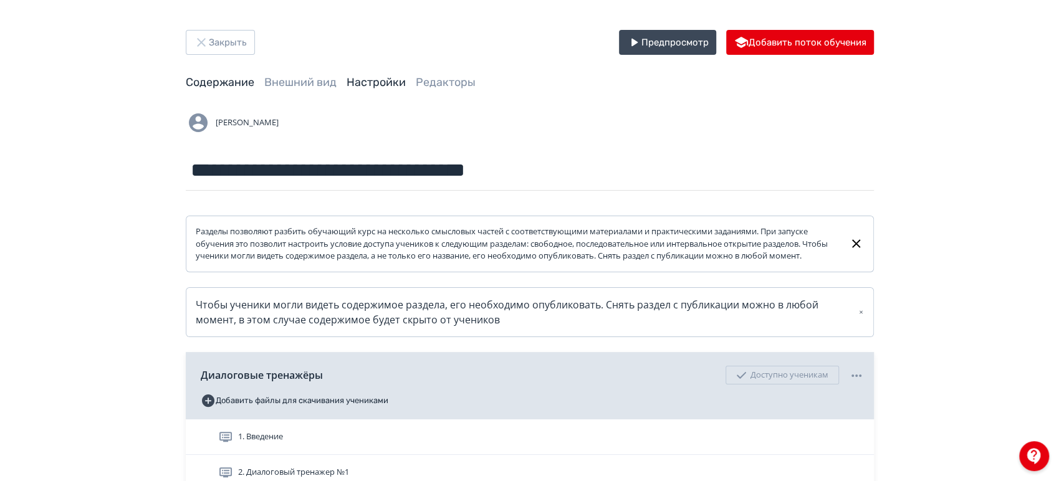
click at [374, 86] on link "Настройки" at bounding box center [376, 82] width 59 height 14
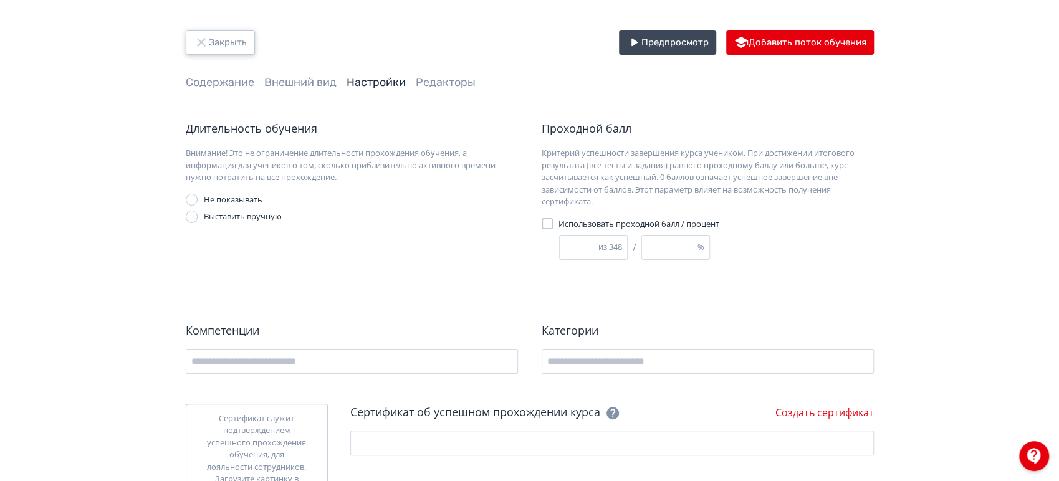
click at [221, 44] on button "Закрыть" at bounding box center [220, 42] width 69 height 25
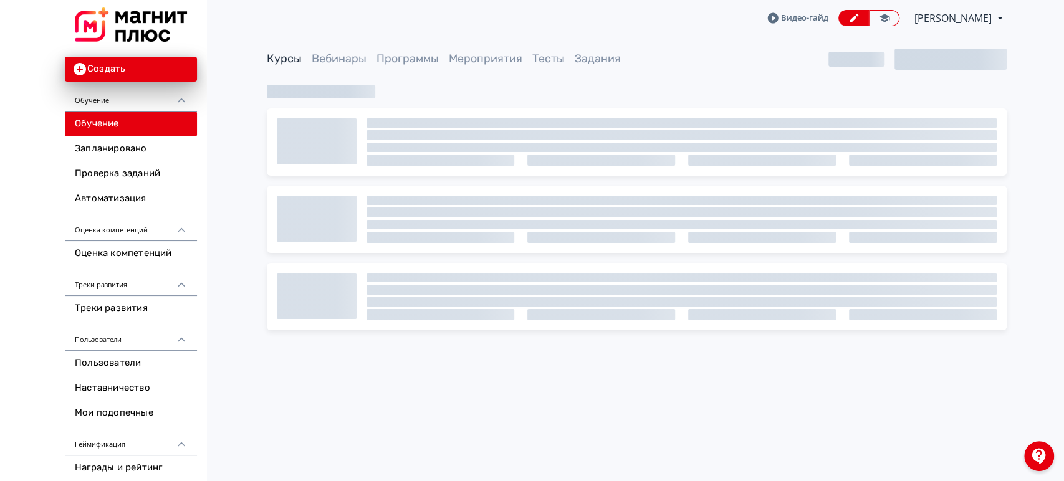
click at [945, 16] on span "[PERSON_NAME]" at bounding box center [954, 18] width 79 height 15
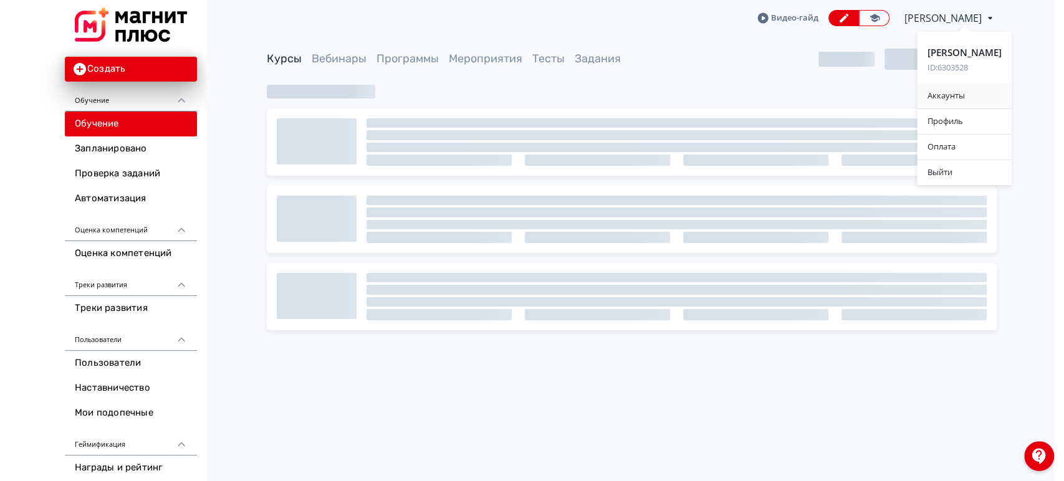
click at [952, 94] on div "Аккаунты" at bounding box center [965, 96] width 94 height 25
